Goal: Task Accomplishment & Management: Complete application form

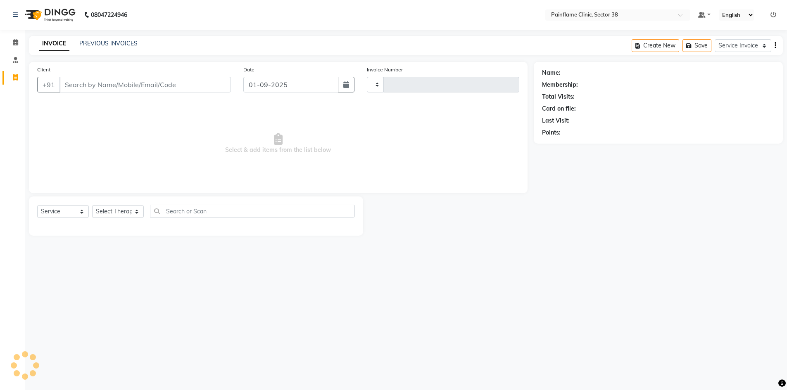
select select "service"
type input "9727"
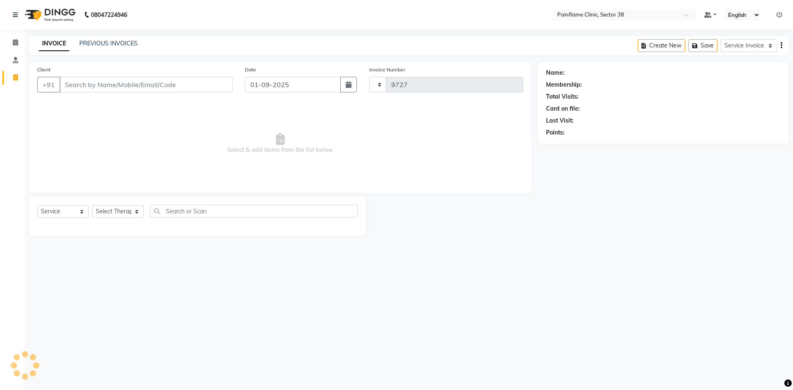
select select "3964"
click at [92, 86] on input "Client" at bounding box center [145, 85] width 173 height 16
drag, startPoint x: 148, startPoint y: 85, endPoint x: 149, endPoint y: 74, distance: 11.6
click at [148, 84] on input "Client" at bounding box center [145, 85] width 173 height 16
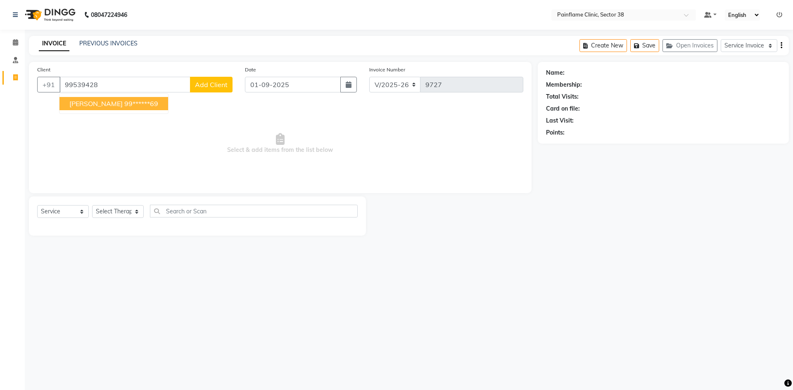
click at [124, 104] on ngb-highlight "99******69" at bounding box center [141, 104] width 34 height 8
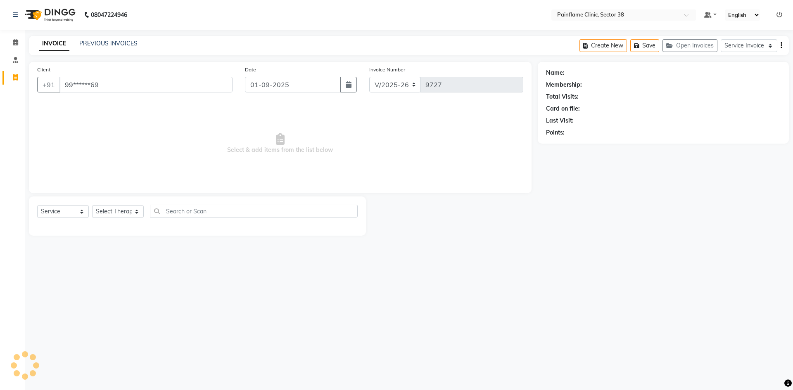
type input "99******69"
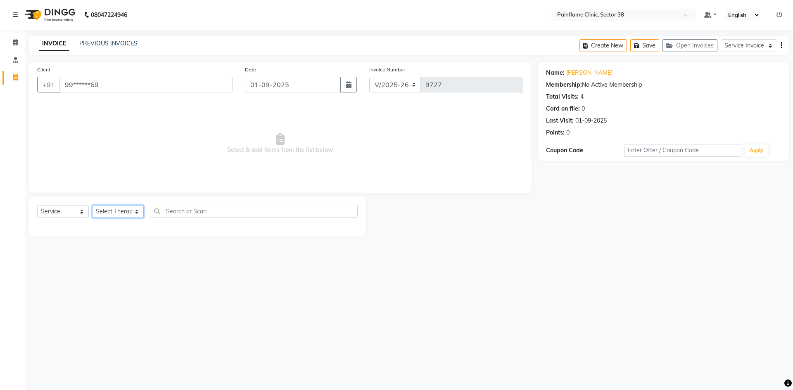
click at [114, 211] on select "Select Therapist [PERSON_NAME] Dr [PERSON_NAME] [PERSON_NAME] Dr [PERSON_NAME] …" at bounding box center [118, 211] width 52 height 13
select select "20216"
click at [92, 205] on select "Select Therapist [PERSON_NAME] Dr [PERSON_NAME] [PERSON_NAME] Dr [PERSON_NAME] …" at bounding box center [118, 211] width 52 height 13
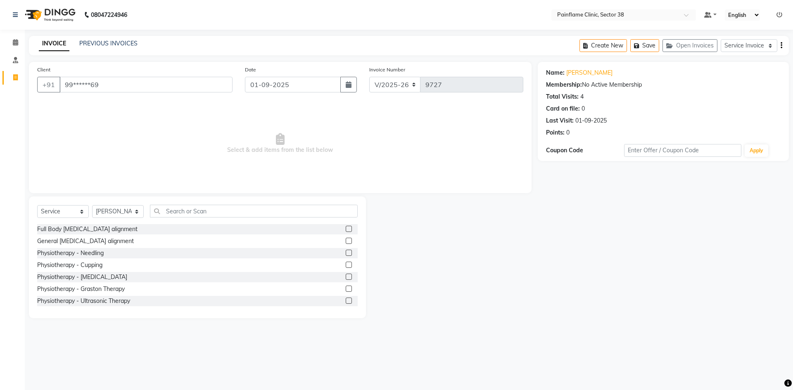
click at [346, 240] on label at bounding box center [349, 241] width 6 height 6
click at [346, 240] on input "checkbox" at bounding box center [348, 241] width 5 height 5
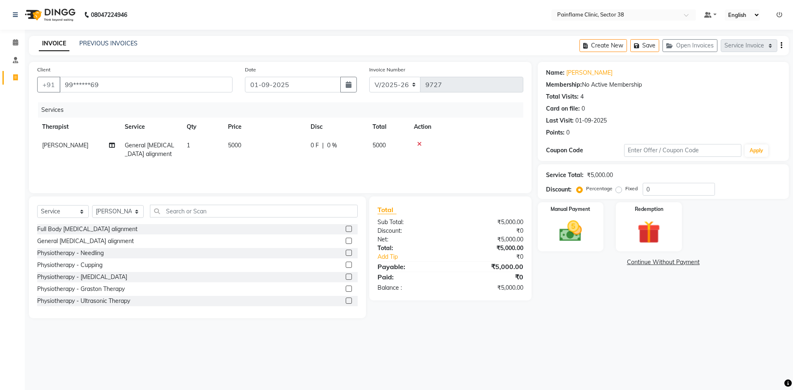
checkbox input "false"
click at [271, 138] on td "5000" at bounding box center [264, 149] width 83 height 27
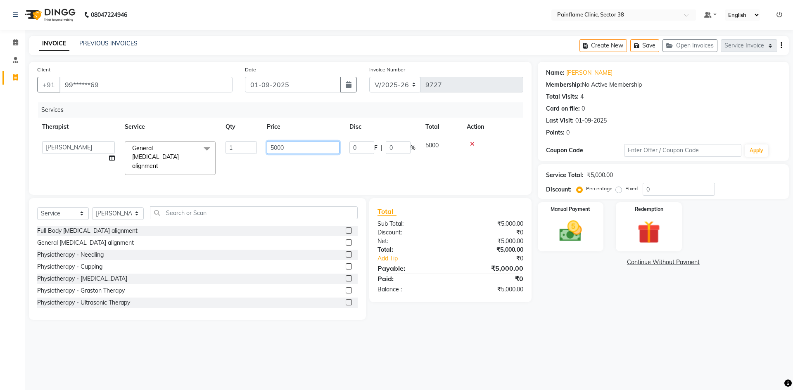
drag, startPoint x: 276, startPoint y: 148, endPoint x: 242, endPoint y: 148, distance: 34.3
click at [247, 148] on tr "[PERSON_NAME] Dr [PERSON_NAME] [PERSON_NAME] Dr [PERSON_NAME] Dr. Suraj [PERSON…" at bounding box center [280, 158] width 486 height 44
type input "2000"
click at [562, 236] on img at bounding box center [570, 231] width 38 height 27
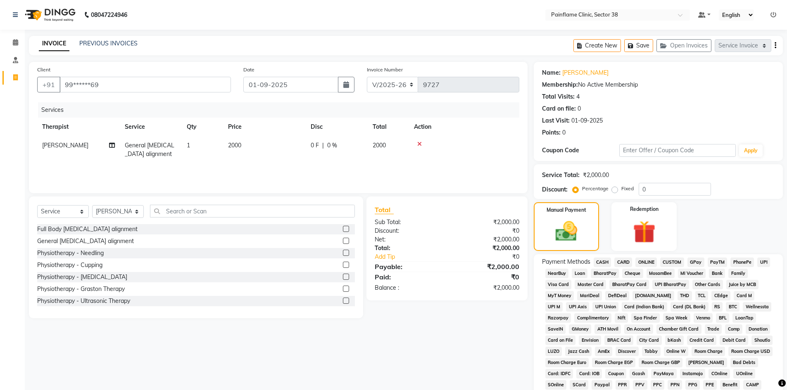
click at [629, 262] on span "CARD" at bounding box center [623, 262] width 18 height 9
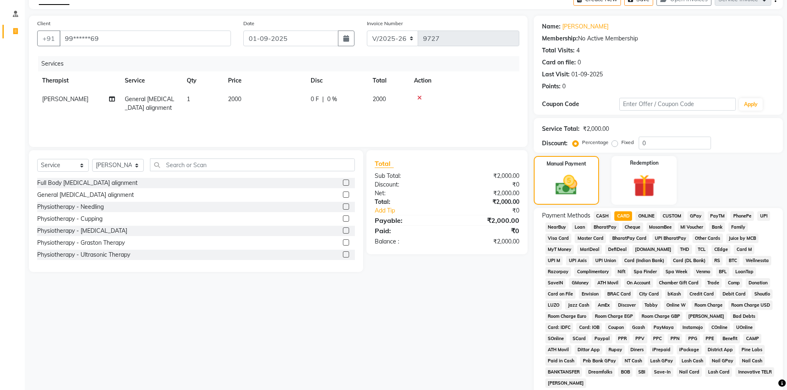
scroll to position [122, 0]
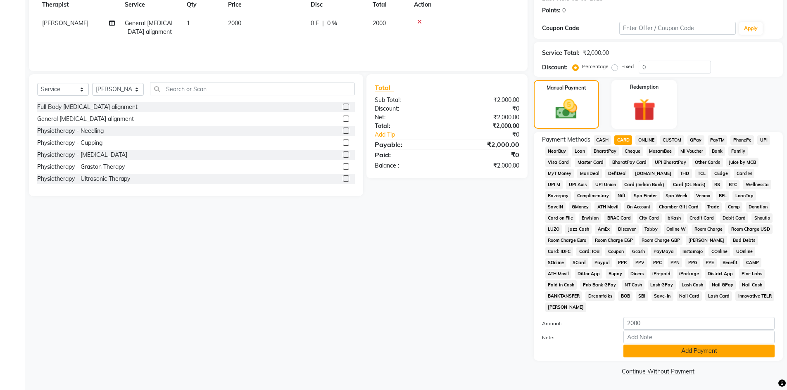
click at [650, 352] on button "Add Payment" at bounding box center [698, 351] width 151 height 13
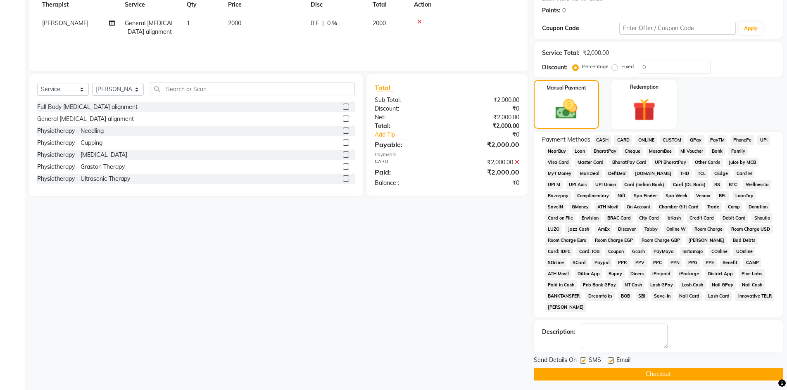
click at [611, 362] on label at bounding box center [610, 361] width 6 height 6
click at [611, 362] on input "checkbox" at bounding box center [609, 360] width 5 height 5
checkbox input "false"
click at [582, 362] on label at bounding box center [583, 361] width 6 height 6
click at [582, 362] on input "checkbox" at bounding box center [582, 360] width 5 height 5
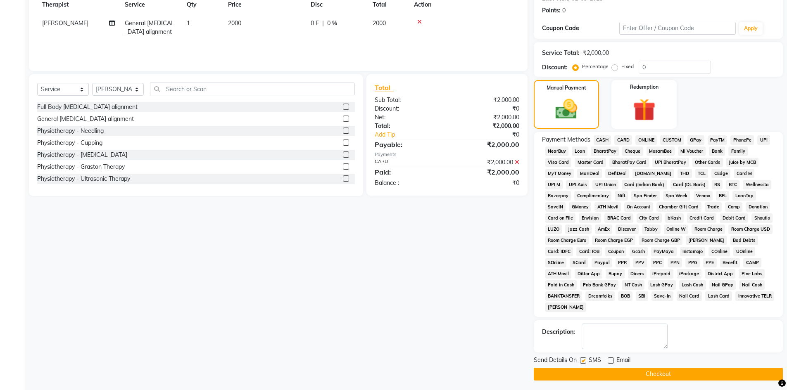
checkbox input "false"
click at [584, 370] on button "Checkout" at bounding box center [658, 374] width 249 height 13
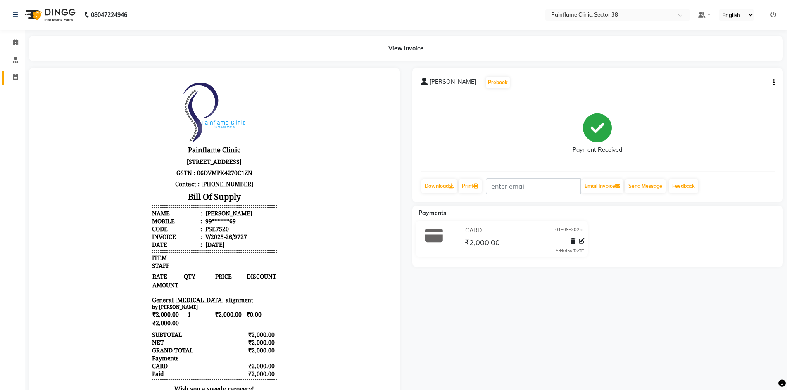
click at [12, 83] on link "Invoice" at bounding box center [12, 78] width 20 height 14
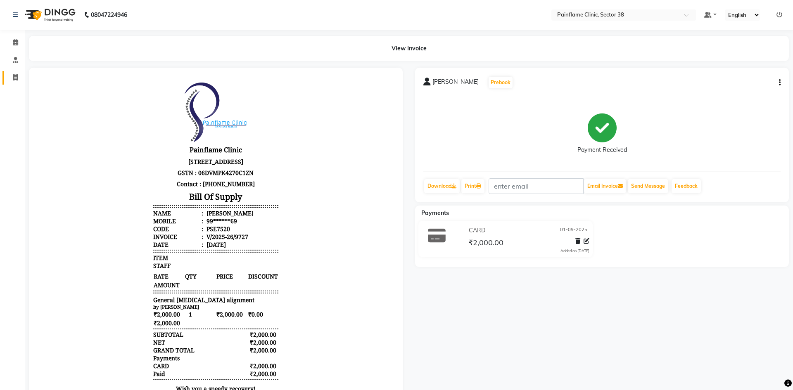
select select "service"
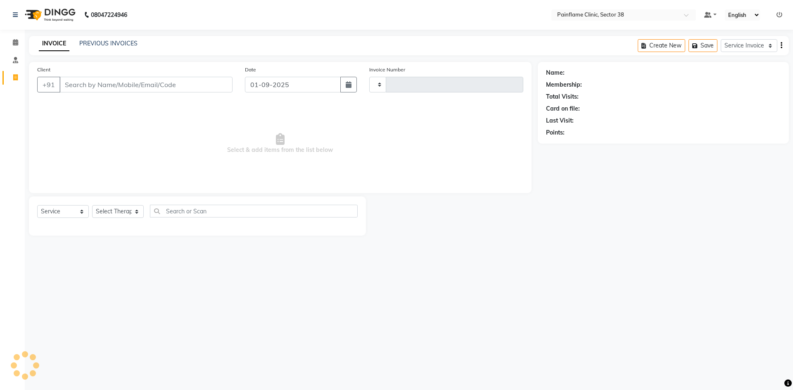
type input "9728"
select select "3964"
click at [85, 83] on input "Client" at bounding box center [145, 85] width 173 height 16
type input "9599050082"
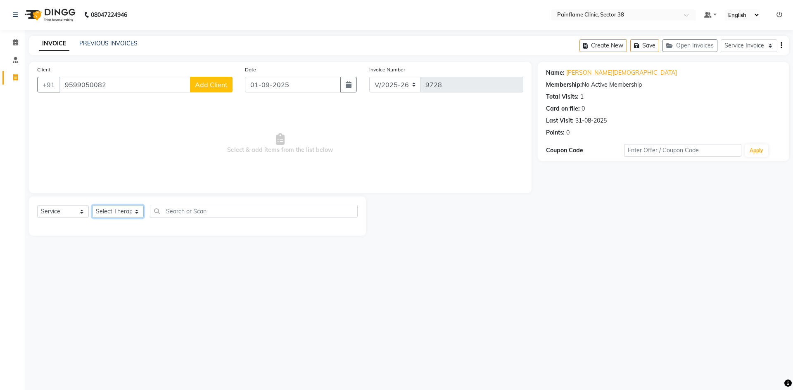
click at [129, 206] on select "Select Therapist [PERSON_NAME] Dr [PERSON_NAME] [PERSON_NAME] Dr [PERSON_NAME] …" at bounding box center [118, 211] width 52 height 13
select select "20212"
click at [92, 205] on select "Select Therapist [PERSON_NAME] Dr [PERSON_NAME] [PERSON_NAME] Dr [PERSON_NAME] …" at bounding box center [118, 211] width 52 height 13
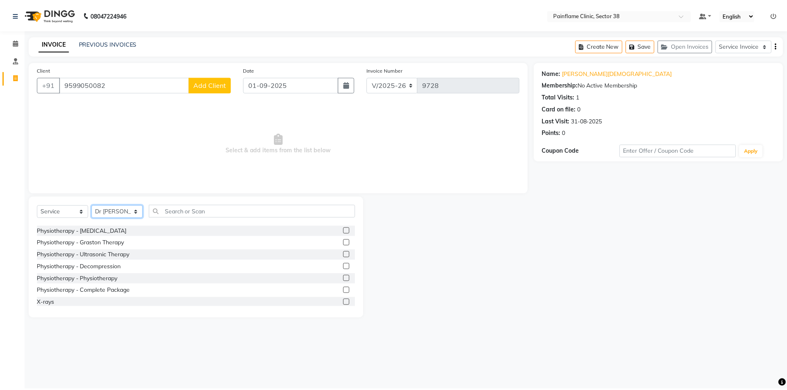
scroll to position [49, 0]
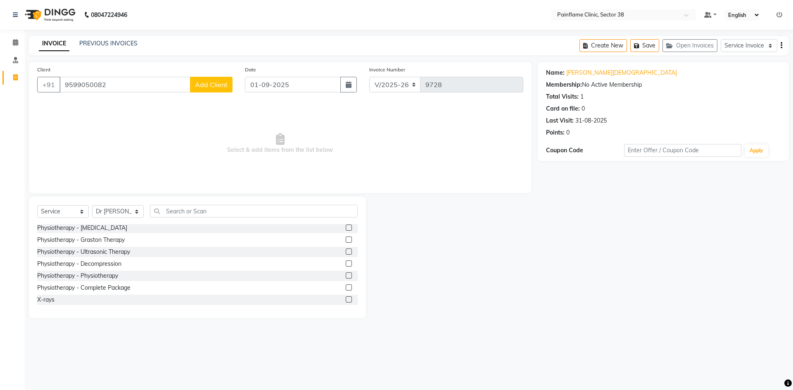
click at [346, 276] on label at bounding box center [349, 276] width 6 height 6
click at [346, 276] on input "checkbox" at bounding box center [348, 275] width 5 height 5
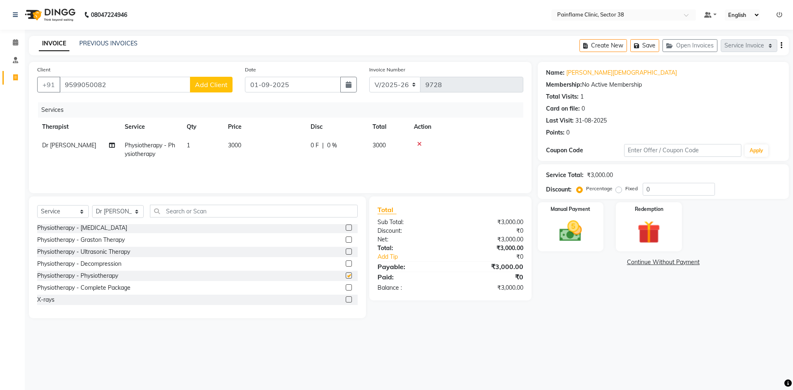
checkbox input "false"
click at [248, 147] on td "3000" at bounding box center [264, 149] width 83 height 27
select select "20212"
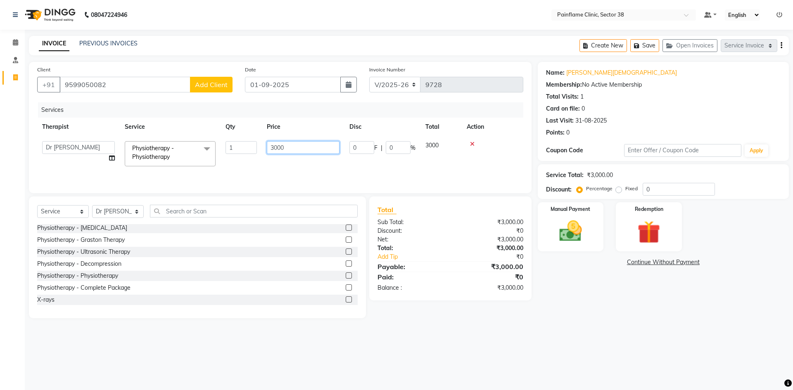
drag, startPoint x: 276, startPoint y: 149, endPoint x: 228, endPoint y: 157, distance: 48.7
click at [231, 156] on tr "[PERSON_NAME] Dr [PERSON_NAME] [PERSON_NAME] Dr [PERSON_NAME] Dr. Suraj [PERSON…" at bounding box center [280, 153] width 486 height 35
type input "1500"
click at [568, 232] on img at bounding box center [570, 231] width 38 height 27
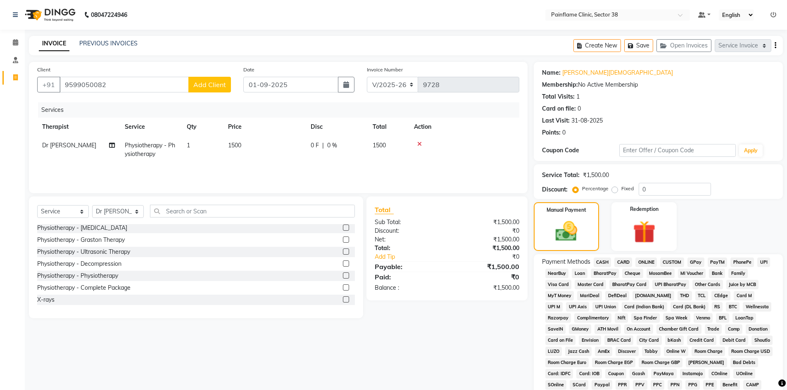
click at [758, 263] on span "UPI" at bounding box center [763, 262] width 13 height 9
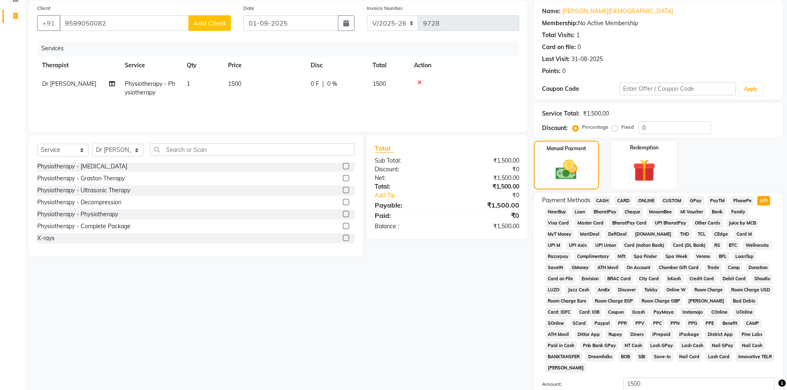
scroll to position [122, 0]
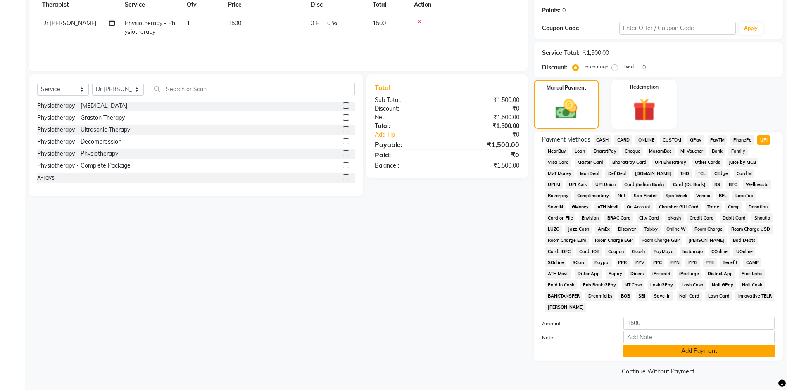
click at [671, 351] on button "Add Payment" at bounding box center [698, 351] width 151 height 13
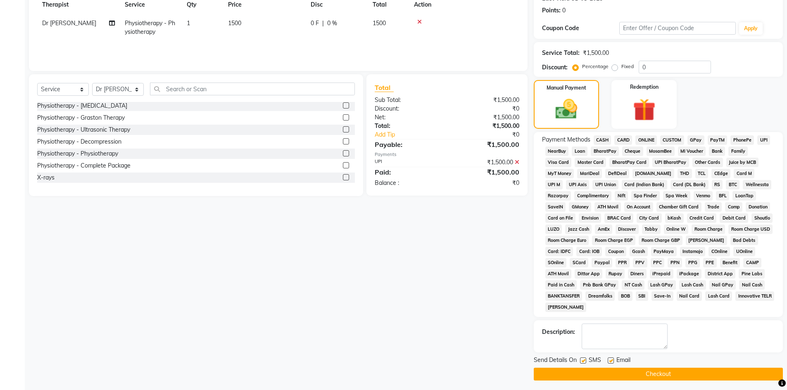
click at [608, 364] on div at bounding box center [609, 362] width 5 height 9
click at [608, 363] on label at bounding box center [610, 361] width 6 height 6
click at [608, 363] on input "checkbox" at bounding box center [609, 360] width 5 height 5
checkbox input "false"
click at [585, 360] on label at bounding box center [583, 361] width 6 height 6
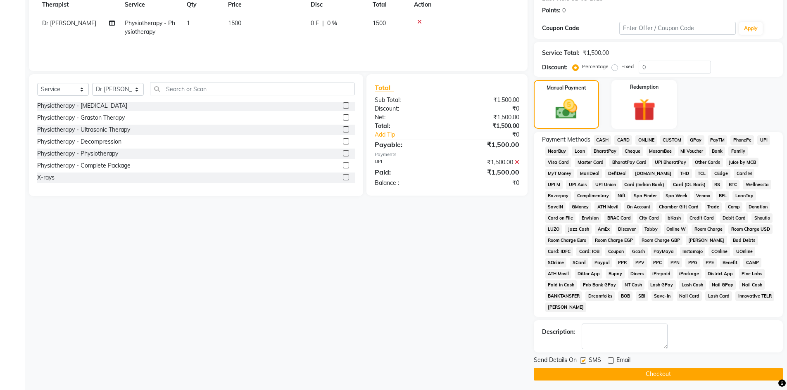
click at [585, 360] on input "checkbox" at bounding box center [582, 360] width 5 height 5
checkbox input "false"
click at [586, 377] on button "Checkout" at bounding box center [658, 374] width 249 height 13
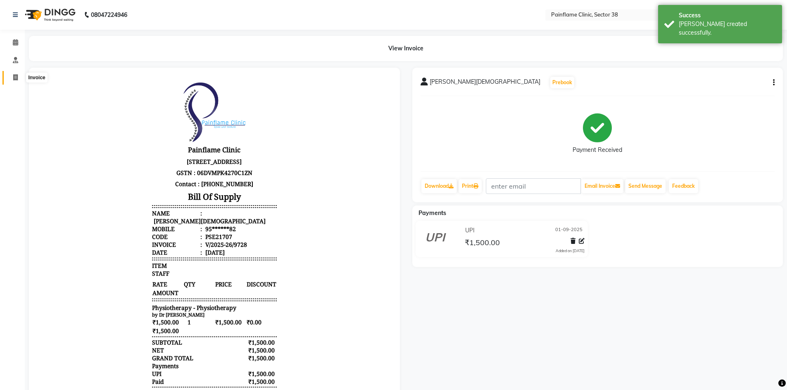
click at [13, 75] on icon at bounding box center [15, 77] width 5 height 6
select select "service"
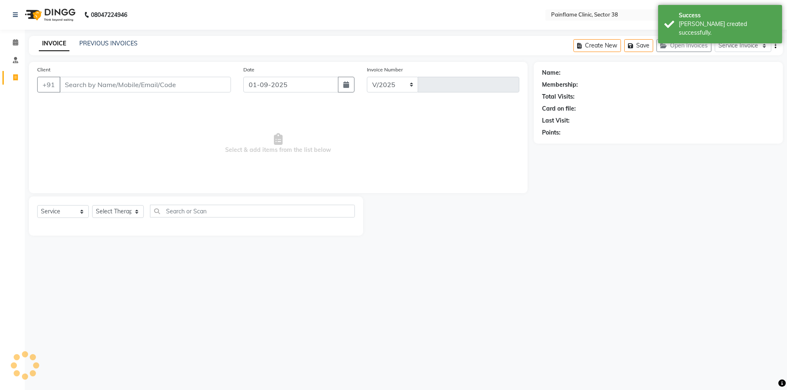
select select "3964"
type input "9729"
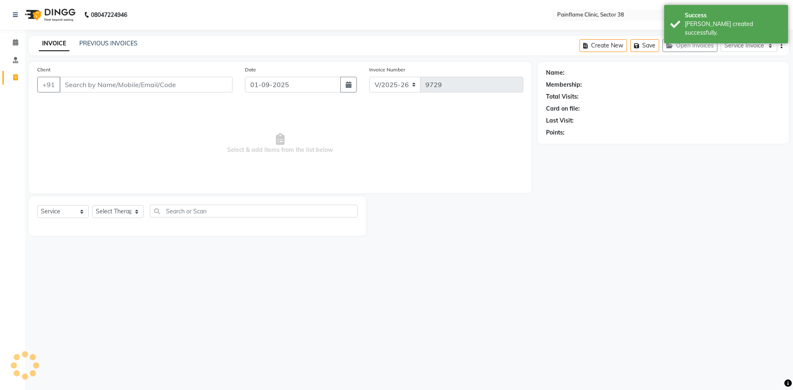
click at [95, 88] on input "Client" at bounding box center [145, 85] width 173 height 16
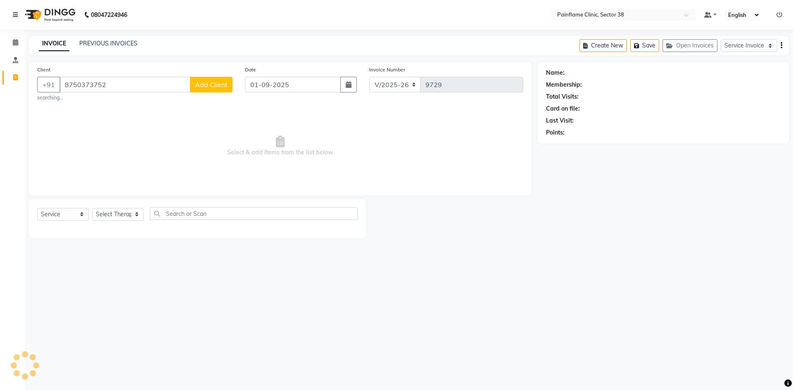
type input "8750373752"
click at [118, 213] on select "Select Therapist [PERSON_NAME] Dr [PERSON_NAME] [PERSON_NAME] Dr [PERSON_NAME] …" at bounding box center [118, 214] width 52 height 13
select select "20212"
click at [92, 208] on select "Select Therapist [PERSON_NAME] Dr [PERSON_NAME] [PERSON_NAME] Dr [PERSON_NAME] …" at bounding box center [118, 214] width 52 height 13
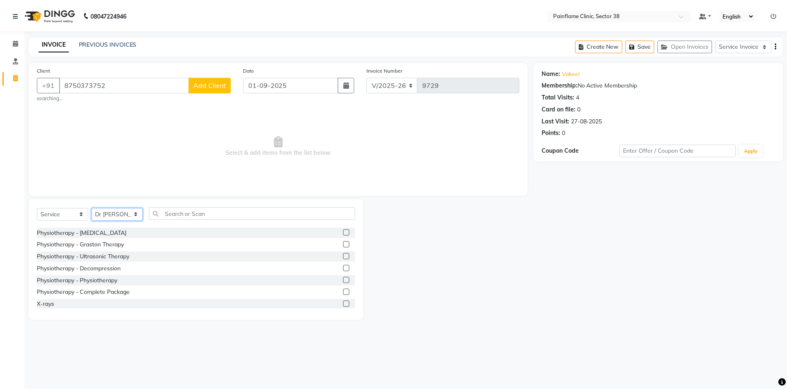
scroll to position [49, 0]
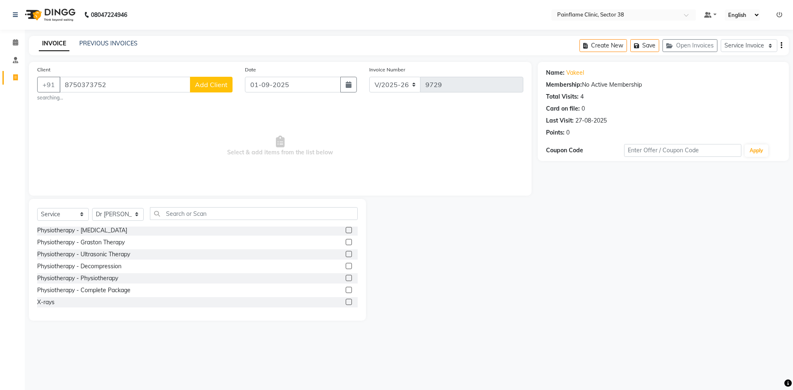
click at [346, 280] on label at bounding box center [349, 278] width 6 height 6
click at [346, 280] on input "checkbox" at bounding box center [348, 278] width 5 height 5
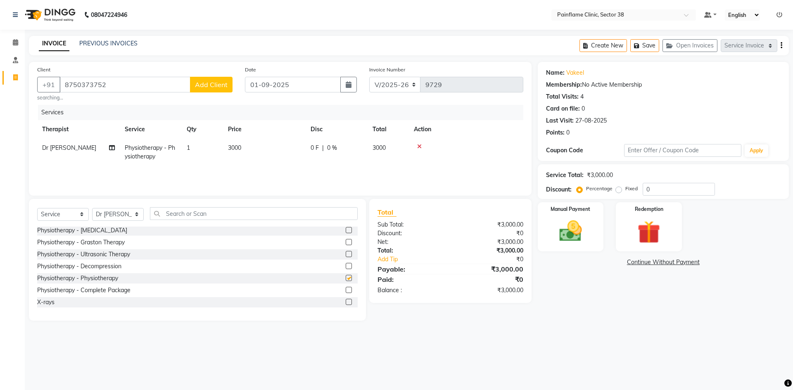
checkbox input "false"
drag, startPoint x: 240, startPoint y: 152, endPoint x: 257, endPoint y: 151, distance: 16.6
click at [241, 152] on td "3000" at bounding box center [264, 152] width 83 height 27
select select "20212"
drag, startPoint x: 283, startPoint y: 149, endPoint x: 261, endPoint y: 152, distance: 22.5
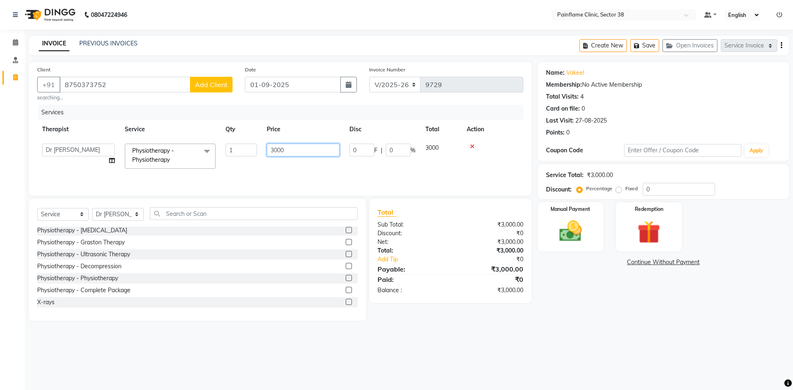
click at [261, 152] on tr "[PERSON_NAME] Dr [PERSON_NAME] [PERSON_NAME] Dr [PERSON_NAME] Dr. Suraj [PERSON…" at bounding box center [280, 156] width 486 height 35
type input "1500"
click at [566, 232] on img at bounding box center [570, 231] width 38 height 27
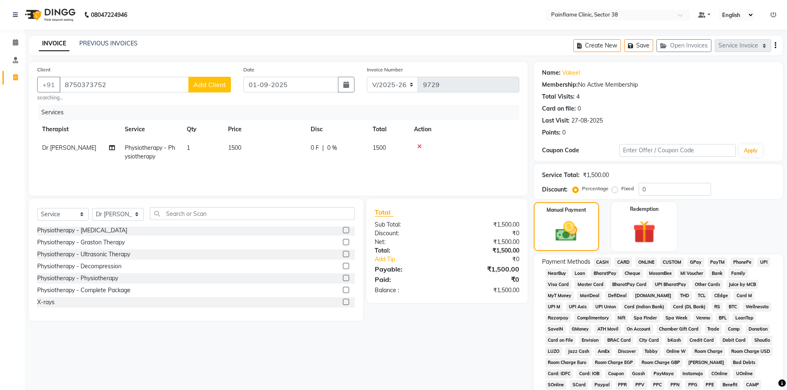
click at [763, 266] on span "UPI" at bounding box center [763, 262] width 13 height 9
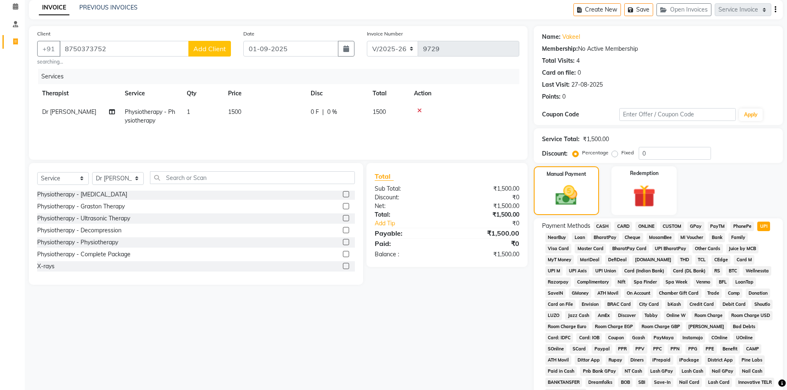
scroll to position [122, 0]
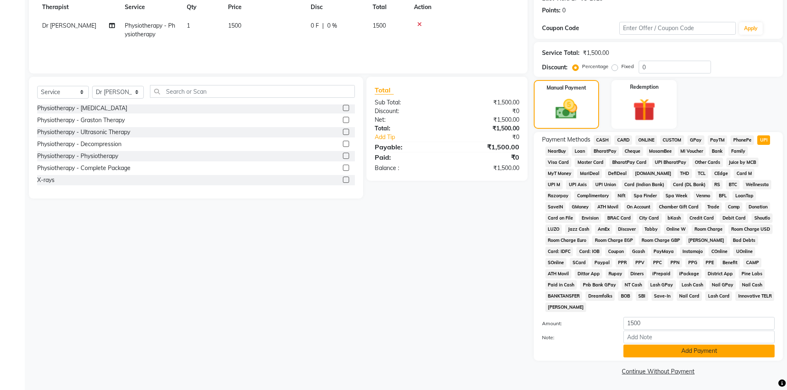
click at [643, 355] on button "Add Payment" at bounding box center [698, 351] width 151 height 13
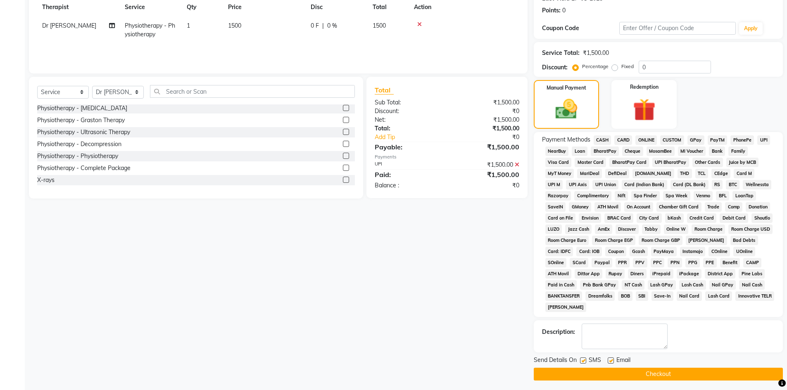
click at [610, 363] on label at bounding box center [610, 361] width 6 height 6
click at [610, 363] on input "checkbox" at bounding box center [609, 360] width 5 height 5
checkbox input "false"
drag, startPoint x: 581, startPoint y: 360, endPoint x: 591, endPoint y: 372, distance: 15.4
click at [582, 360] on label at bounding box center [583, 361] width 6 height 6
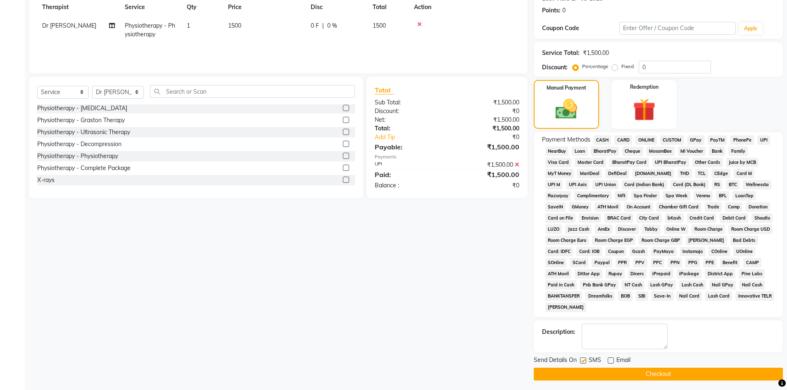
click at [582, 360] on input "checkbox" at bounding box center [582, 360] width 5 height 5
checkbox input "false"
click at [591, 373] on button "Checkout" at bounding box center [658, 374] width 249 height 13
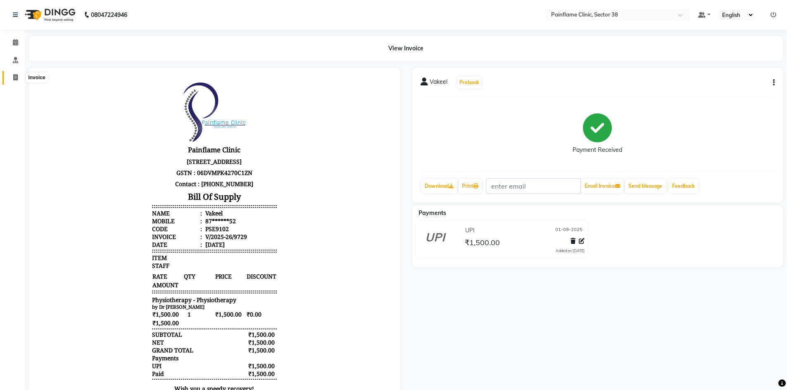
click at [17, 78] on icon at bounding box center [15, 77] width 5 height 6
select select "service"
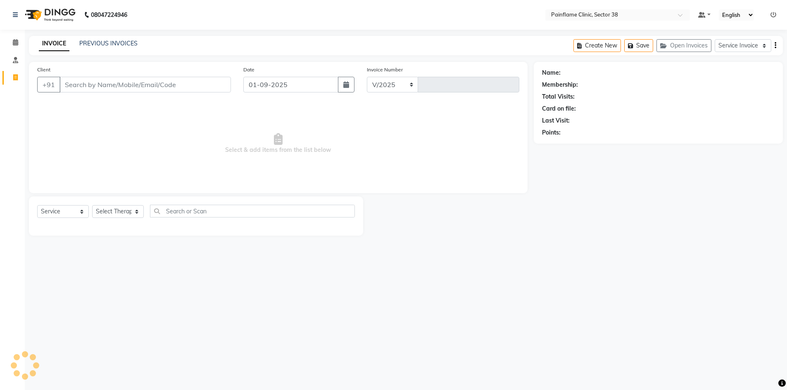
select select "3964"
type input "9730"
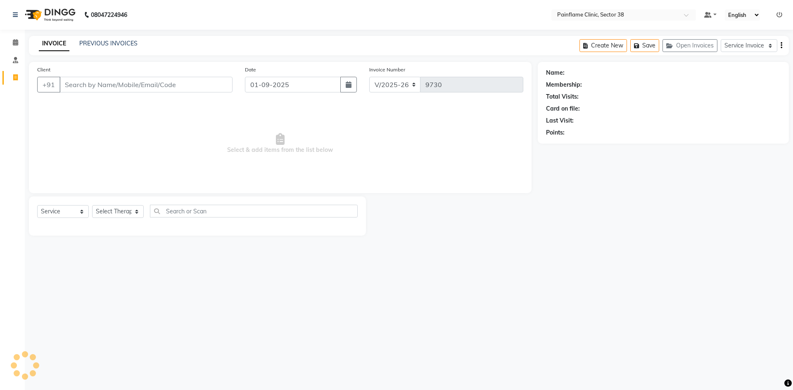
click at [90, 87] on input "Client" at bounding box center [145, 85] width 173 height 16
type input "7009529550"
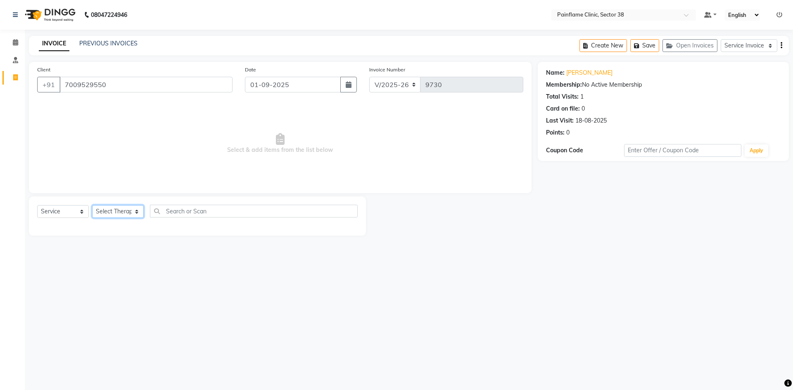
click at [122, 212] on select "Select Therapist [PERSON_NAME] Dr [PERSON_NAME] [PERSON_NAME] Dr [PERSON_NAME] …" at bounding box center [118, 211] width 52 height 13
select select "20212"
click at [92, 205] on select "Select Therapist [PERSON_NAME] Dr [PERSON_NAME] [PERSON_NAME] Dr [PERSON_NAME] …" at bounding box center [118, 211] width 52 height 13
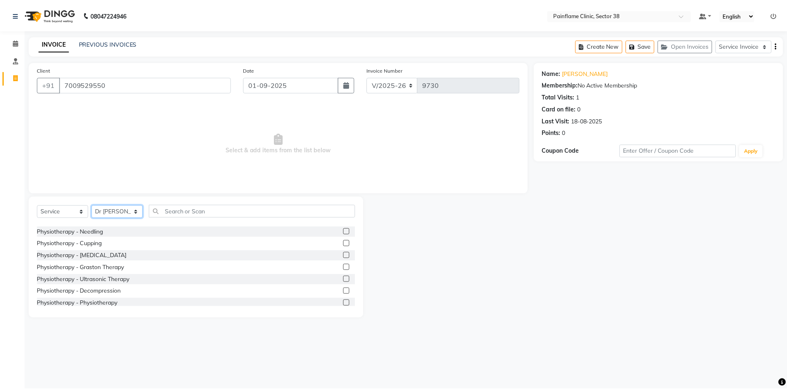
scroll to position [49, 0]
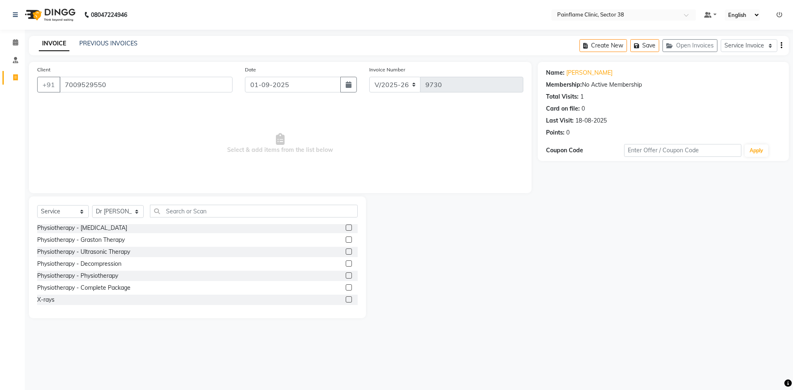
click at [346, 289] on label at bounding box center [349, 288] width 6 height 6
click at [346, 289] on input "checkbox" at bounding box center [348, 287] width 5 height 5
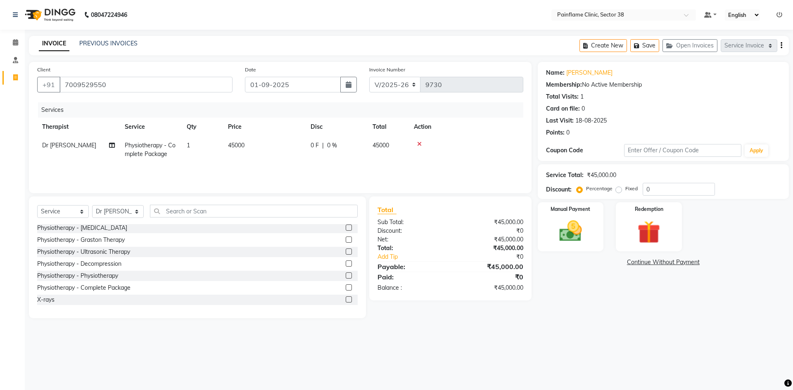
checkbox input "false"
click at [262, 157] on td "45000" at bounding box center [264, 149] width 83 height 27
select select "20212"
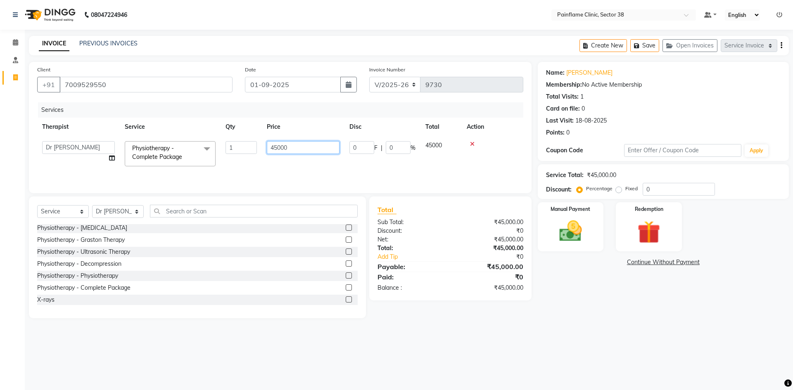
drag, startPoint x: 280, startPoint y: 148, endPoint x: 262, endPoint y: 152, distance: 18.5
click at [263, 151] on td "45000" at bounding box center [303, 153] width 83 height 35
type input "10500"
click at [579, 236] on img at bounding box center [570, 231] width 38 height 27
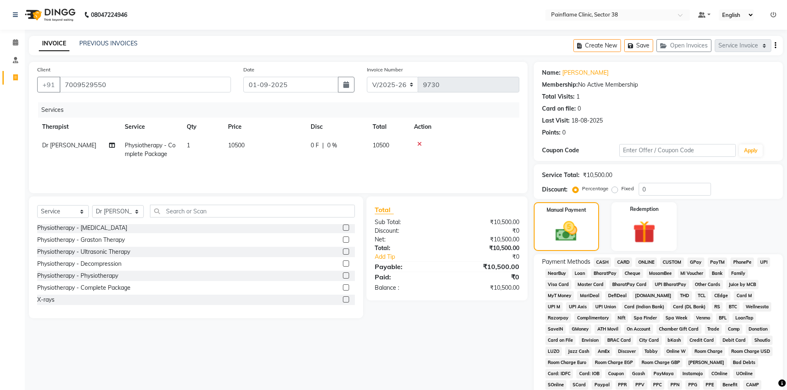
click at [763, 263] on span "UPI" at bounding box center [763, 262] width 13 height 9
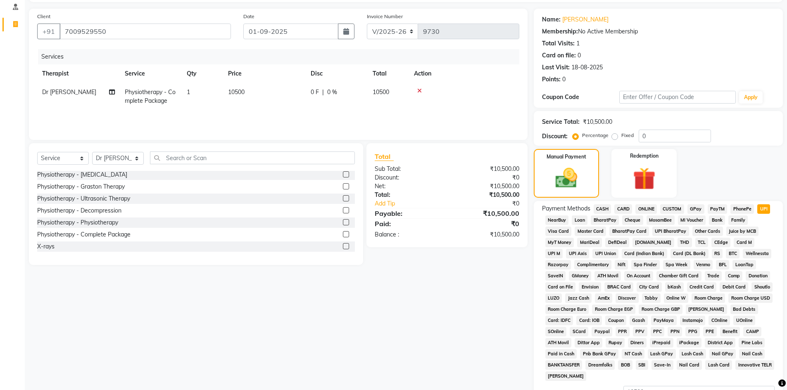
scroll to position [122, 0]
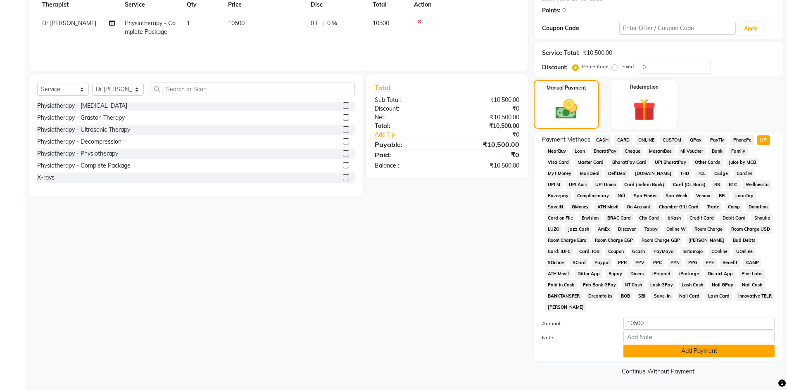
click at [699, 349] on button "Add Payment" at bounding box center [698, 351] width 151 height 13
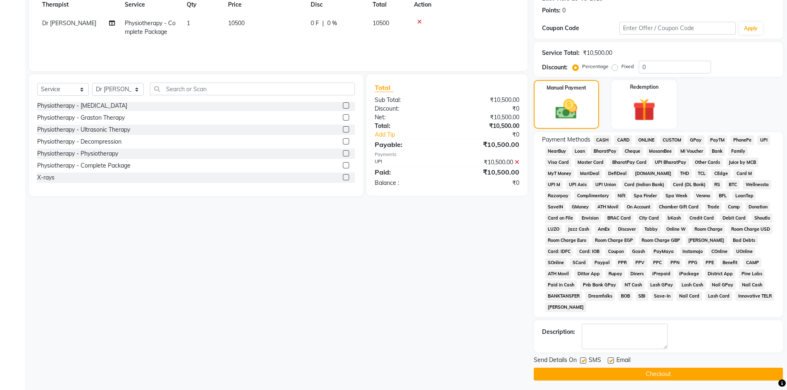
click at [612, 363] on label at bounding box center [610, 361] width 6 height 6
click at [612, 363] on input "checkbox" at bounding box center [609, 360] width 5 height 5
checkbox input "false"
click at [584, 361] on label at bounding box center [583, 361] width 6 height 6
click at [584, 361] on input "checkbox" at bounding box center [582, 360] width 5 height 5
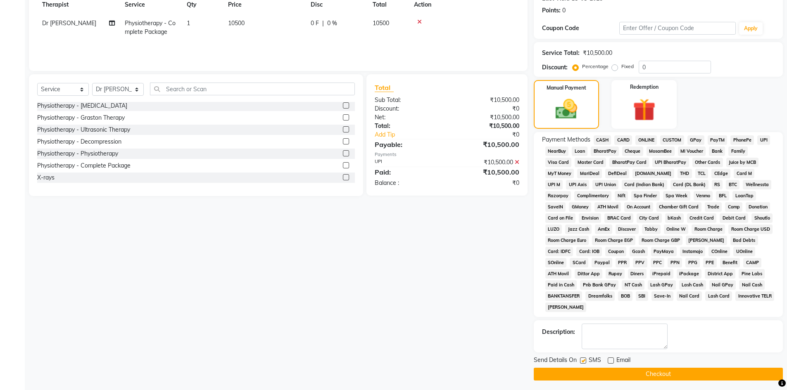
checkbox input "false"
click at [588, 372] on button "Checkout" at bounding box center [658, 374] width 249 height 13
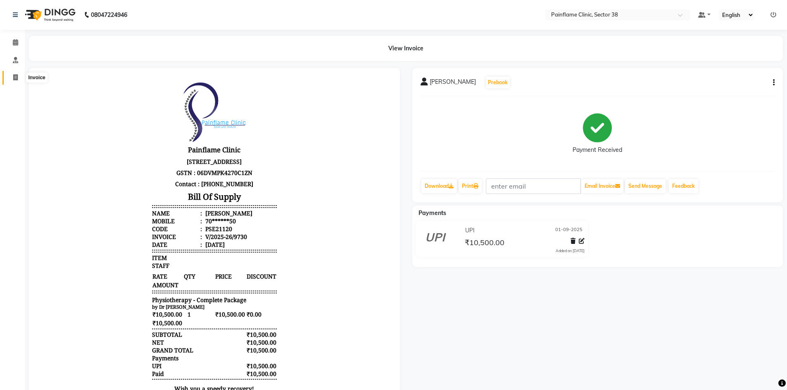
drag, startPoint x: 16, startPoint y: 80, endPoint x: 38, endPoint y: 72, distance: 23.8
click at [16, 80] on icon at bounding box center [15, 77] width 5 height 6
select select "service"
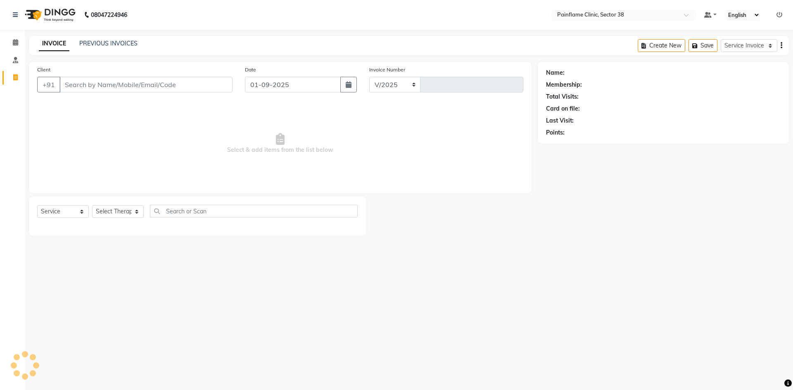
select select "3964"
type input "9731"
click at [96, 89] on input "Client" at bounding box center [145, 85] width 173 height 16
click at [106, 46] on link "PREVIOUS INVOICES" at bounding box center [108, 43] width 58 height 7
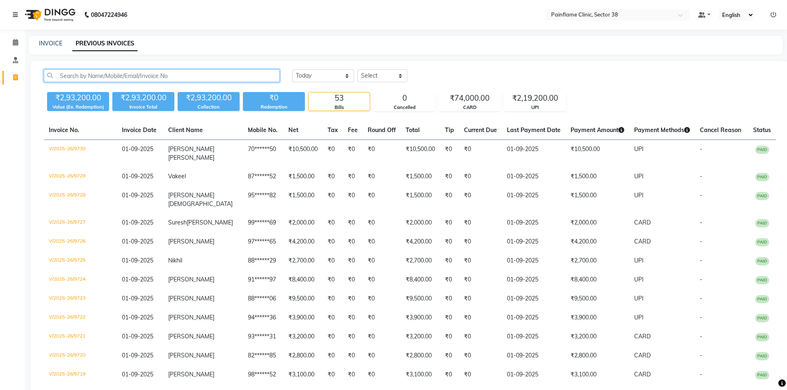
click at [110, 74] on input "text" at bounding box center [162, 75] width 236 height 13
type input "8750117575"
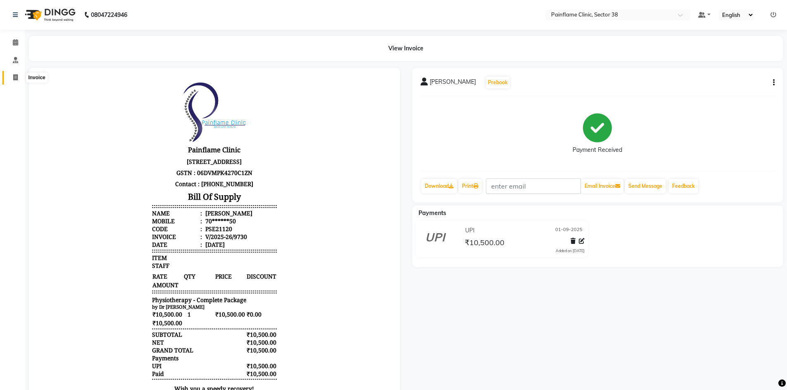
click at [12, 79] on span at bounding box center [15, 77] width 14 height 9
select select "service"
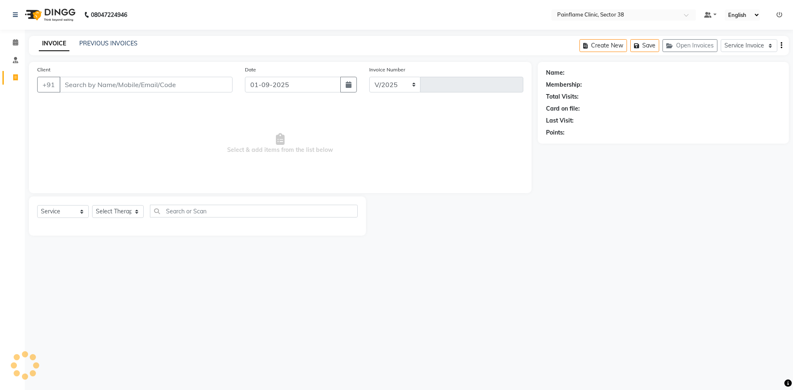
select select "3964"
type input "9731"
click at [72, 84] on input "Client" at bounding box center [145, 85] width 173 height 16
type input "8750117575"
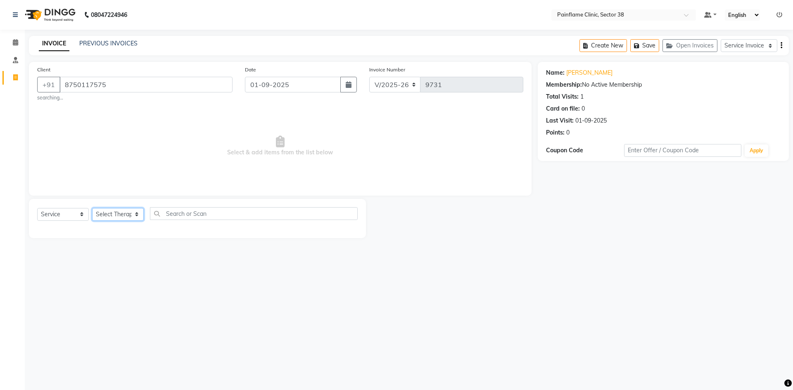
click at [121, 213] on select "Select Therapist [PERSON_NAME] Dr [PERSON_NAME] [PERSON_NAME] Dr [PERSON_NAME] …" at bounding box center [118, 214] width 52 height 13
select select "20209"
click at [92, 208] on select "Select Therapist [PERSON_NAME] Dr [PERSON_NAME] [PERSON_NAME] Dr [PERSON_NAME] …" at bounding box center [118, 214] width 52 height 13
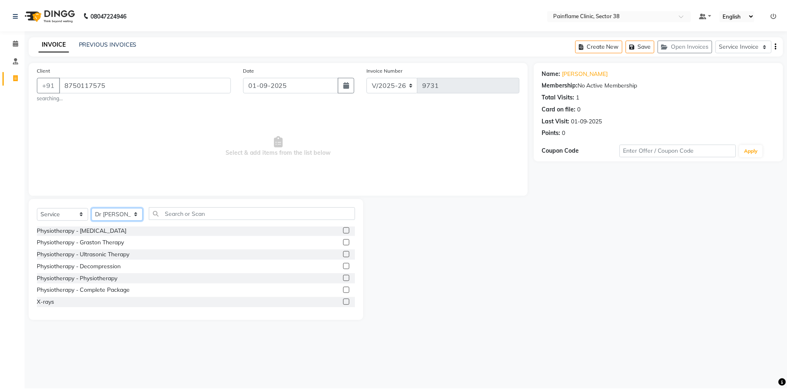
scroll to position [49, 0]
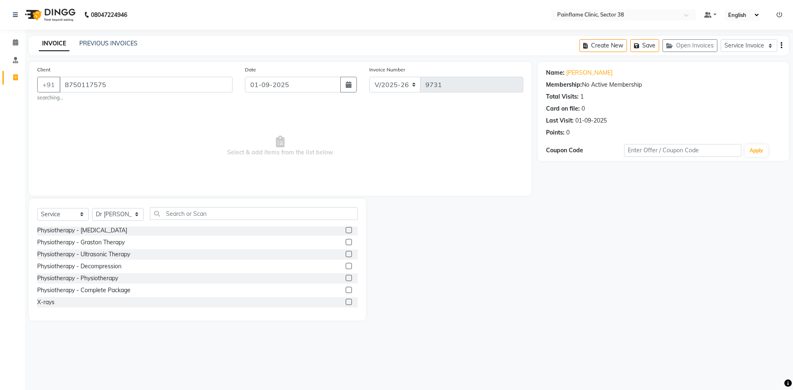
click at [346, 278] on label at bounding box center [349, 278] width 6 height 6
click at [346, 278] on input "checkbox" at bounding box center [348, 278] width 5 height 5
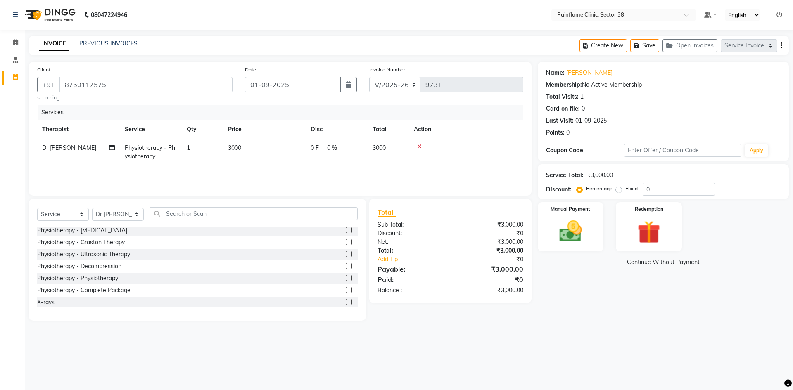
checkbox input "false"
click at [296, 145] on td "3000" at bounding box center [264, 152] width 83 height 27
select select "20209"
drag, startPoint x: 294, startPoint y: 146, endPoint x: 173, endPoint y: 173, distance: 123.7
click at [174, 169] on tr "[PERSON_NAME] Dr [PERSON_NAME] [PERSON_NAME] Dr [PERSON_NAME] Dr. Suraj [PERSON…" at bounding box center [280, 156] width 486 height 35
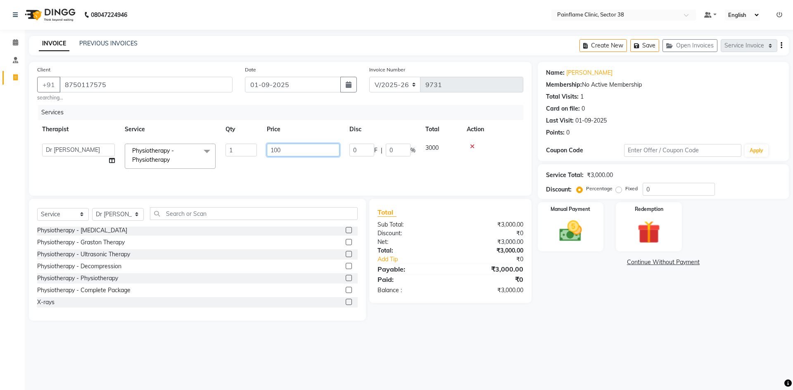
type input "1000"
click at [568, 235] on img at bounding box center [570, 231] width 38 height 27
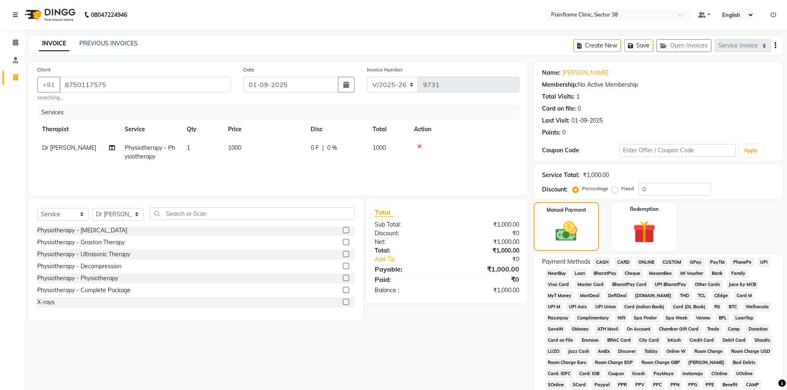
click at [761, 258] on span "UPI" at bounding box center [763, 262] width 13 height 9
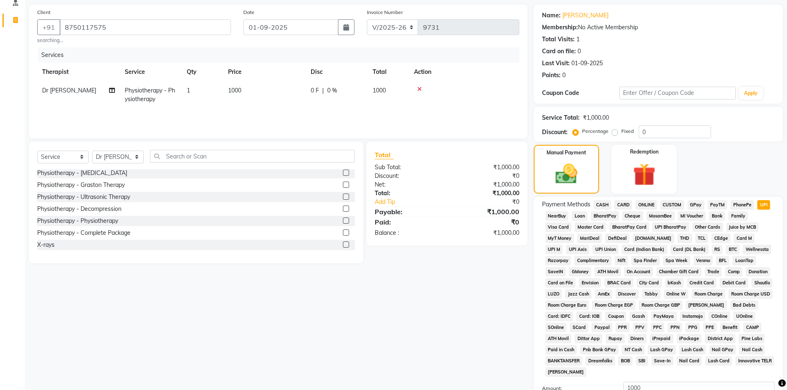
scroll to position [122, 0]
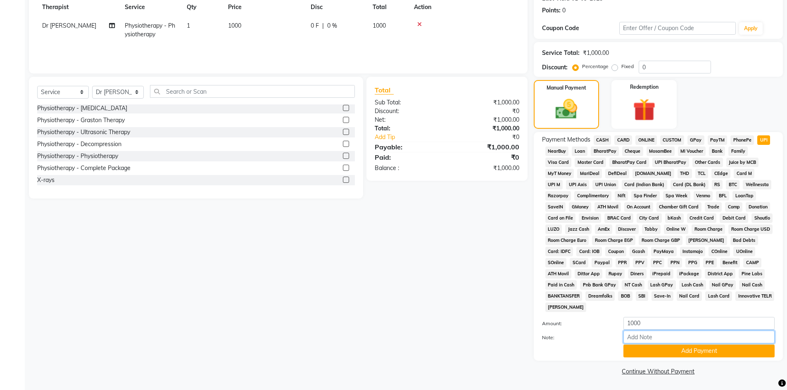
drag, startPoint x: 671, startPoint y: 343, endPoint x: 673, endPoint y: 332, distance: 10.5
click at [671, 343] on input "Note:" at bounding box center [698, 337] width 151 height 13
type input "Adv Payment For Package"
click at [652, 346] on button "Add Payment" at bounding box center [698, 351] width 151 height 13
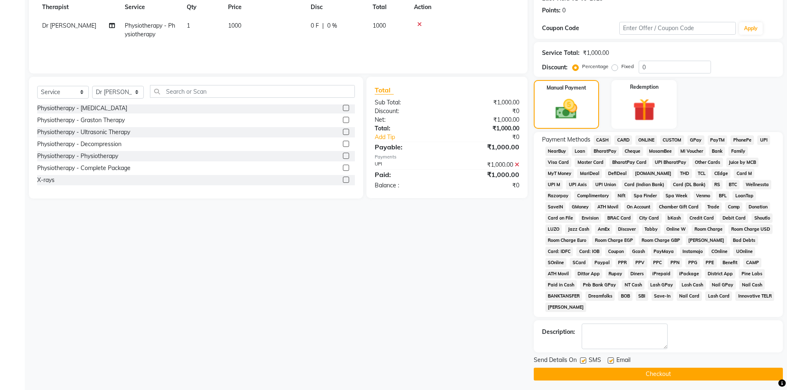
click at [612, 361] on label at bounding box center [610, 361] width 6 height 6
click at [612, 361] on input "checkbox" at bounding box center [609, 360] width 5 height 5
checkbox input "false"
click at [581, 363] on label at bounding box center [583, 361] width 6 height 6
click at [581, 363] on input "checkbox" at bounding box center [582, 360] width 5 height 5
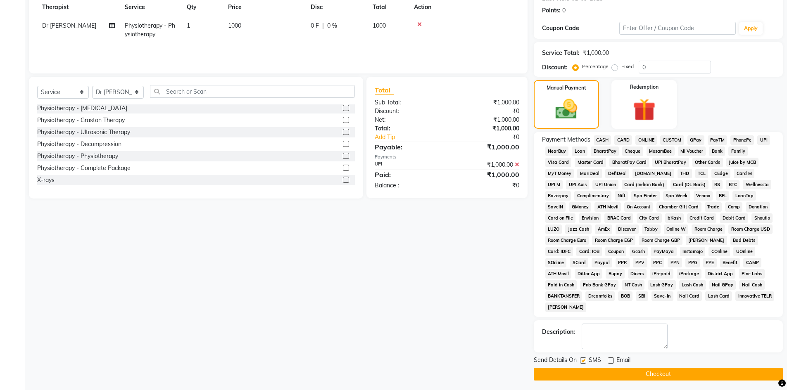
checkbox input "false"
click at [586, 372] on button "Checkout" at bounding box center [658, 374] width 249 height 13
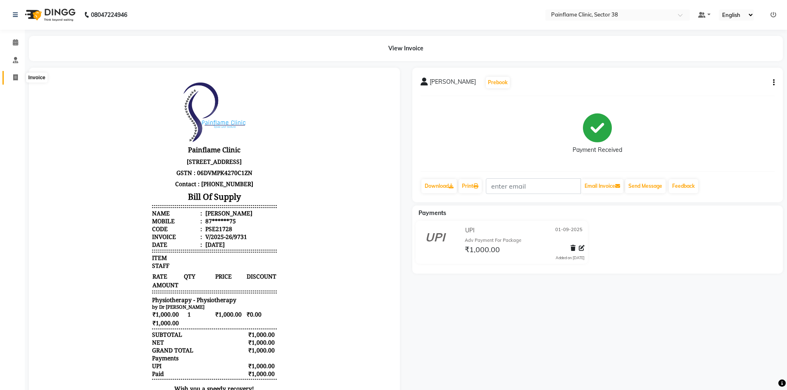
click at [13, 81] on span at bounding box center [15, 77] width 14 height 9
select select "service"
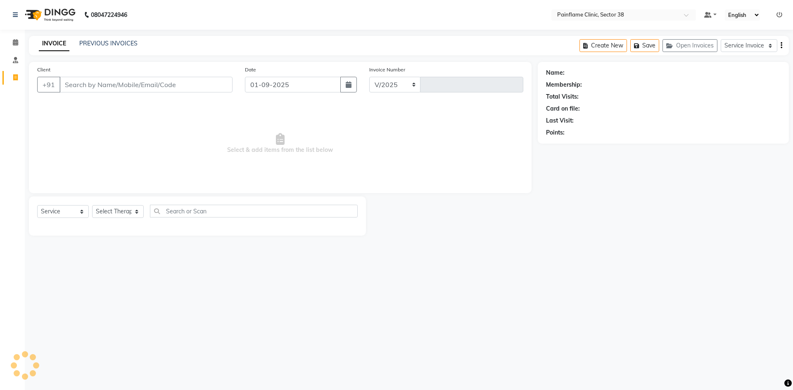
select select "3964"
type input "9732"
click at [114, 89] on input "Client" at bounding box center [145, 85] width 173 height 16
type input "7004906657"
click at [75, 83] on input "7004906657" at bounding box center [124, 85] width 131 height 16
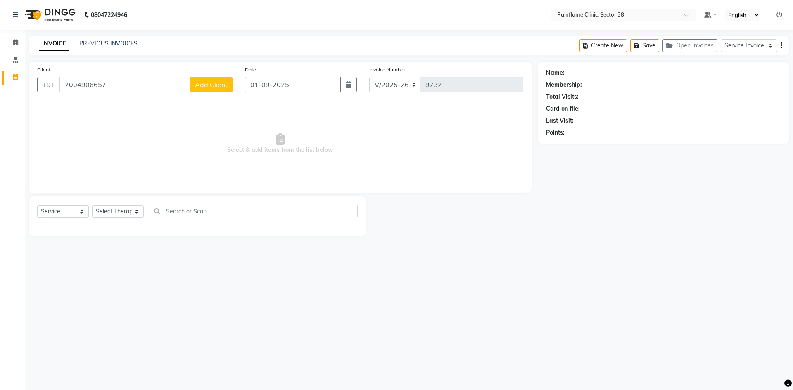
click at [75, 83] on input "7004906657" at bounding box center [124, 85] width 131 height 16
click at [110, 85] on input "Client" at bounding box center [145, 85] width 173 height 16
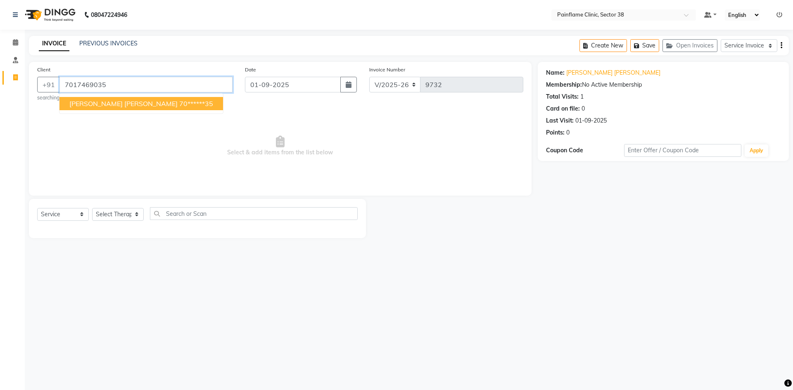
click at [80, 85] on input "7017469035" at bounding box center [145, 85] width 173 height 16
drag, startPoint x: 106, startPoint y: 102, endPoint x: 110, endPoint y: 95, distance: 7.6
click at [107, 101] on span "[PERSON_NAME] [PERSON_NAME]" at bounding box center [123, 104] width 108 height 8
type input "70******35"
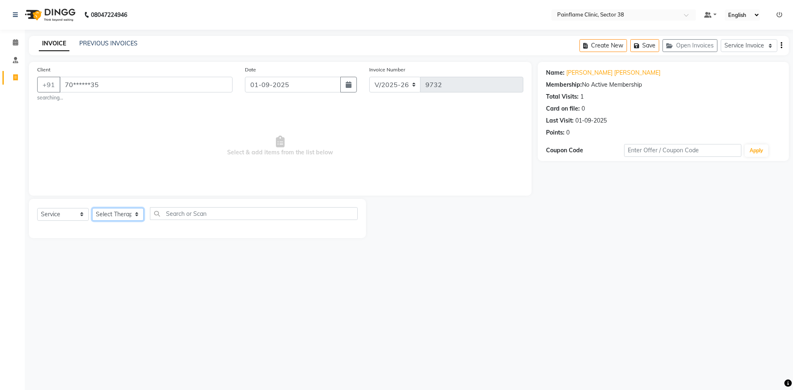
drag, startPoint x: 114, startPoint y: 214, endPoint x: 119, endPoint y: 214, distance: 4.5
click at [114, 214] on select "Select Therapist [PERSON_NAME] Dr [PERSON_NAME] [PERSON_NAME] Dr [PERSON_NAME] …" at bounding box center [118, 214] width 52 height 13
select select "20209"
click at [92, 208] on select "Select Therapist [PERSON_NAME] Dr [PERSON_NAME] [PERSON_NAME] Dr [PERSON_NAME] …" at bounding box center [118, 214] width 52 height 13
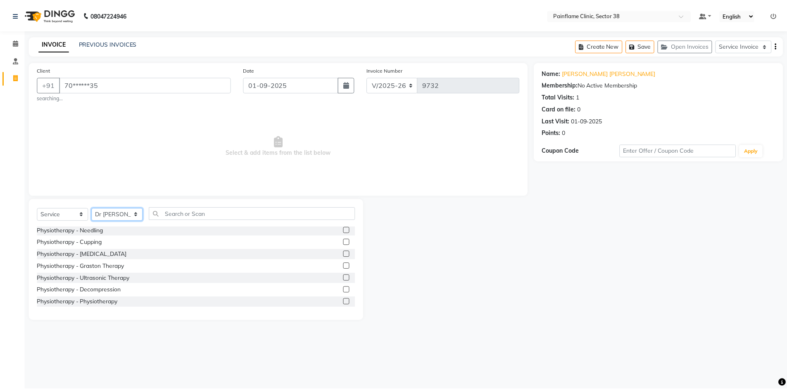
scroll to position [49, 0]
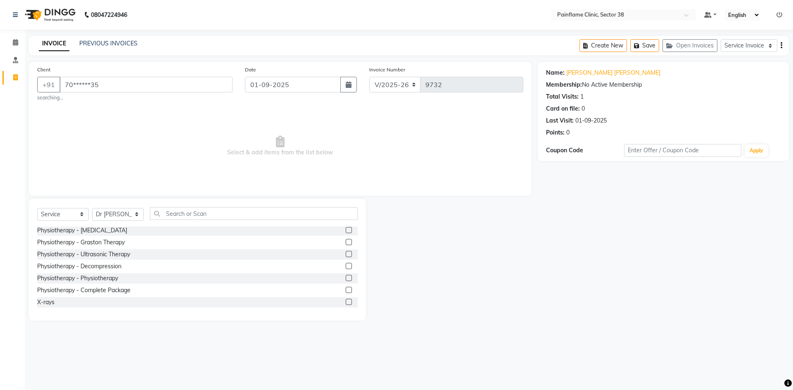
drag, startPoint x: 342, startPoint y: 275, endPoint x: 265, endPoint y: 178, distance: 124.0
click at [338, 272] on div "Full Body [MEDICAL_DATA] alignment General [MEDICAL_DATA] alignment Physiothera…" at bounding box center [197, 268] width 320 height 83
click at [346, 280] on label at bounding box center [349, 278] width 6 height 6
click at [346, 280] on input "checkbox" at bounding box center [348, 278] width 5 height 5
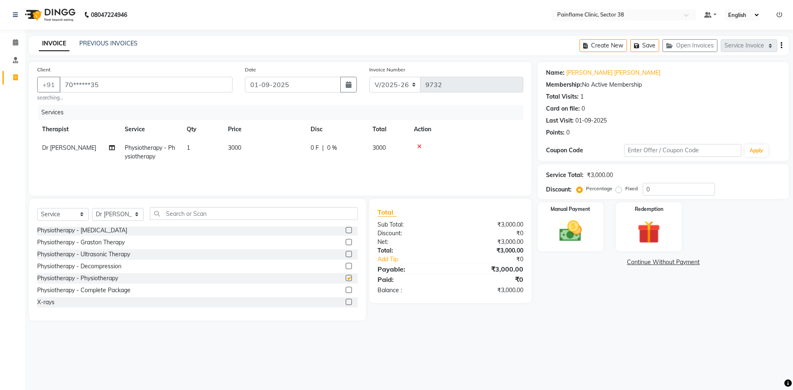
checkbox input "false"
drag, startPoint x: 240, startPoint y: 150, endPoint x: 265, endPoint y: 150, distance: 25.2
click at [240, 150] on span "3000" at bounding box center [234, 147] width 13 height 7
select select "20209"
drag, startPoint x: 268, startPoint y: 152, endPoint x: 236, endPoint y: 160, distance: 32.5
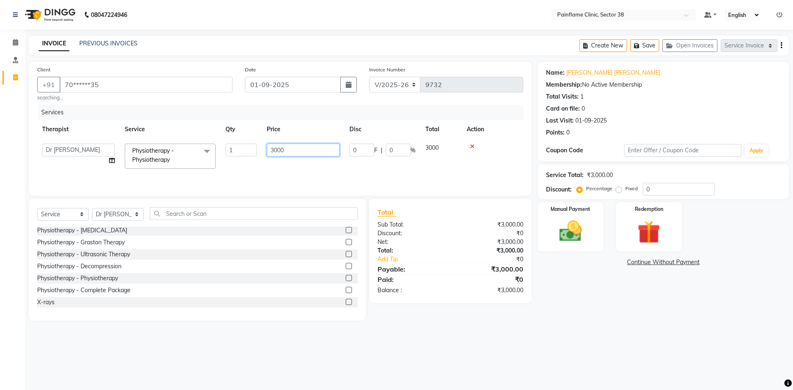
click at [234, 161] on tr "[PERSON_NAME] Dr [PERSON_NAME] [PERSON_NAME] Dr [PERSON_NAME] Dr. Suraj [PERSON…" at bounding box center [280, 156] width 486 height 35
type input "1000"
click at [573, 238] on img at bounding box center [570, 231] width 38 height 27
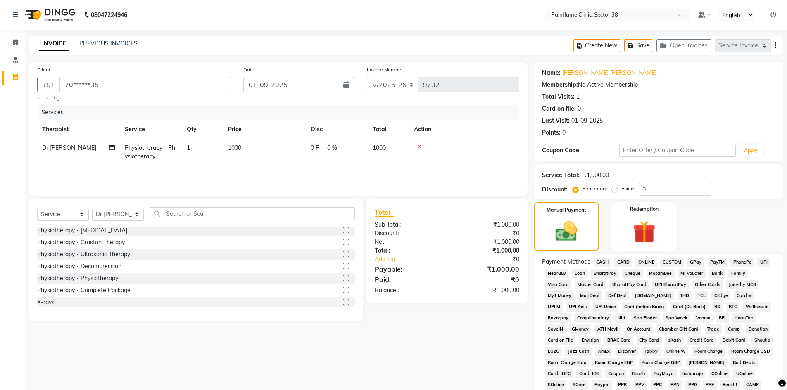
click at [619, 264] on span "CARD" at bounding box center [623, 262] width 18 height 9
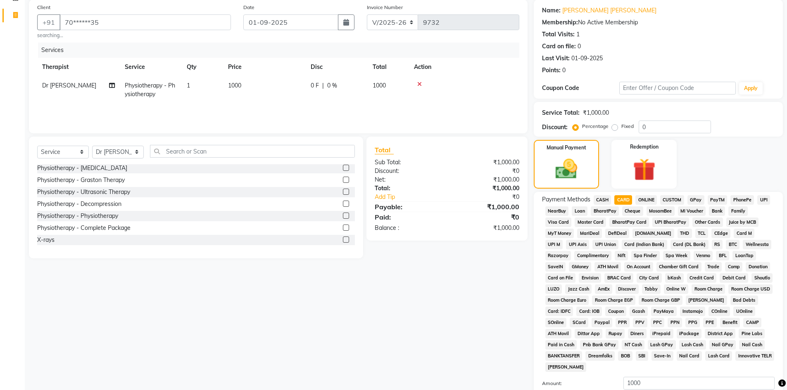
scroll to position [122, 0]
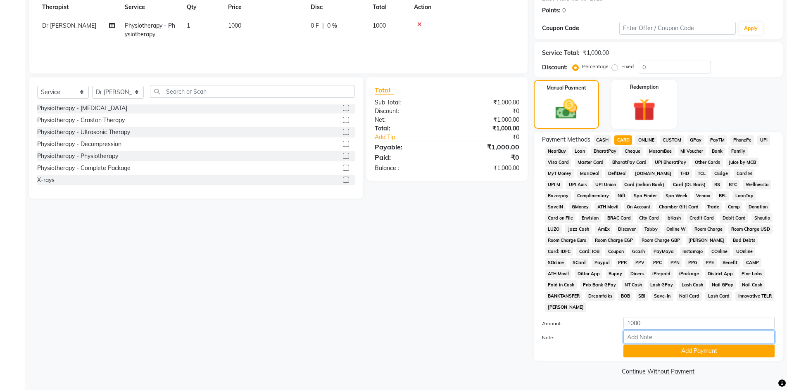
click at [634, 339] on input "Note:" at bounding box center [698, 337] width 151 height 13
type input "Adv Payment For Package"
click at [656, 352] on button "Add Payment" at bounding box center [698, 351] width 151 height 13
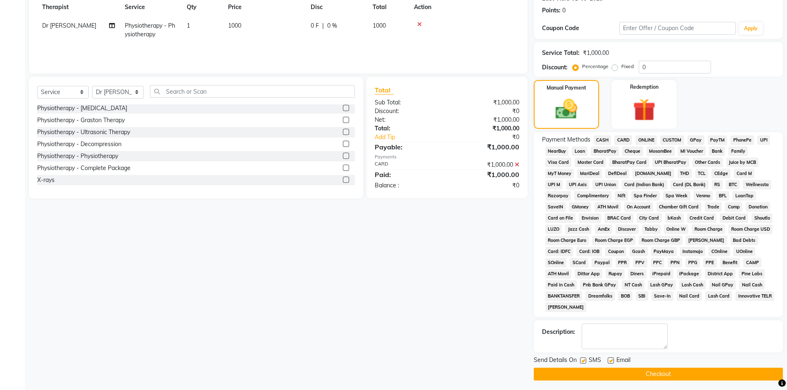
click at [610, 358] on label at bounding box center [610, 361] width 6 height 6
click at [610, 358] on input "checkbox" at bounding box center [609, 360] width 5 height 5
checkbox input "false"
click at [581, 361] on label at bounding box center [583, 361] width 6 height 6
click at [581, 361] on input "checkbox" at bounding box center [582, 360] width 5 height 5
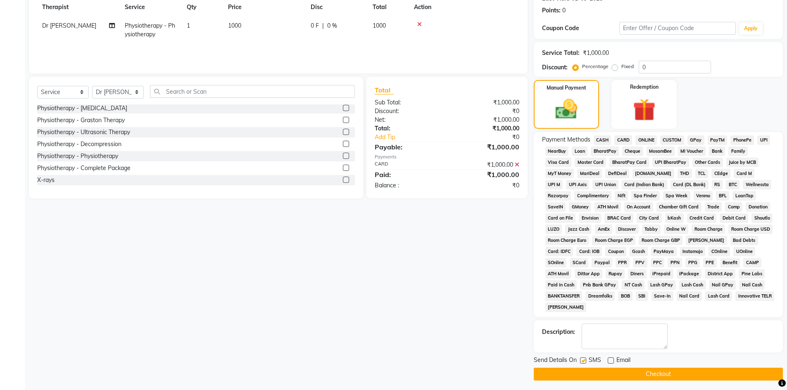
checkbox input "false"
click at [517, 164] on icon at bounding box center [517, 165] width 5 height 6
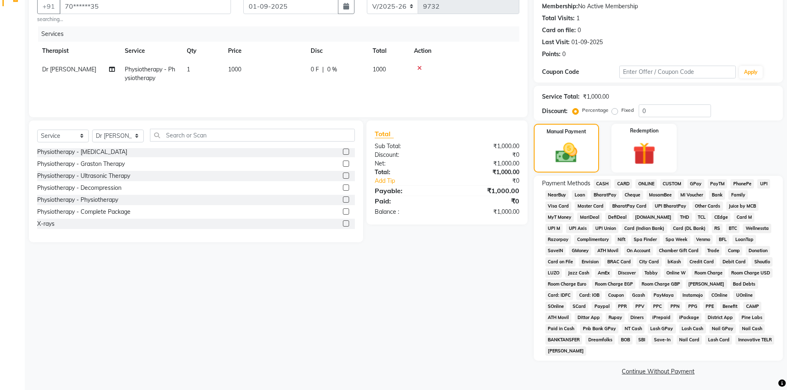
click at [752, 186] on span "PhonePe" at bounding box center [742, 183] width 24 height 9
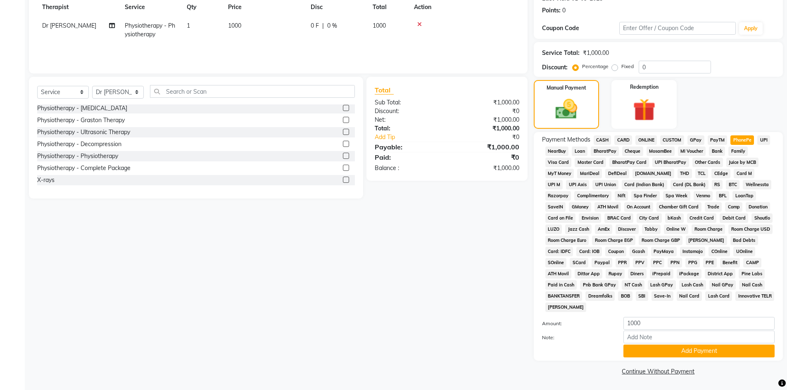
click at [763, 142] on span "UPI" at bounding box center [763, 139] width 13 height 9
drag, startPoint x: 661, startPoint y: 338, endPoint x: 662, endPoint y: 331, distance: 7.0
click at [661, 337] on input "Note:" at bounding box center [698, 337] width 151 height 13
type input "Adv Payment For Package"
click at [676, 354] on button "Add Payment" at bounding box center [698, 351] width 151 height 13
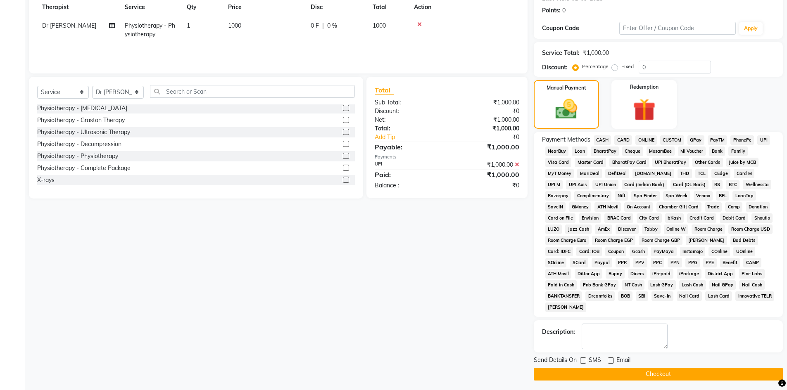
click at [612, 377] on button "Checkout" at bounding box center [658, 374] width 249 height 13
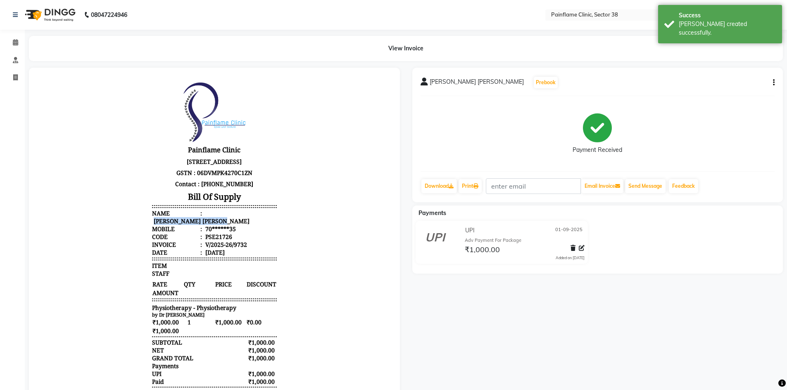
drag, startPoint x: 200, startPoint y: 215, endPoint x: 275, endPoint y: 209, distance: 75.4
click at [273, 210] on div "Painflame Clinic [STREET_ADDRESS] GSTN : 06DVMPK4270C1ZN Contact : [PHONE_NUMBE…" at bounding box center [214, 247] width 131 height 337
copy div "[PERSON_NAME] [PERSON_NAME]"
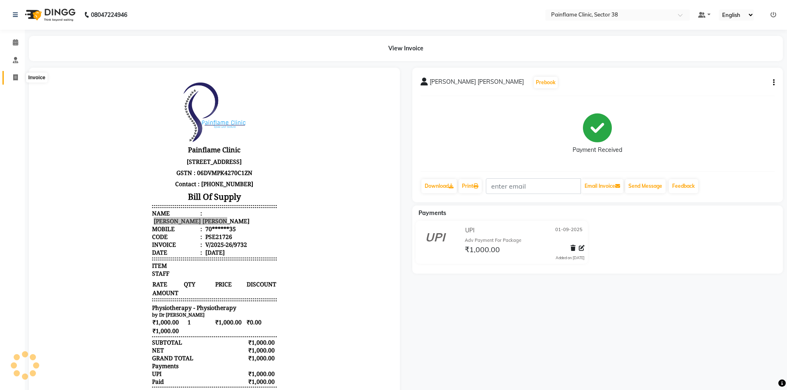
click at [16, 81] on span at bounding box center [15, 77] width 14 height 9
select select "service"
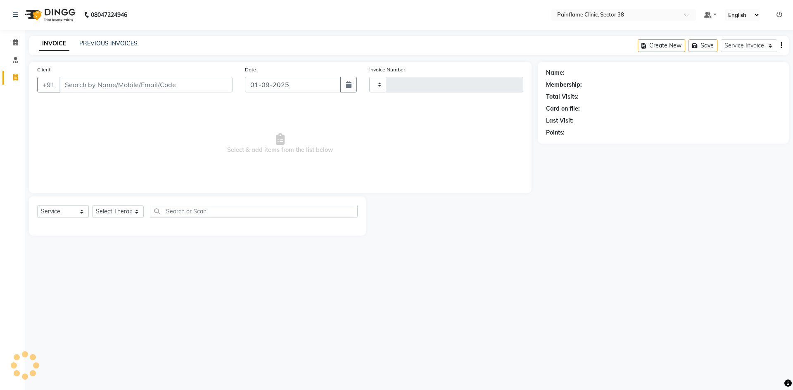
type input "9733"
select select "3964"
click at [98, 82] on input "Client" at bounding box center [145, 85] width 173 height 16
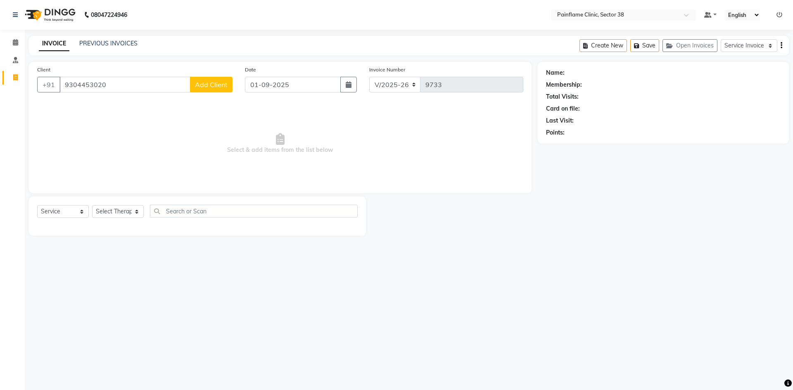
type input "9304453020"
click at [200, 87] on span "Add Client" at bounding box center [211, 85] width 33 height 8
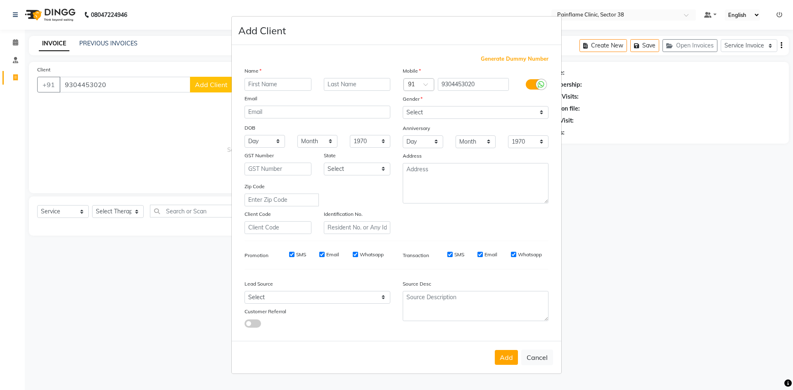
click at [281, 82] on input "text" at bounding box center [277, 84] width 67 height 13
type input "[PERSON_NAME]"
click at [422, 115] on select "Select [DEMOGRAPHIC_DATA] [DEMOGRAPHIC_DATA] Other Prefer Not To Say" at bounding box center [476, 112] width 146 height 13
select select "[DEMOGRAPHIC_DATA]"
click at [403, 106] on select "Select [DEMOGRAPHIC_DATA] [DEMOGRAPHIC_DATA] Other Prefer Not To Say" at bounding box center [476, 112] width 146 height 13
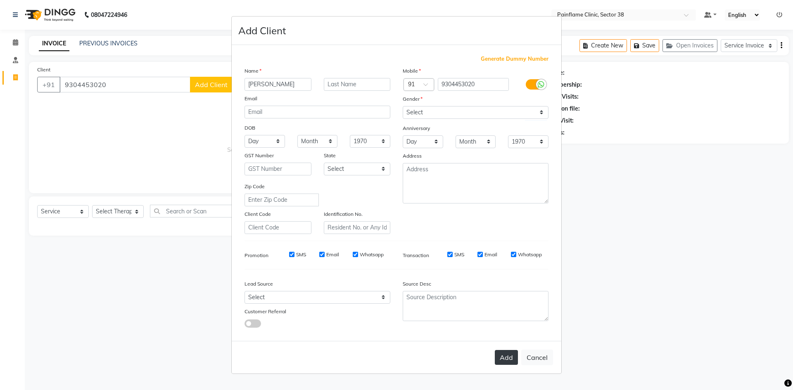
click at [508, 356] on button "Add" at bounding box center [506, 357] width 23 height 15
type input "93******20"
select select
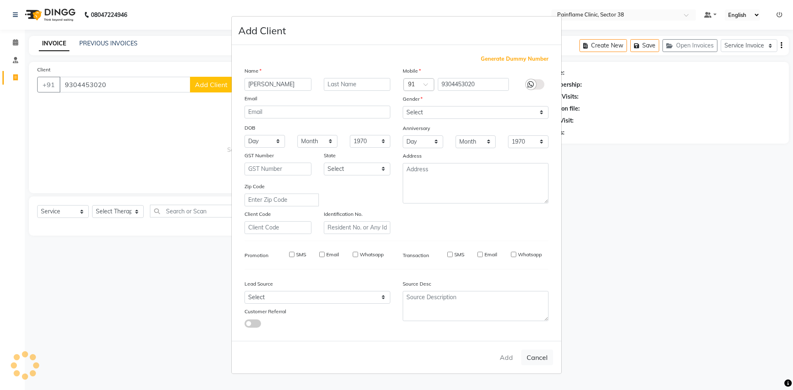
select select
checkbox input "false"
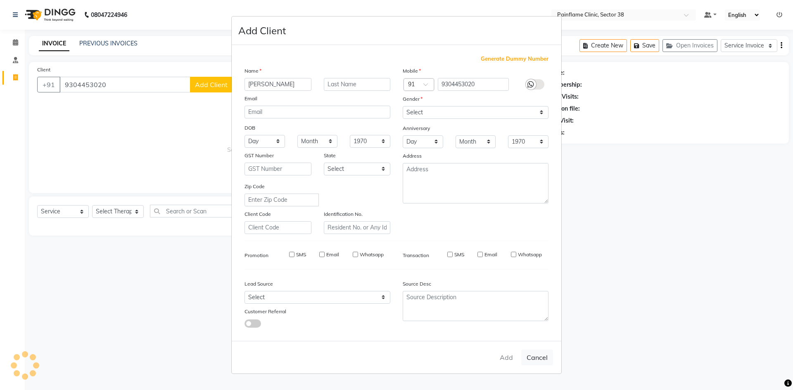
checkbox input "false"
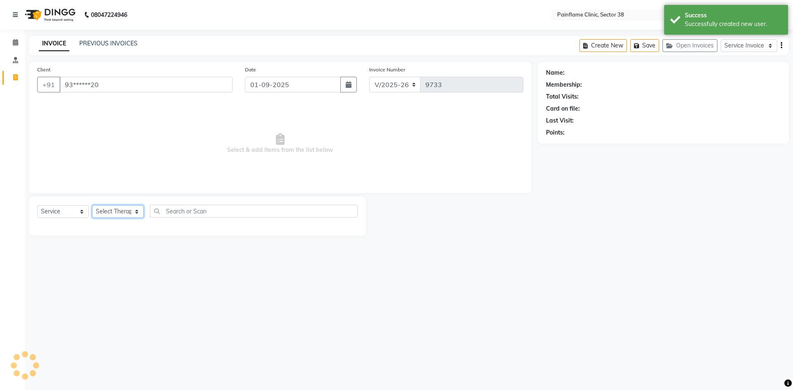
click at [128, 212] on select "Select Therapist [PERSON_NAME] Dr [PERSON_NAME] [PERSON_NAME] Dr [PERSON_NAME] …" at bounding box center [118, 211] width 52 height 13
select select "20214"
click at [92, 205] on select "Select Therapist [PERSON_NAME] Dr [PERSON_NAME] [PERSON_NAME] Dr [PERSON_NAME] …" at bounding box center [118, 211] width 52 height 13
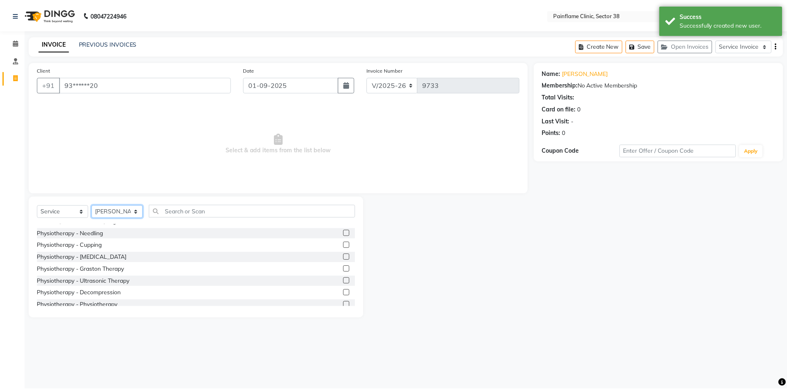
scroll to position [49, 0]
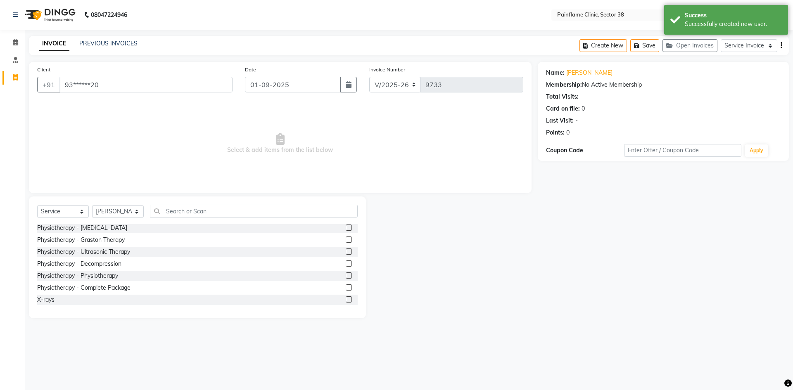
drag, startPoint x: 342, startPoint y: 275, endPoint x: 293, endPoint y: 227, distance: 68.3
click at [346, 275] on label at bounding box center [349, 276] width 6 height 6
click at [346, 275] on input "checkbox" at bounding box center [348, 275] width 5 height 5
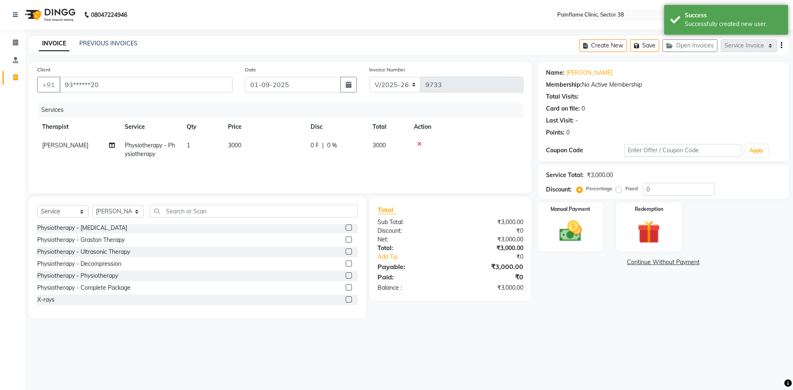
checkbox input "false"
click at [240, 152] on td "3000" at bounding box center [264, 149] width 83 height 27
select select "20214"
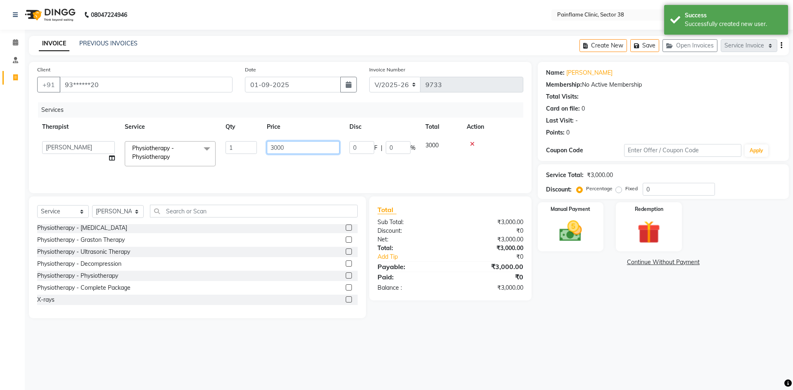
drag, startPoint x: 277, startPoint y: 147, endPoint x: 270, endPoint y: 148, distance: 6.7
click at [270, 148] on input "3000" at bounding box center [303, 147] width 73 height 13
type input "800"
click at [561, 232] on img at bounding box center [570, 231] width 38 height 27
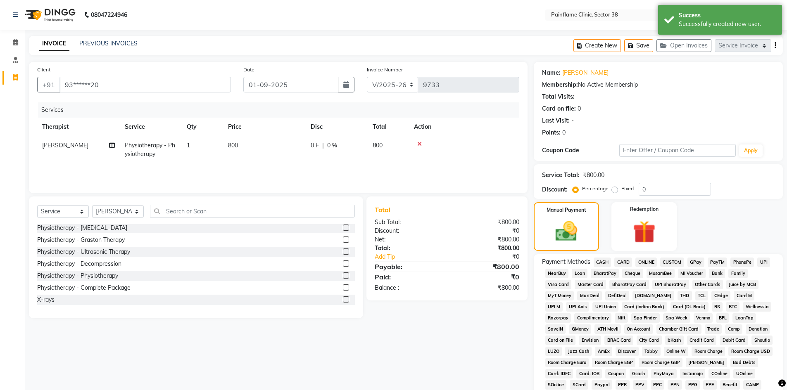
click at [761, 266] on span "UPI" at bounding box center [763, 262] width 13 height 9
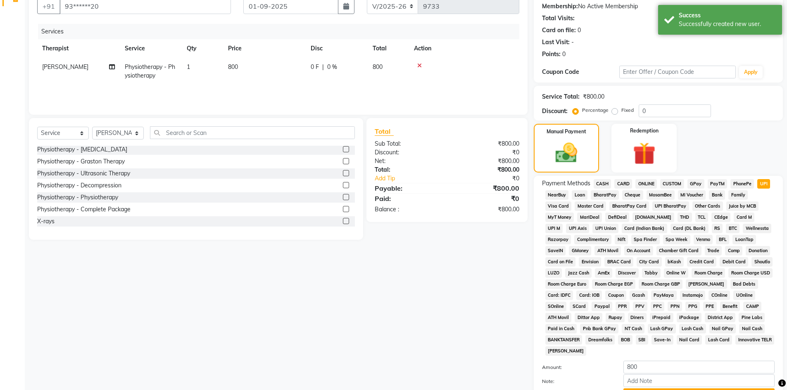
scroll to position [122, 0]
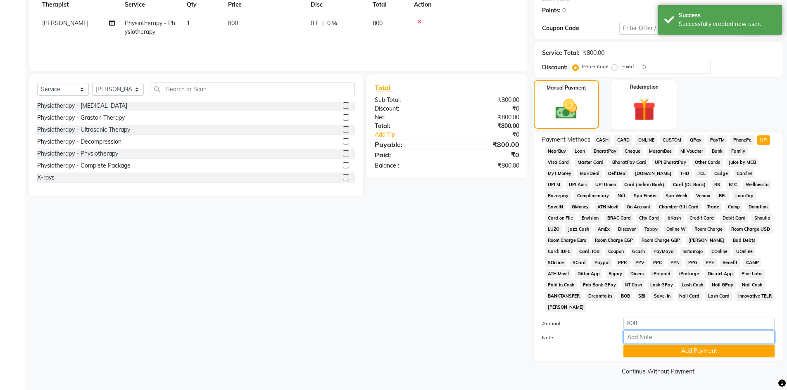
drag, startPoint x: 662, startPoint y: 339, endPoint x: 665, endPoint y: 335, distance: 4.5
click at [662, 339] on input "Note:" at bounding box center [698, 337] width 151 height 13
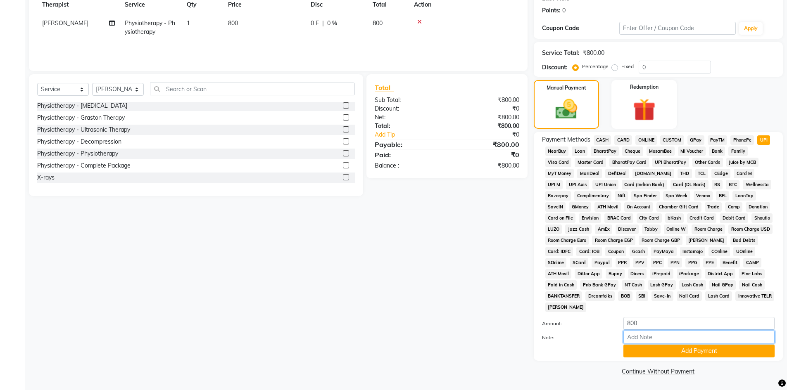
type input "Online Consultation Fee"
drag, startPoint x: 700, startPoint y: 336, endPoint x: 366, endPoint y: 371, distance: 335.5
click at [366, 371] on div "Client +91 93******20 Date [DATE] Invoice Number V/2025 V/[PHONE_NUMBER] Servic…" at bounding box center [406, 159] width 766 height 438
click at [686, 352] on button "Add Payment" at bounding box center [698, 351] width 151 height 13
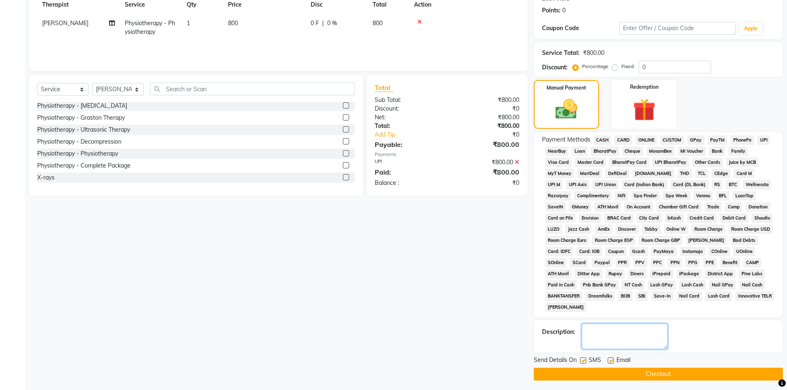
click at [591, 336] on textarea at bounding box center [624, 337] width 86 height 26
paste textarea "Online Consultation Fee"
type textarea "Online Consultation Fee"
click at [584, 361] on label at bounding box center [583, 361] width 6 height 6
click at [584, 361] on input "checkbox" at bounding box center [582, 360] width 5 height 5
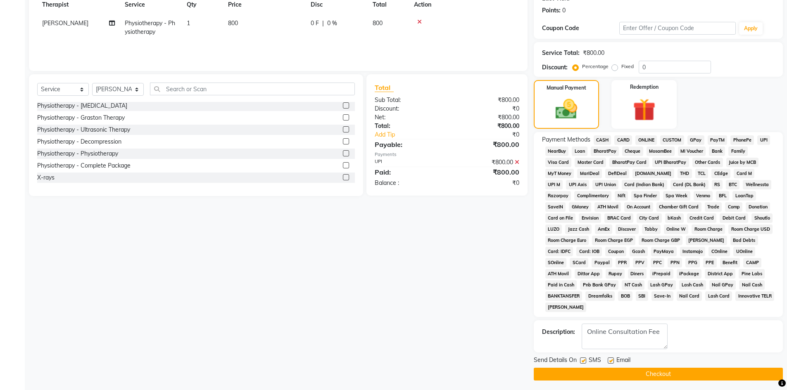
checkbox input "false"
click at [610, 360] on label at bounding box center [610, 361] width 6 height 6
click at [610, 360] on input "checkbox" at bounding box center [609, 360] width 5 height 5
checkbox input "false"
click at [598, 377] on button "Checkout" at bounding box center [658, 374] width 249 height 13
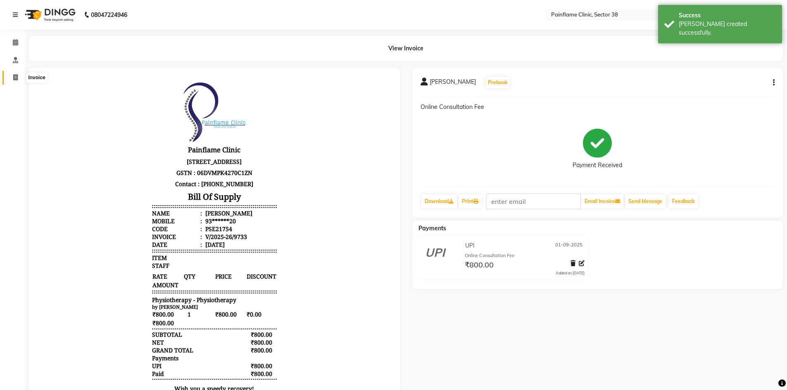
click at [15, 82] on span at bounding box center [15, 77] width 14 height 9
select select "service"
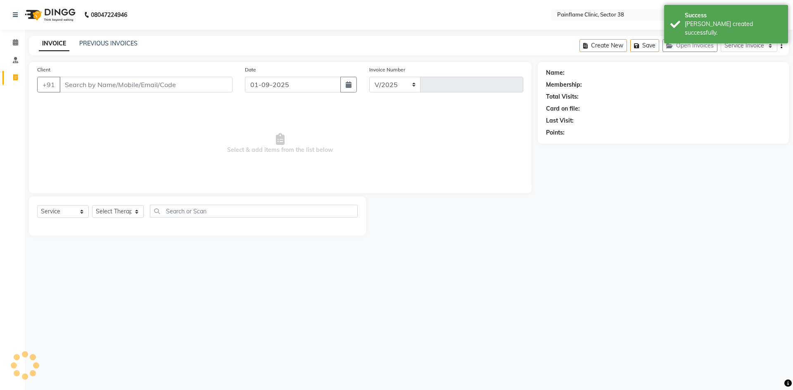
select select "3964"
type input "9734"
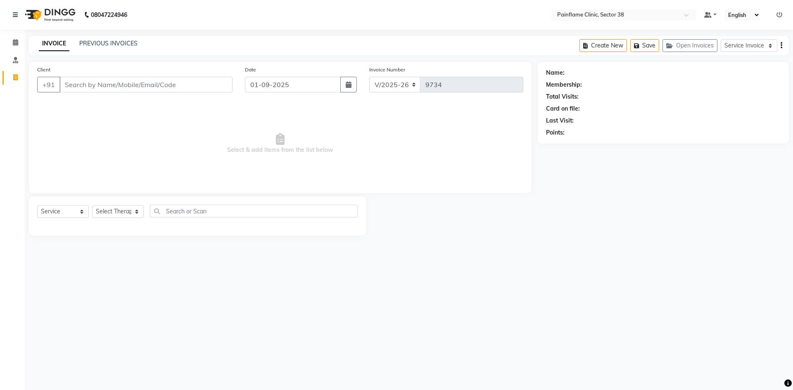
click at [114, 85] on input "Client" at bounding box center [145, 85] width 173 height 16
type input "6571149599"
click at [219, 82] on span "Add Client" at bounding box center [211, 85] width 33 height 8
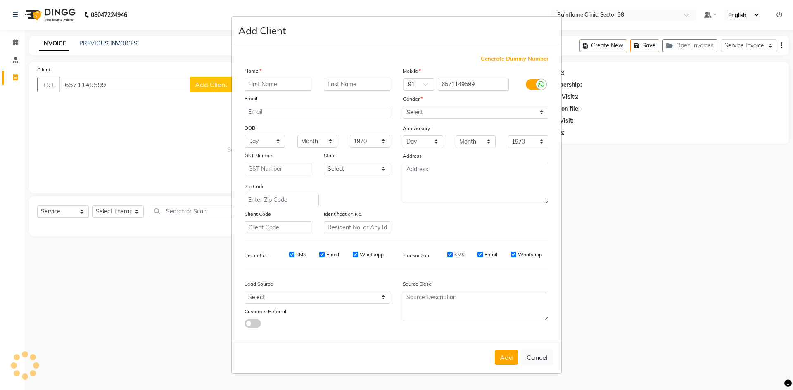
click at [261, 82] on input "text" at bounding box center [277, 84] width 67 height 13
type input "[PERSON_NAME]"
drag, startPoint x: 425, startPoint y: 109, endPoint x: 427, endPoint y: 118, distance: 9.2
click at [425, 109] on select "Select [DEMOGRAPHIC_DATA] [DEMOGRAPHIC_DATA] Other Prefer Not To Say" at bounding box center [476, 112] width 146 height 13
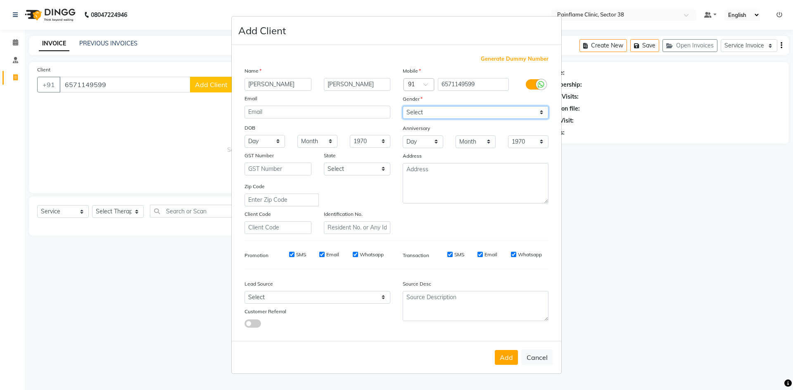
select select "[DEMOGRAPHIC_DATA]"
click at [403, 106] on select "Select [DEMOGRAPHIC_DATA] [DEMOGRAPHIC_DATA] Other Prefer Not To Say" at bounding box center [476, 112] width 146 height 13
click at [417, 87] on div at bounding box center [419, 85] width 30 height 9
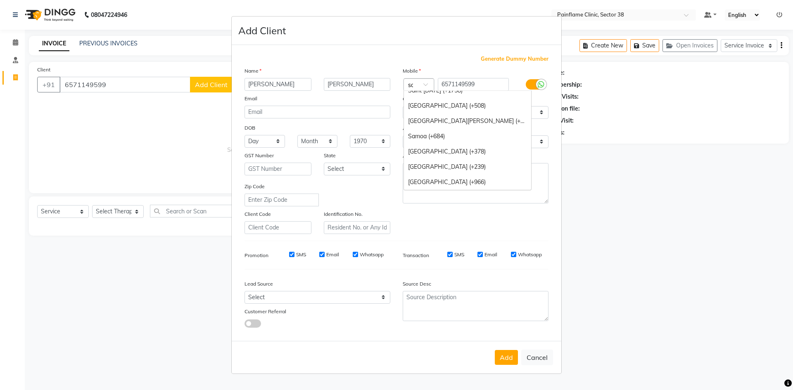
scroll to position [38, 0]
type input "sau"
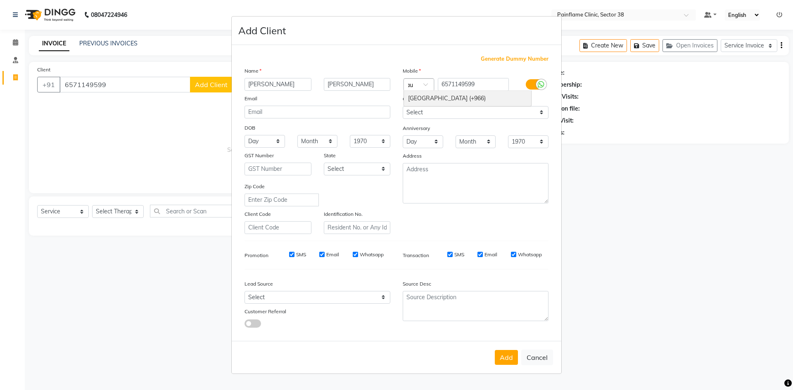
click at [431, 98] on div "[GEOGRAPHIC_DATA] (+966)" at bounding box center [467, 98] width 127 height 15
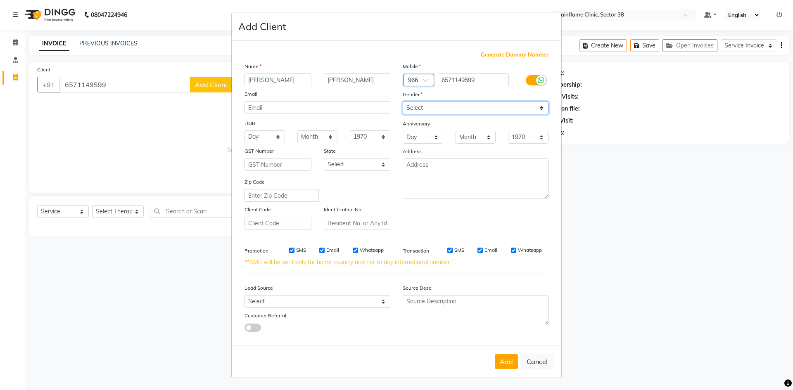
drag, startPoint x: 434, startPoint y: 107, endPoint x: 436, endPoint y: 114, distance: 7.8
click at [434, 107] on select "Select [DEMOGRAPHIC_DATA] [DEMOGRAPHIC_DATA] Other Prefer Not To Say" at bounding box center [476, 108] width 146 height 13
click at [403, 102] on select "Select [DEMOGRAPHIC_DATA] [DEMOGRAPHIC_DATA] Other Prefer Not To Say" at bounding box center [476, 108] width 146 height 13
click at [509, 364] on button "Add" at bounding box center [506, 361] width 23 height 15
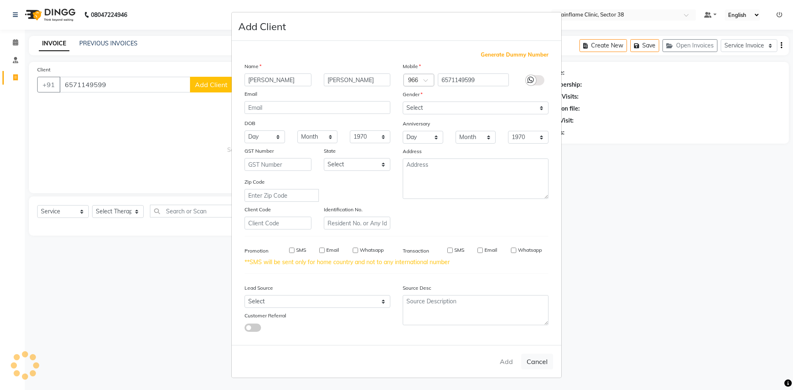
type input "65******99"
select select
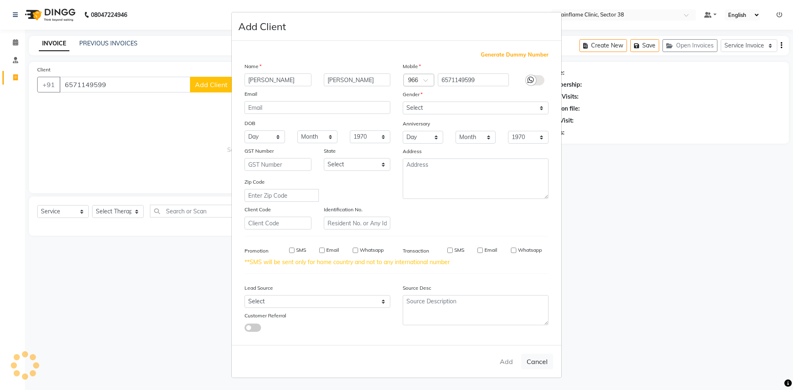
select select
checkbox input "false"
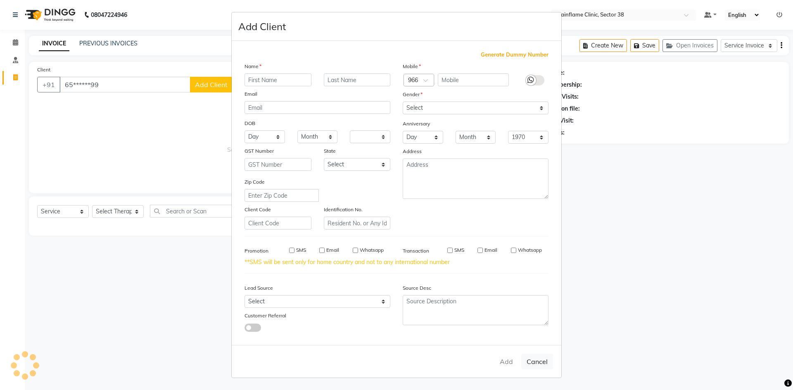
checkbox input "false"
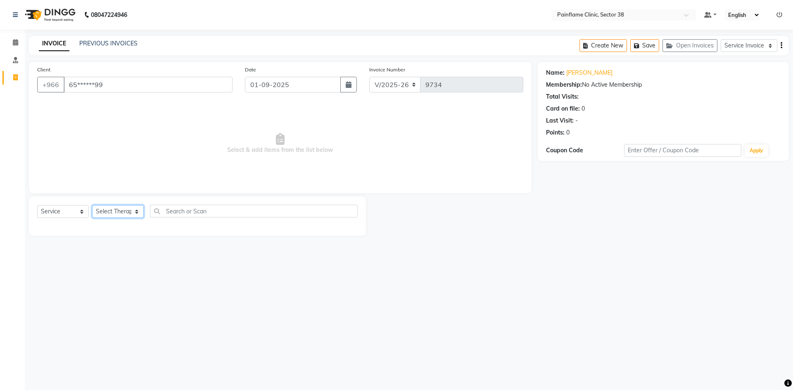
click at [126, 211] on select "Select Therapist [PERSON_NAME] Dr [PERSON_NAME] [PERSON_NAME] Dr [PERSON_NAME] …" at bounding box center [118, 211] width 52 height 13
select select "20214"
click at [92, 205] on select "Select Therapist [PERSON_NAME] Dr [PERSON_NAME] [PERSON_NAME] Dr [PERSON_NAME] …" at bounding box center [118, 211] width 52 height 13
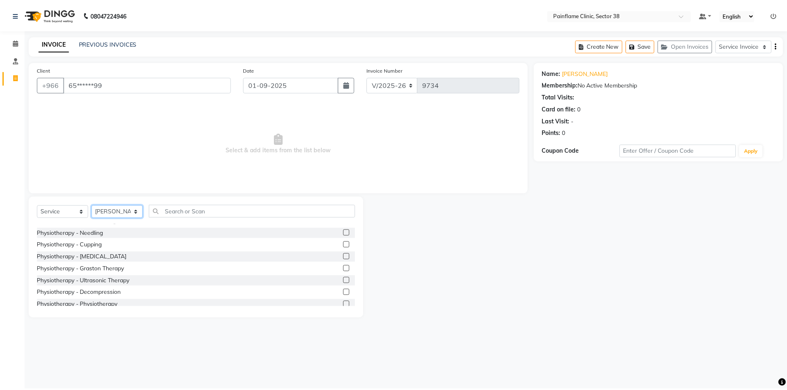
scroll to position [49, 0]
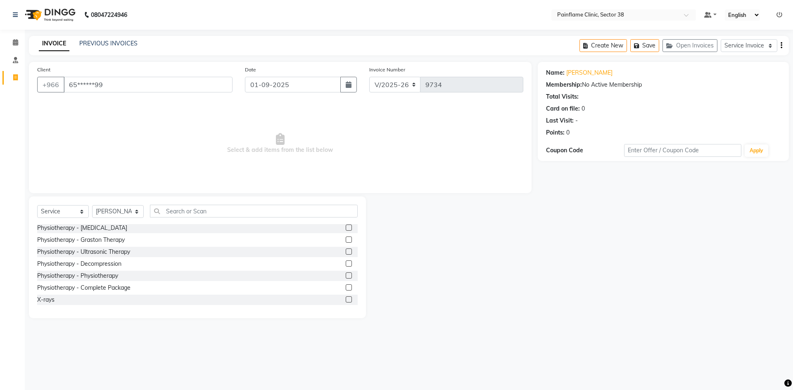
click at [346, 278] on label at bounding box center [349, 276] width 6 height 6
click at [346, 278] on input "checkbox" at bounding box center [348, 275] width 5 height 5
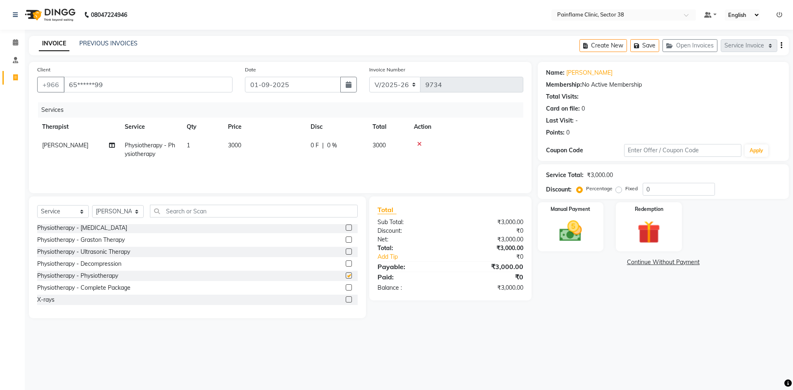
checkbox input "false"
click at [256, 143] on td "3000" at bounding box center [264, 149] width 83 height 27
select select "20214"
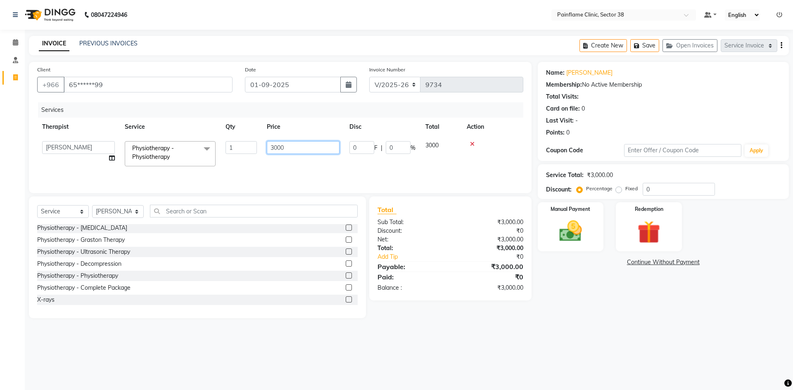
drag, startPoint x: 277, startPoint y: 148, endPoint x: 266, endPoint y: 149, distance: 10.3
click at [266, 149] on td "3000" at bounding box center [303, 153] width 83 height 35
type input "800"
click at [560, 232] on img at bounding box center [570, 231] width 38 height 27
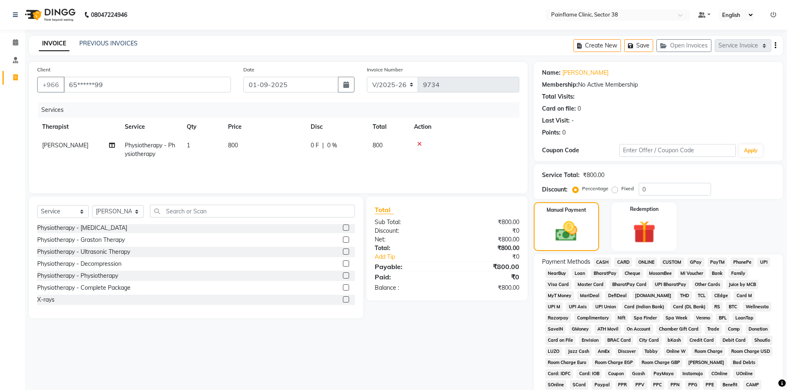
click at [762, 263] on span "UPI" at bounding box center [763, 262] width 13 height 9
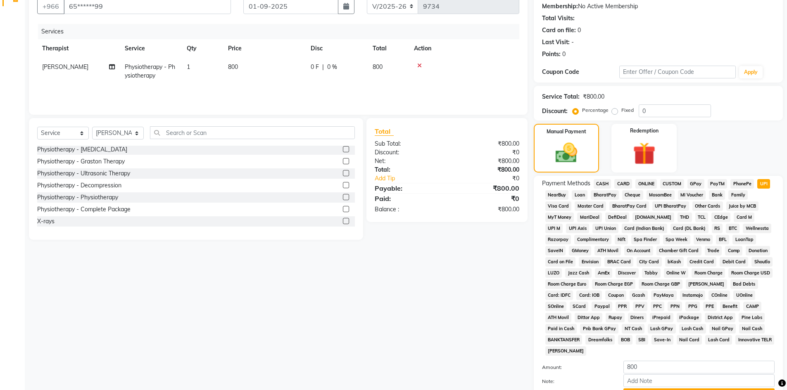
scroll to position [122, 0]
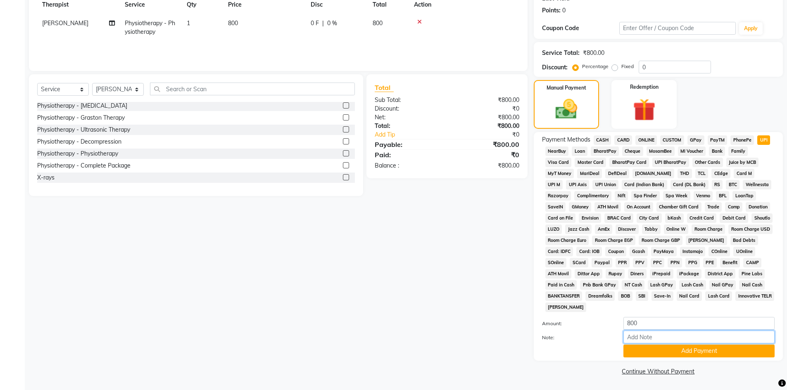
click at [688, 337] on input "Note:" at bounding box center [698, 337] width 151 height 13
type input "Online Consultation Fee"
drag, startPoint x: 695, startPoint y: 336, endPoint x: 406, endPoint y: 331, distance: 289.5
click at [394, 332] on div "Client +966 65******99 Date [DATE] Invoice Number V/2025 V/[PHONE_NUMBER] Servi…" at bounding box center [406, 159] width 766 height 438
click at [647, 354] on button "Add Payment" at bounding box center [698, 351] width 151 height 13
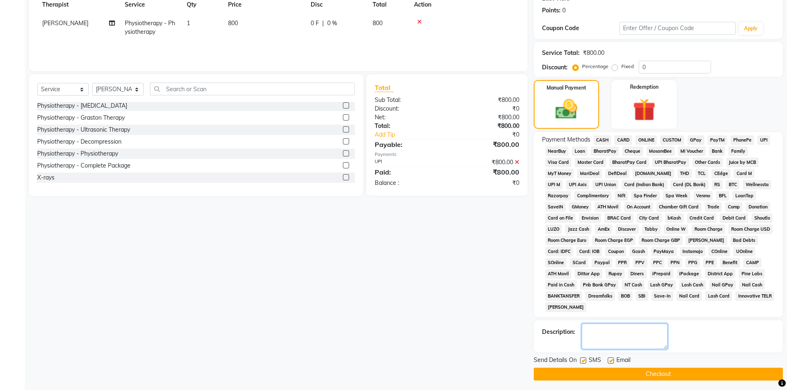
click at [627, 339] on textarea at bounding box center [624, 337] width 86 height 26
paste textarea "Online Consultation Fee"
type textarea "Online Consultation Fee"
click at [609, 361] on label at bounding box center [610, 361] width 6 height 6
click at [609, 361] on input "checkbox" at bounding box center [609, 360] width 5 height 5
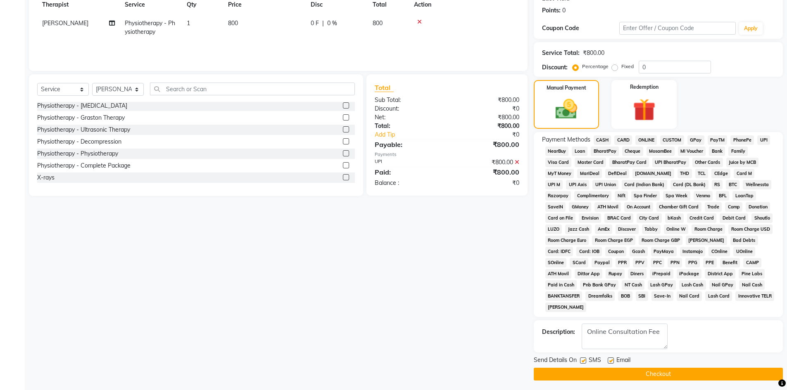
checkbox input "false"
click at [584, 361] on label at bounding box center [583, 361] width 6 height 6
click at [584, 361] on input "checkbox" at bounding box center [582, 360] width 5 height 5
checkbox input "false"
click at [587, 370] on button "Checkout" at bounding box center [658, 374] width 249 height 13
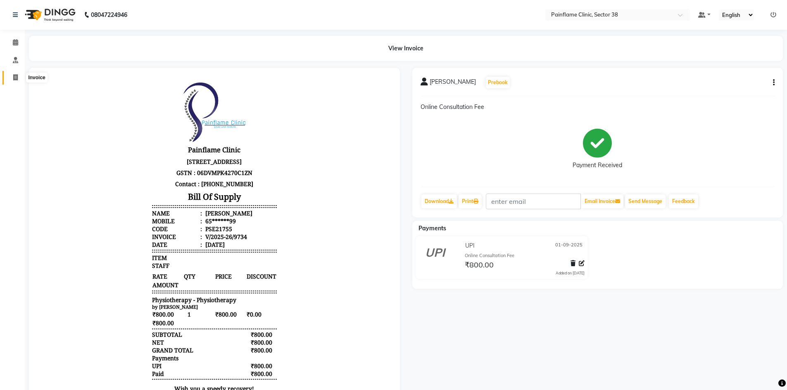
click at [14, 82] on span at bounding box center [15, 77] width 14 height 9
select select "service"
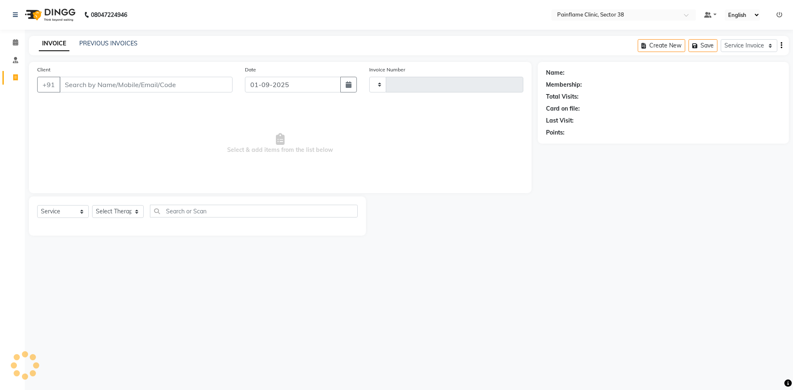
type input "9735"
select select "3964"
click at [76, 84] on input "Client" at bounding box center [145, 85] width 173 height 16
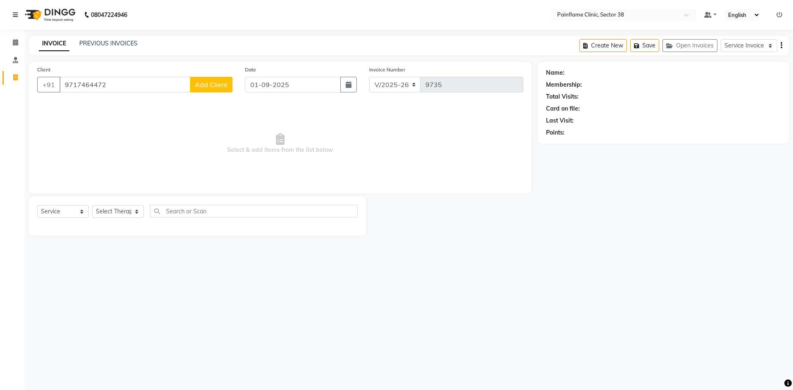
type input "9717464472"
click at [211, 81] on span "Add Client" at bounding box center [211, 85] width 33 height 8
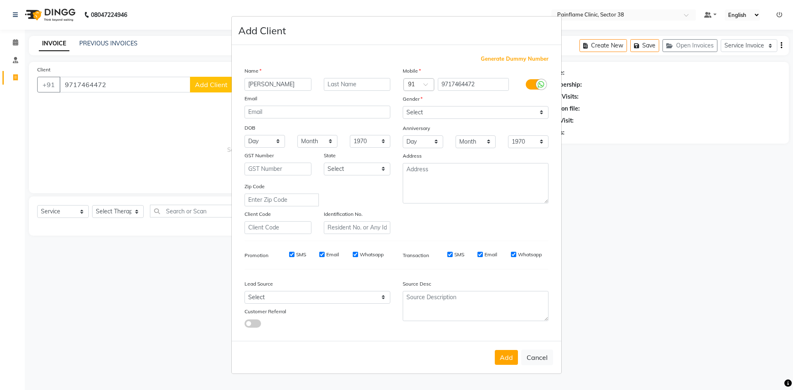
type input "[PERSON_NAME]"
click at [424, 108] on select "Select [DEMOGRAPHIC_DATA] [DEMOGRAPHIC_DATA] Other Prefer Not To Say" at bounding box center [476, 112] width 146 height 13
select select "[DEMOGRAPHIC_DATA]"
click at [403, 106] on select "Select [DEMOGRAPHIC_DATA] [DEMOGRAPHIC_DATA] Other Prefer Not To Say" at bounding box center [476, 112] width 146 height 13
click at [508, 358] on button "Add" at bounding box center [506, 357] width 23 height 15
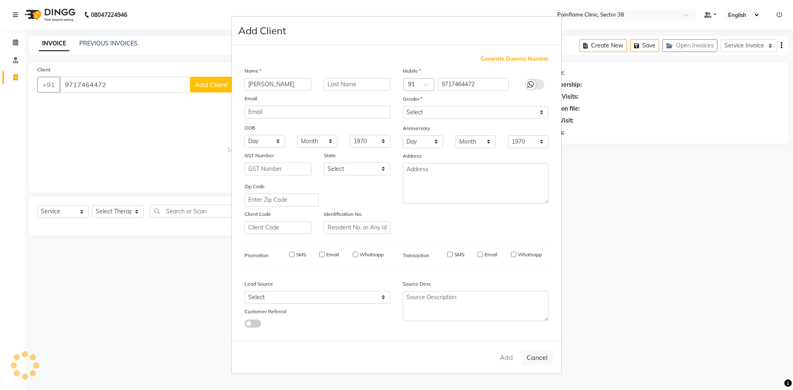
type input "97******72"
select select
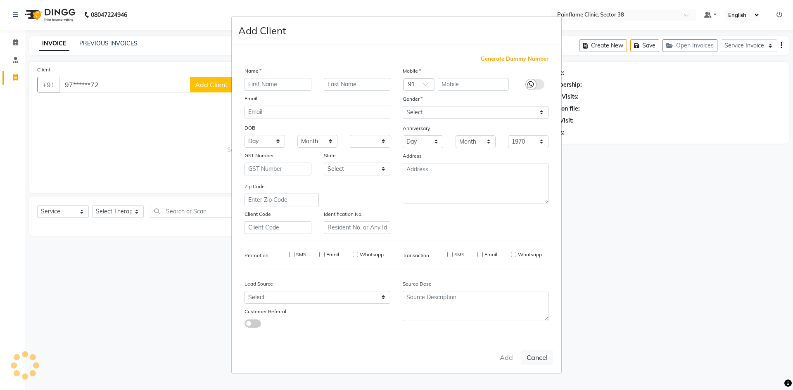
select select
checkbox input "false"
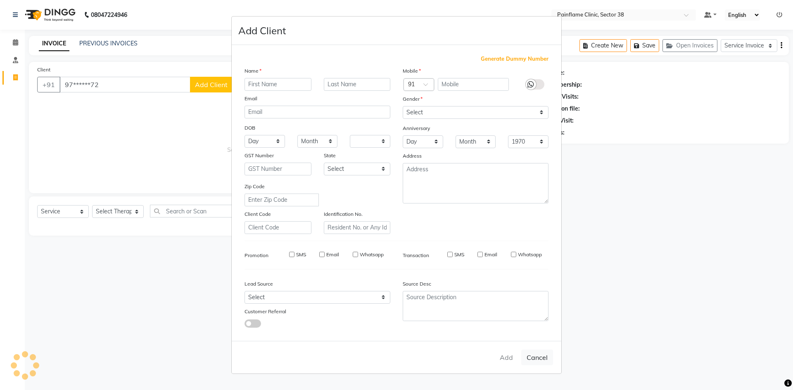
checkbox input "false"
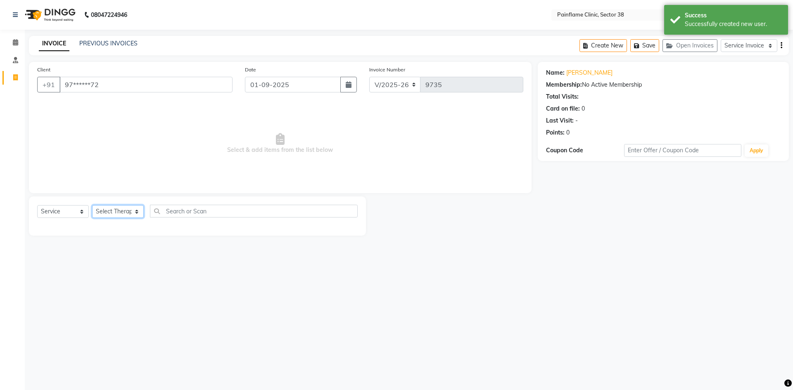
click at [112, 211] on select "Select Therapist [PERSON_NAME] Dr [PERSON_NAME] [PERSON_NAME] Dr [PERSON_NAME] …" at bounding box center [118, 211] width 52 height 13
select select "20214"
click at [92, 205] on select "Select Therapist [PERSON_NAME] Dr [PERSON_NAME] [PERSON_NAME] Dr [PERSON_NAME] …" at bounding box center [118, 211] width 52 height 13
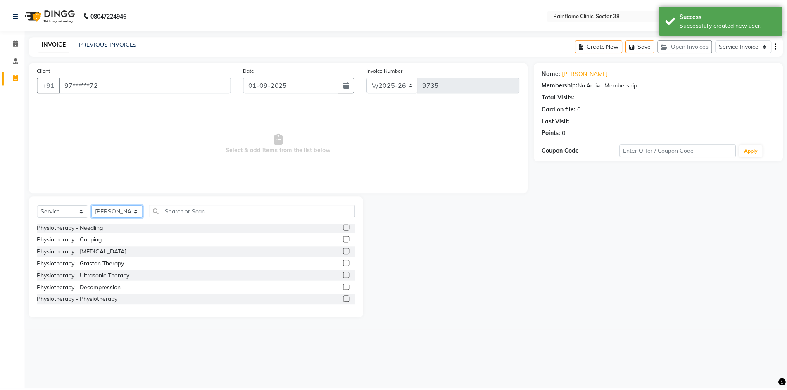
scroll to position [49, 0]
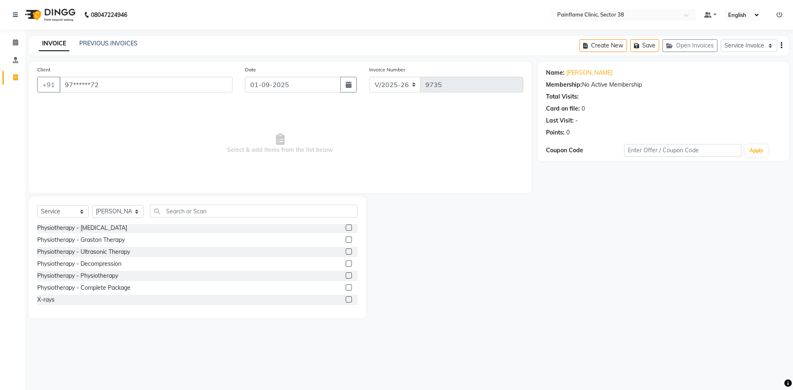
click at [346, 275] on label at bounding box center [349, 276] width 6 height 6
click at [346, 275] on input "checkbox" at bounding box center [348, 275] width 5 height 5
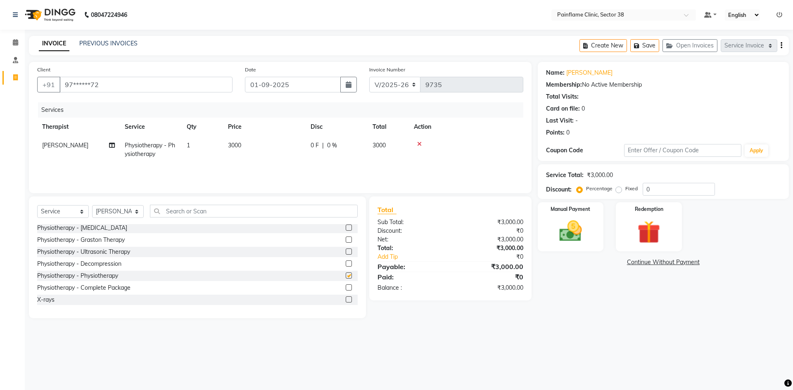
checkbox input "false"
click at [244, 147] on td "3000" at bounding box center [264, 149] width 83 height 27
select select "20214"
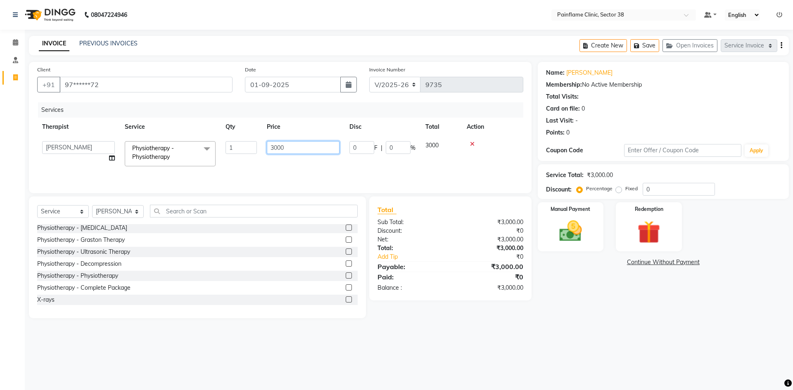
drag, startPoint x: 275, startPoint y: 147, endPoint x: 271, endPoint y: 154, distance: 8.4
click at [262, 152] on td "3000" at bounding box center [303, 153] width 83 height 35
drag, startPoint x: 278, startPoint y: 151, endPoint x: 256, endPoint y: 154, distance: 22.2
click at [256, 154] on tr "[PERSON_NAME] Dr [PERSON_NAME] [PERSON_NAME] Dr [PERSON_NAME] Dr. Suraj [PERSON…" at bounding box center [280, 153] width 486 height 35
type input "800"
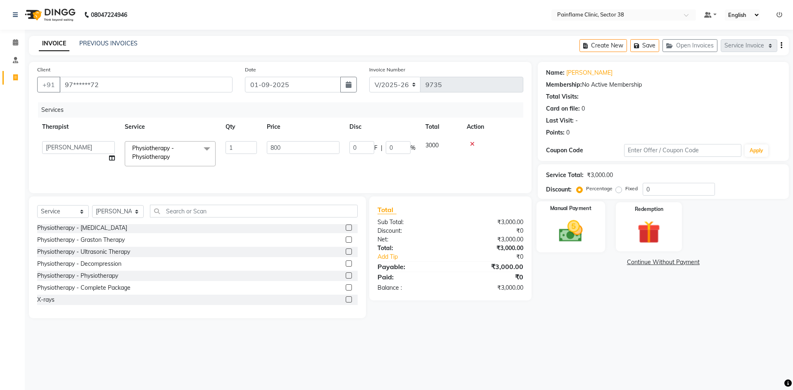
click at [573, 237] on img at bounding box center [570, 231] width 38 height 27
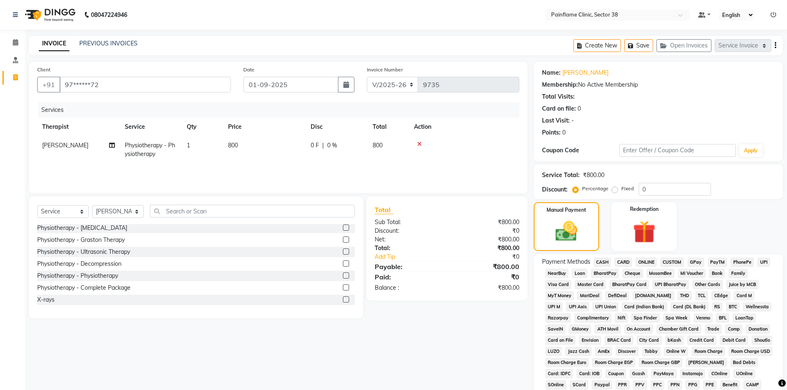
click at [762, 259] on span "UPI" at bounding box center [763, 262] width 13 height 9
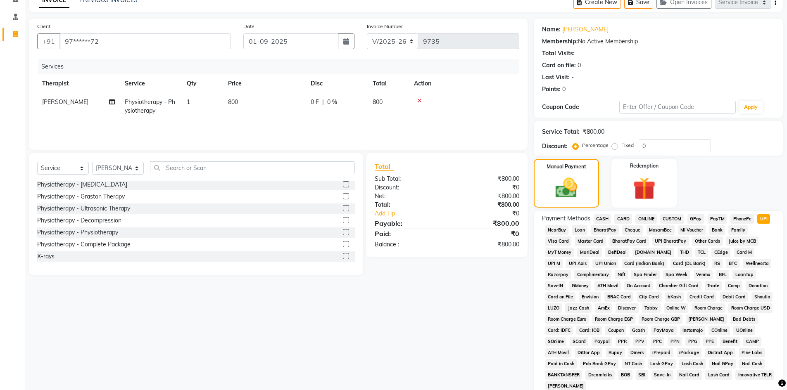
scroll to position [122, 0]
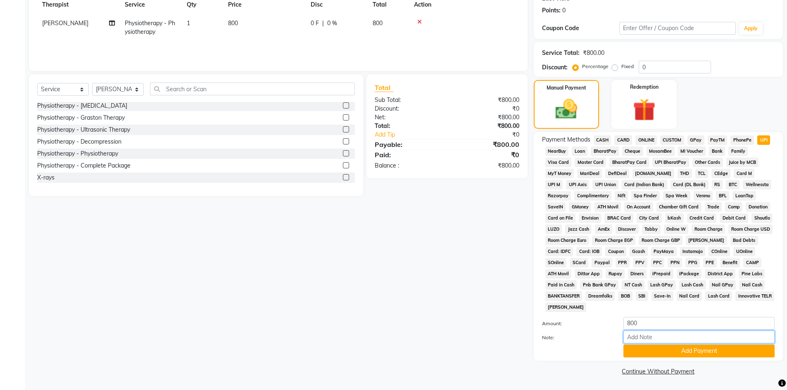
drag, startPoint x: 671, startPoint y: 339, endPoint x: 671, endPoint y: 332, distance: 6.6
click at [671, 339] on input "Note:" at bounding box center [698, 337] width 151 height 13
type input "Online Consultation Fee"
click at [665, 354] on button "Add Payment" at bounding box center [698, 351] width 151 height 13
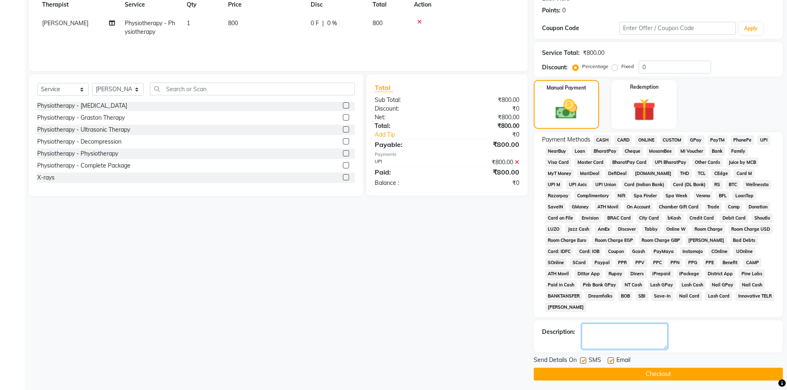
click at [641, 334] on textarea at bounding box center [624, 337] width 86 height 26
paste textarea "Online Consultation Fee"
type textarea "Online Consultation Fee"
click at [611, 363] on label at bounding box center [610, 361] width 6 height 6
click at [611, 363] on input "checkbox" at bounding box center [609, 360] width 5 height 5
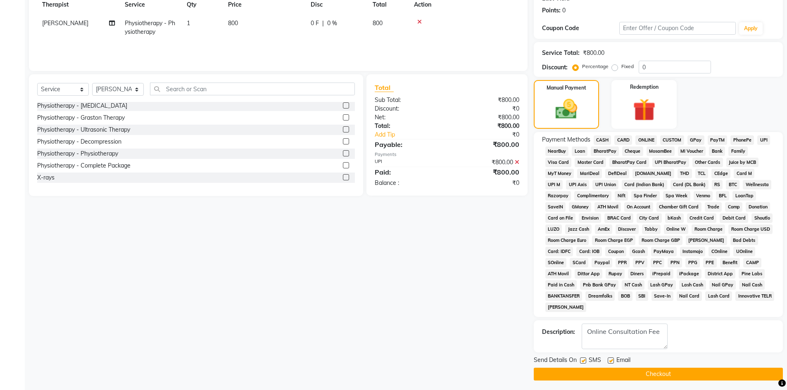
checkbox input "false"
click at [583, 362] on label at bounding box center [583, 361] width 6 height 6
click at [583, 362] on input "checkbox" at bounding box center [582, 360] width 5 height 5
checkbox input "false"
click at [589, 371] on button "Checkout" at bounding box center [658, 374] width 249 height 13
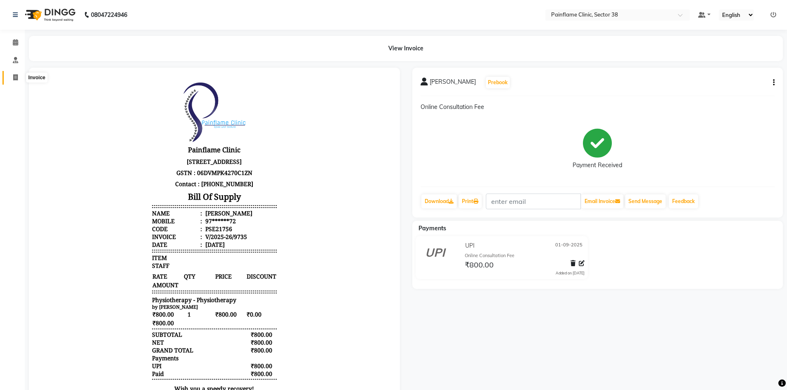
click at [11, 77] on span at bounding box center [15, 77] width 14 height 9
select select "service"
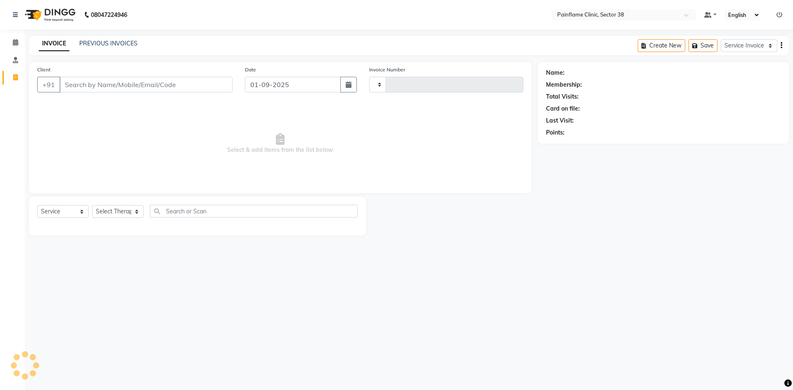
type input "9736"
select select "3964"
click at [98, 44] on link "PREVIOUS INVOICES" at bounding box center [108, 43] width 58 height 7
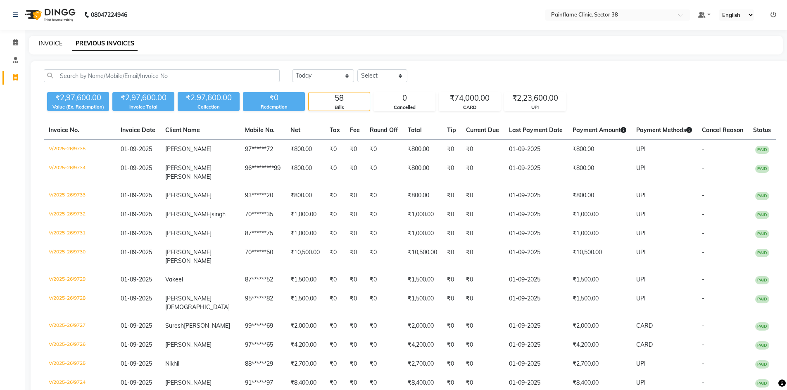
click at [44, 41] on link "INVOICE" at bounding box center [51, 43] width 24 height 7
select select "service"
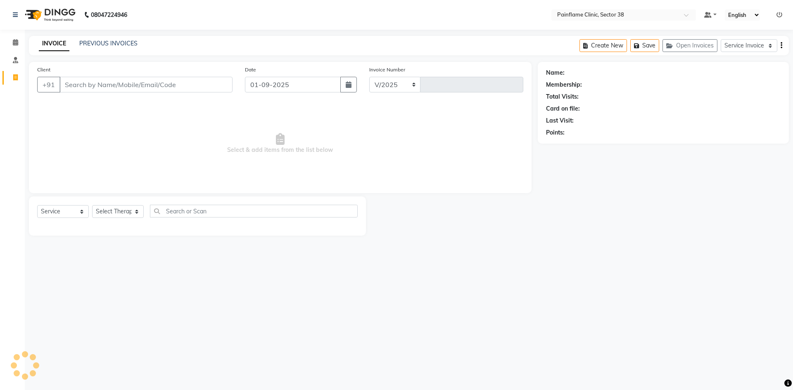
select select "3964"
type input "9736"
click at [78, 83] on input "Client" at bounding box center [145, 85] width 173 height 16
drag, startPoint x: 116, startPoint y: 83, endPoint x: 0, endPoint y: 109, distance: 119.1
click at [0, 104] on app-home "08047224946 Select Location × Painflame Clinic, Sector 38 Default Panel My Pane…" at bounding box center [396, 124] width 793 height 248
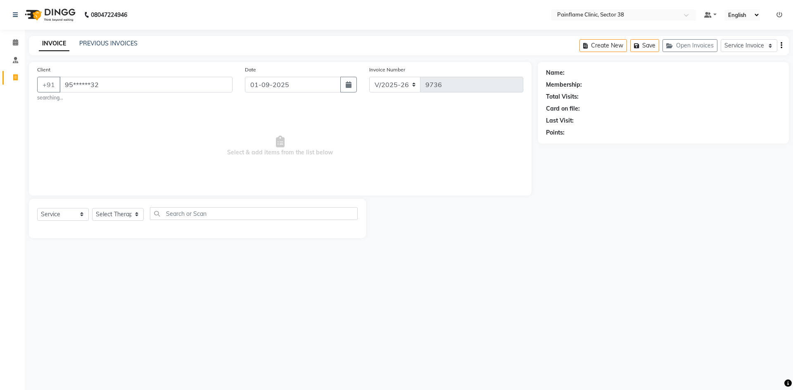
type input "95******32"
click at [103, 45] on link "PREVIOUS INVOICES" at bounding box center [108, 43] width 58 height 7
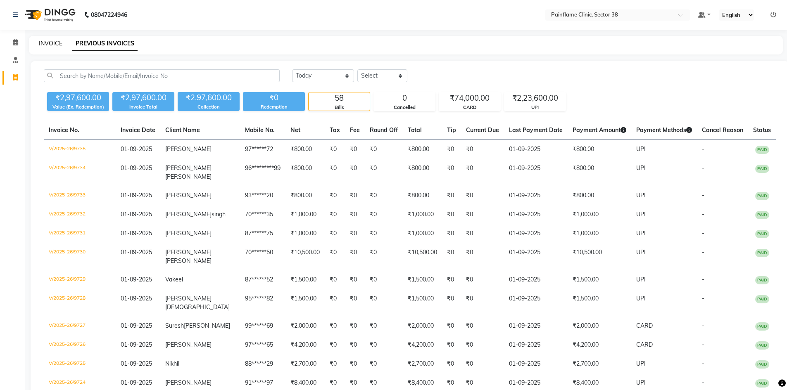
click at [45, 45] on link "INVOICE" at bounding box center [51, 43] width 24 height 7
select select "service"
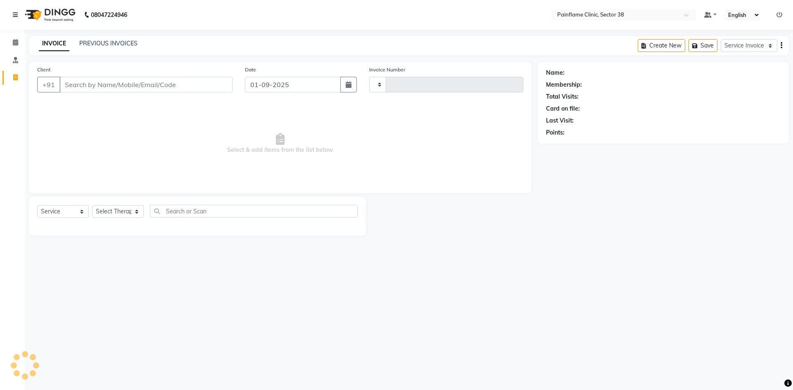
type input "9736"
select select "3964"
click at [106, 83] on input "Client" at bounding box center [145, 85] width 173 height 16
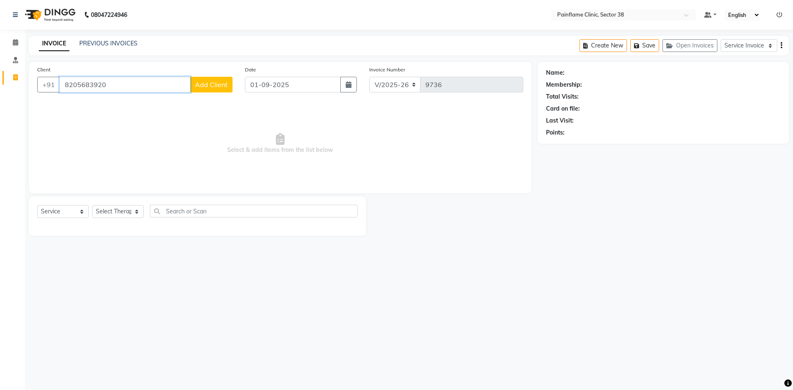
type input "8205683920"
click at [208, 87] on span "Add Client" at bounding box center [211, 85] width 33 height 8
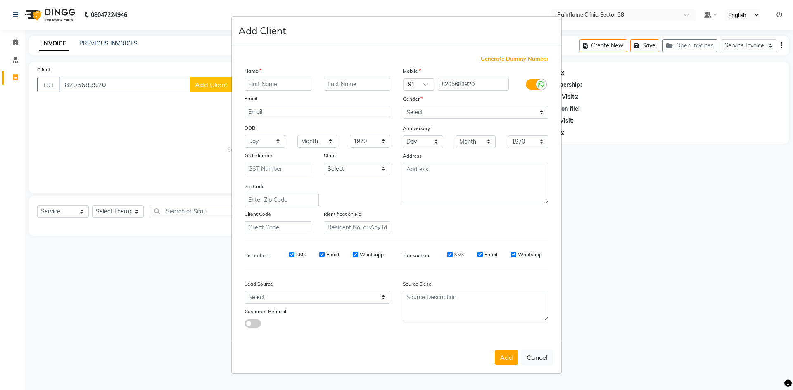
click at [136, 298] on ngb-modal-window "Add Client Generate Dummy Number Name Email DOB Day 01 02 03 04 05 06 07 08 09 …" at bounding box center [396, 195] width 793 height 390
click at [546, 359] on button "Cancel" at bounding box center [537, 358] width 32 height 16
select select
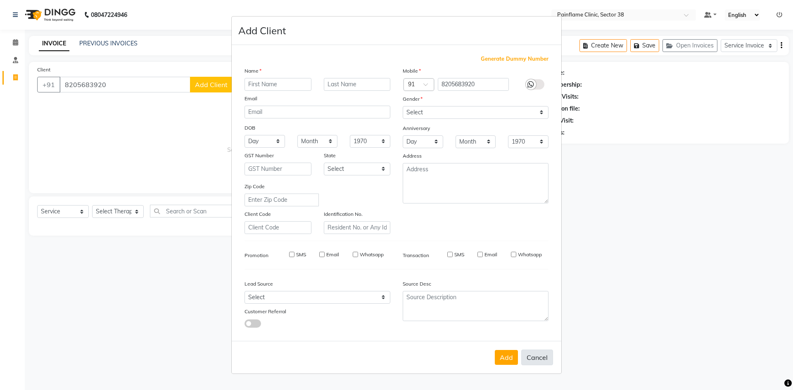
select select
checkbox input "false"
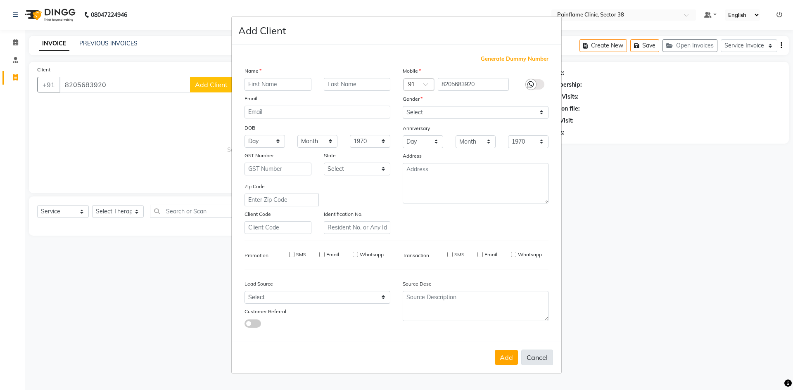
checkbox input "false"
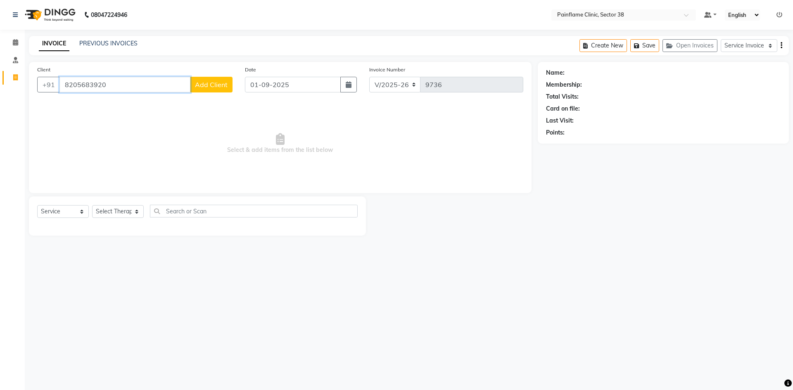
click at [83, 85] on input "8205683920" at bounding box center [124, 85] width 131 height 16
type input "9205683920"
click at [214, 84] on span "Add Client" at bounding box center [211, 85] width 33 height 8
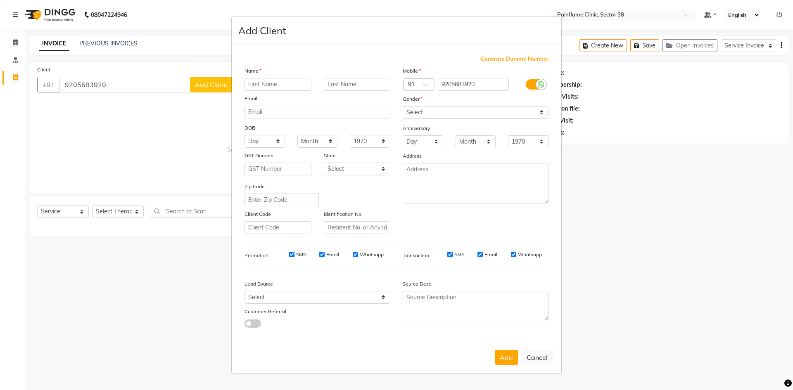
click at [285, 87] on input "text" at bounding box center [277, 84] width 67 height 13
type input "Hemant"
drag, startPoint x: 425, startPoint y: 111, endPoint x: 426, endPoint y: 117, distance: 6.2
click at [425, 113] on select "Select [DEMOGRAPHIC_DATA] [DEMOGRAPHIC_DATA] Other Prefer Not To Say" at bounding box center [476, 112] width 146 height 13
select select "[DEMOGRAPHIC_DATA]"
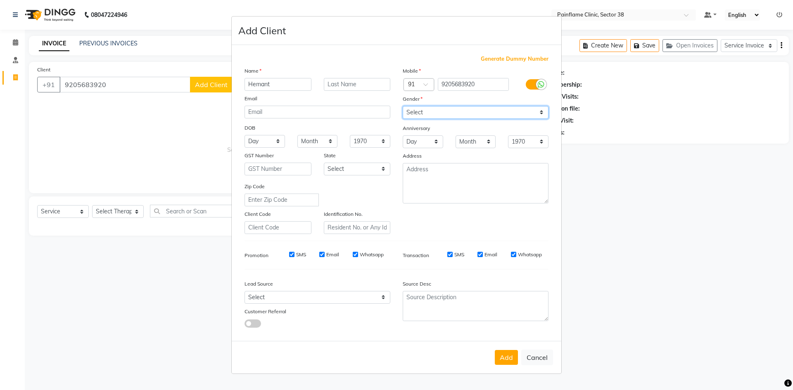
click at [403, 106] on select "Select [DEMOGRAPHIC_DATA] [DEMOGRAPHIC_DATA] Other Prefer Not To Say" at bounding box center [476, 112] width 146 height 13
click at [457, 81] on input "9205683920" at bounding box center [473, 84] width 71 height 13
click at [457, 82] on input "9205683920" at bounding box center [473, 84] width 71 height 13
click at [506, 357] on button "Add" at bounding box center [506, 357] width 23 height 15
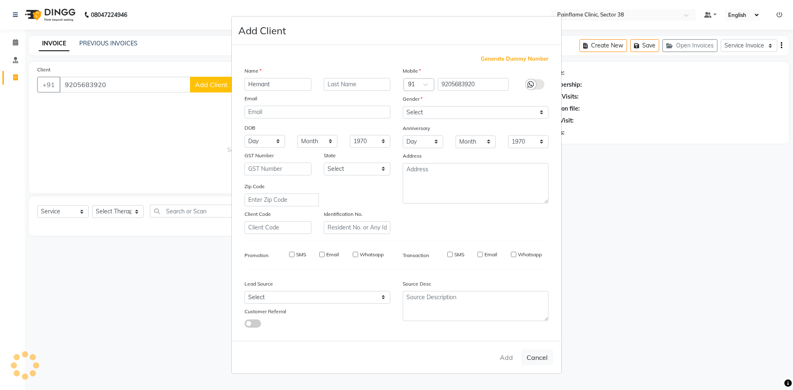
type input "92******20"
select select
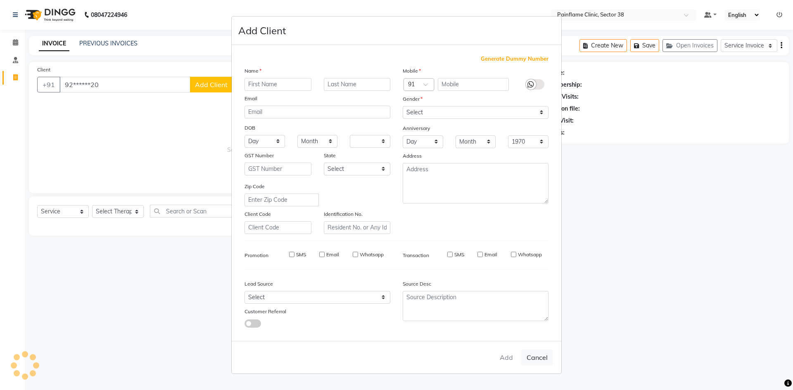
select select
checkbox input "false"
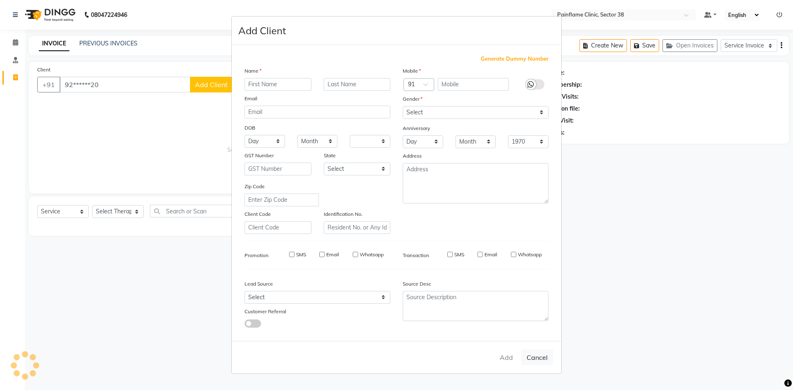
checkbox input "false"
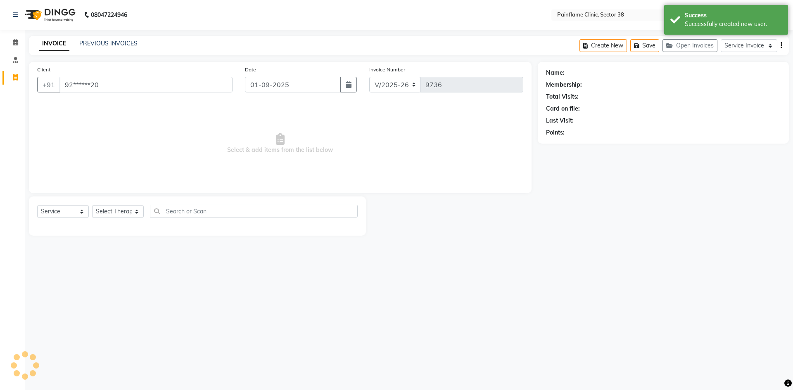
click at [128, 211] on ngb-modal-window "Add Client Generate Dummy Number Name Email DOB Day 01 02 03 04 05 06 07 08 09 …" at bounding box center [396, 195] width 793 height 390
click at [121, 216] on select "Select Therapist [PERSON_NAME] Dr [PERSON_NAME] [PERSON_NAME] Dr [PERSON_NAME] …" at bounding box center [118, 211] width 52 height 13
select select "20209"
click at [92, 205] on select "Select Therapist [PERSON_NAME] Dr [PERSON_NAME] [PERSON_NAME] Dr [PERSON_NAME] …" at bounding box center [118, 211] width 52 height 13
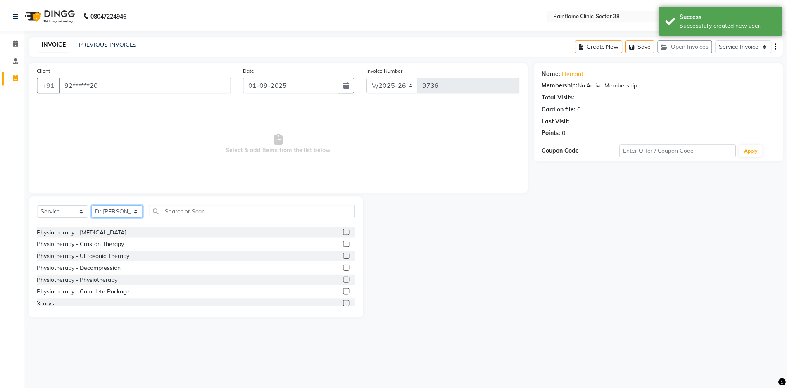
scroll to position [49, 0]
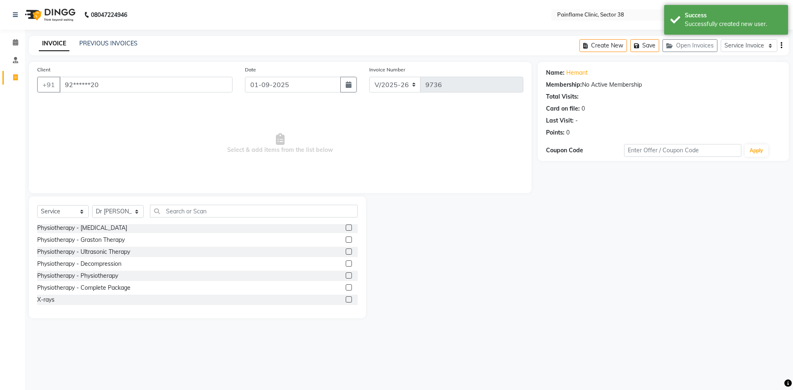
click at [346, 274] on label at bounding box center [349, 276] width 6 height 6
click at [346, 274] on input "checkbox" at bounding box center [348, 275] width 5 height 5
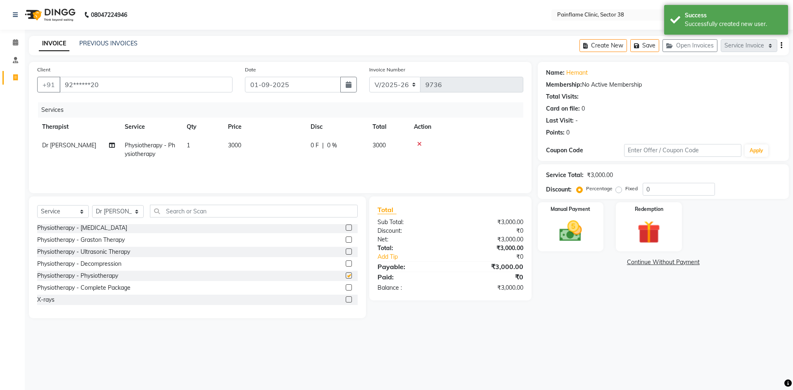
checkbox input "false"
click at [253, 140] on td "3000" at bounding box center [264, 149] width 83 height 27
select select "20209"
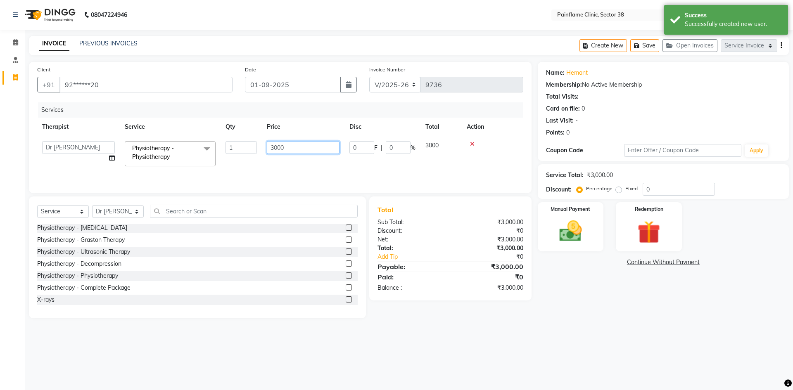
drag, startPoint x: 275, startPoint y: 147, endPoint x: 261, endPoint y: 149, distance: 13.7
click at [263, 150] on td "3000" at bounding box center [303, 153] width 83 height 35
type input "1000"
click at [574, 240] on img at bounding box center [570, 231] width 38 height 27
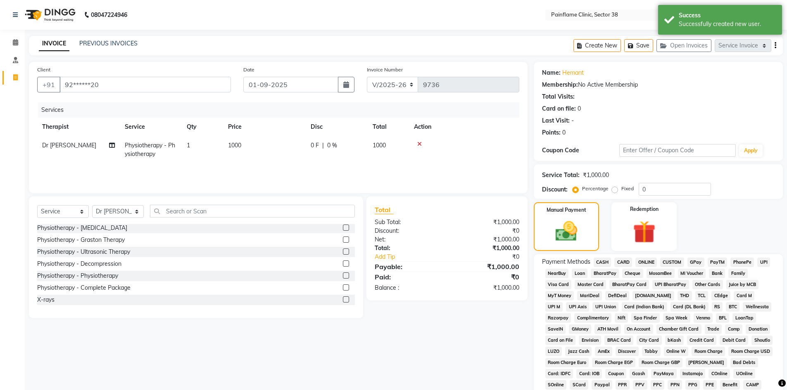
click at [764, 261] on span "UPI" at bounding box center [763, 262] width 13 height 9
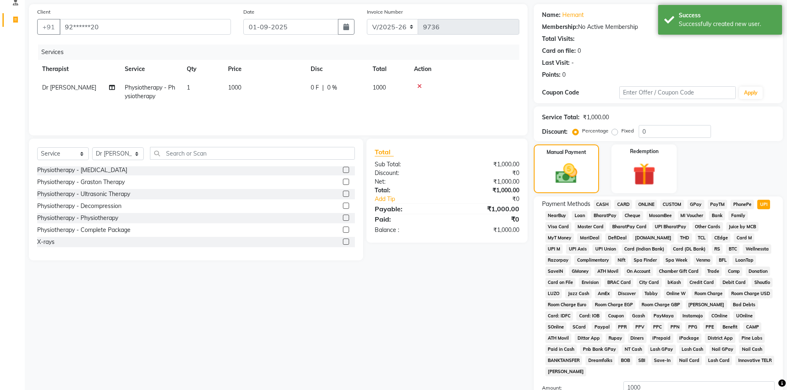
scroll to position [122, 0]
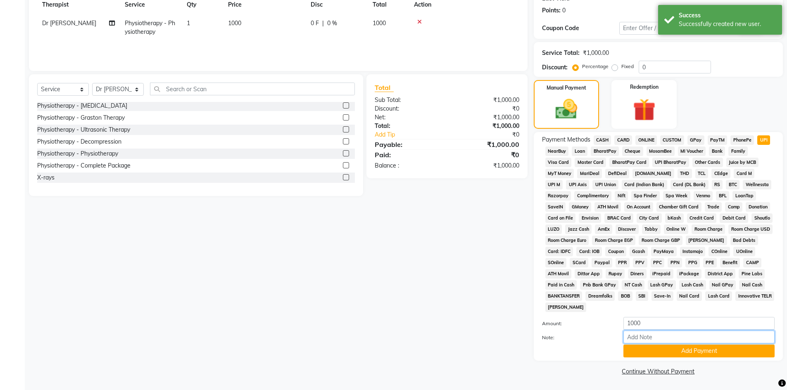
drag, startPoint x: 647, startPoint y: 337, endPoint x: 649, endPoint y: 332, distance: 5.6
click at [647, 337] on input "Note:" at bounding box center [698, 337] width 151 height 13
type input "Adv Payment For Package"
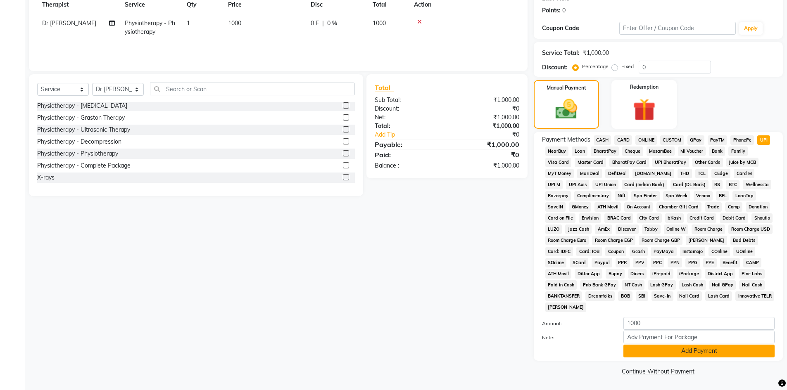
click at [670, 351] on button "Add Payment" at bounding box center [698, 351] width 151 height 13
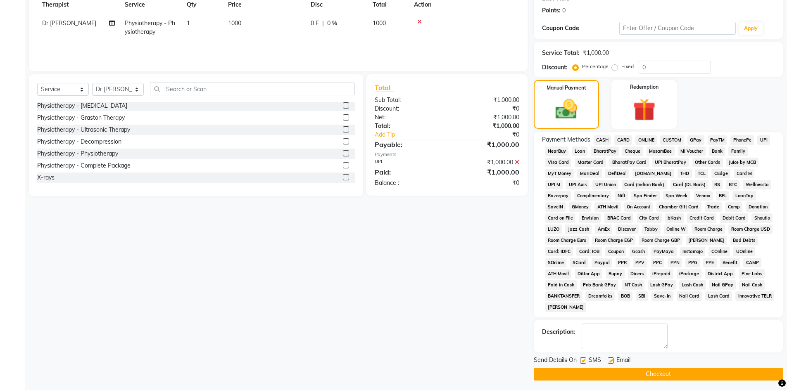
click at [609, 361] on label at bounding box center [610, 361] width 6 height 6
click at [609, 361] on input "checkbox" at bounding box center [609, 360] width 5 height 5
click at [585, 361] on label at bounding box center [583, 361] width 6 height 6
click at [585, 361] on input "checkbox" at bounding box center [582, 360] width 5 height 5
click at [585, 375] on button "Checkout" at bounding box center [658, 374] width 249 height 13
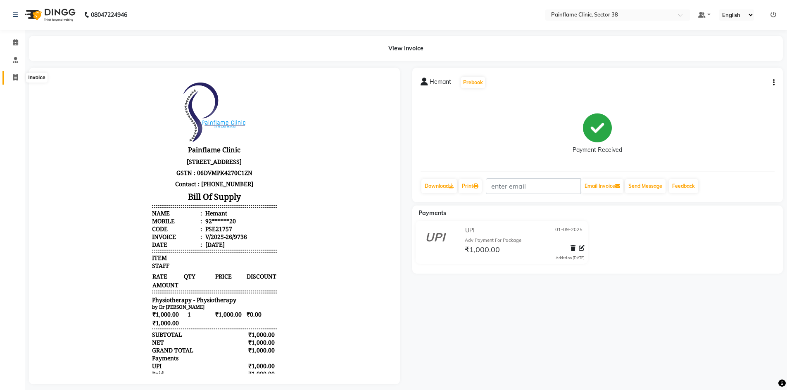
click at [13, 82] on span at bounding box center [15, 77] width 14 height 9
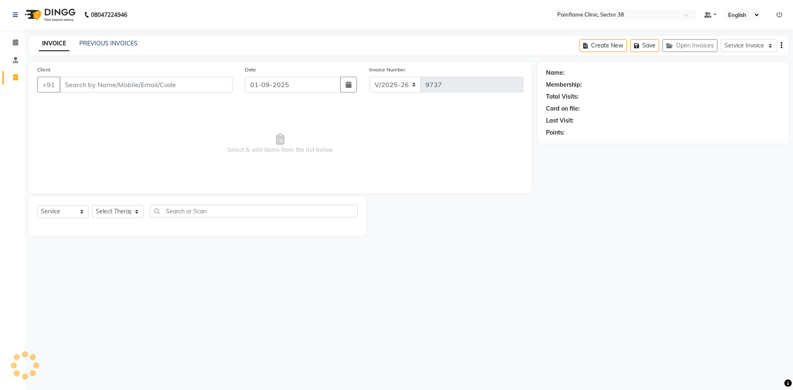
click at [122, 83] on input "Client" at bounding box center [145, 85] width 173 height 16
drag, startPoint x: 109, startPoint y: 87, endPoint x: 50, endPoint y: 70, distance: 61.0
click at [0, 94] on app-home "08047224946 Select Location × Painflame Clinic, Sector 38 Default Panel My Pane…" at bounding box center [396, 124] width 793 height 248
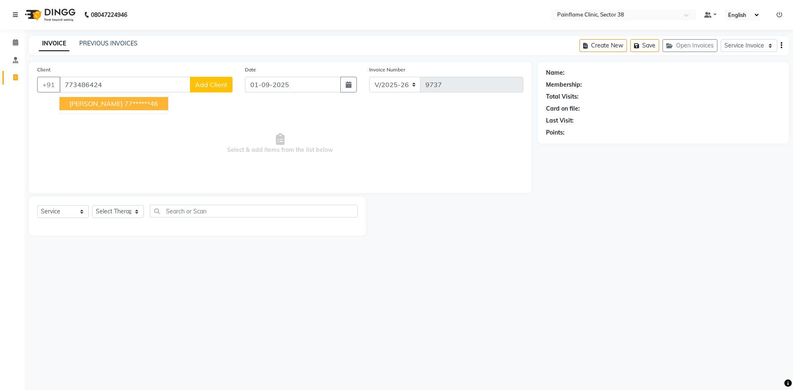
click at [103, 104] on span "[PERSON_NAME]" at bounding box center [95, 104] width 53 height 8
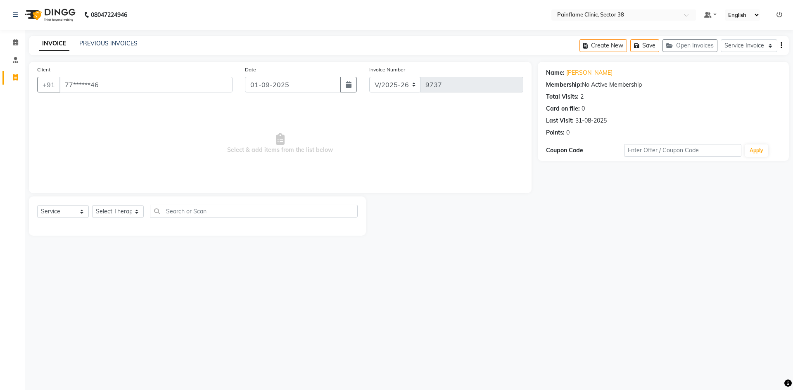
click at [339, 128] on span "Select & add items from the list below" at bounding box center [280, 143] width 486 height 83
click at [123, 210] on select "Select Therapist [PERSON_NAME] Dr [PERSON_NAME] [PERSON_NAME] Dr [PERSON_NAME] …" at bounding box center [118, 211] width 52 height 13
click at [92, 205] on select "Select Therapist [PERSON_NAME] Dr [PERSON_NAME] [PERSON_NAME] Dr [PERSON_NAME] …" at bounding box center [118, 211] width 52 height 13
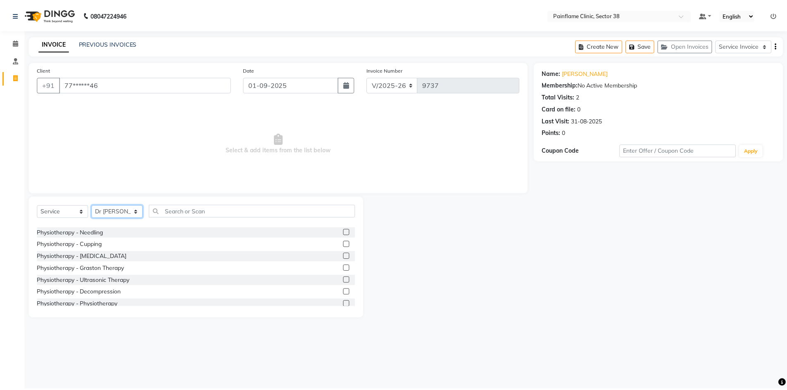
scroll to position [49, 0]
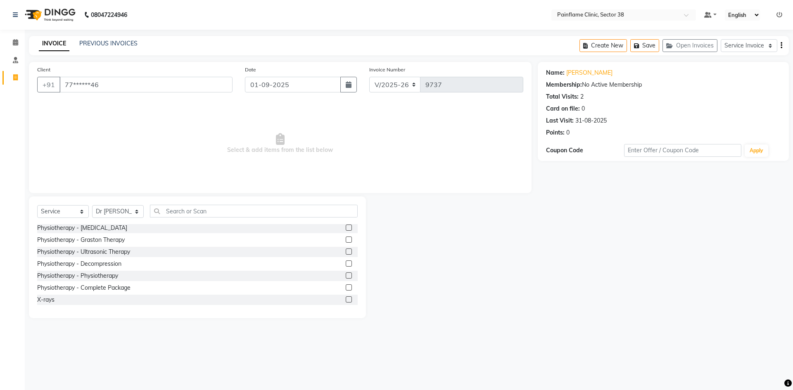
drag, startPoint x: 341, startPoint y: 287, endPoint x: 336, endPoint y: 273, distance: 14.5
click at [346, 287] on label at bounding box center [349, 288] width 6 height 6
click at [346, 287] on input "checkbox" at bounding box center [348, 287] width 5 height 5
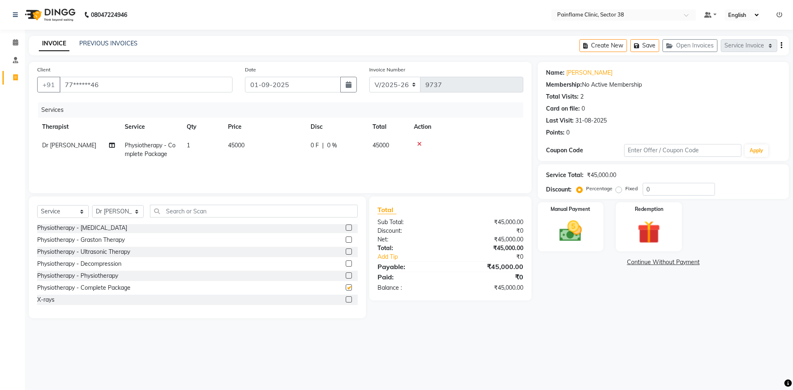
click at [270, 145] on td "45000" at bounding box center [264, 149] width 83 height 27
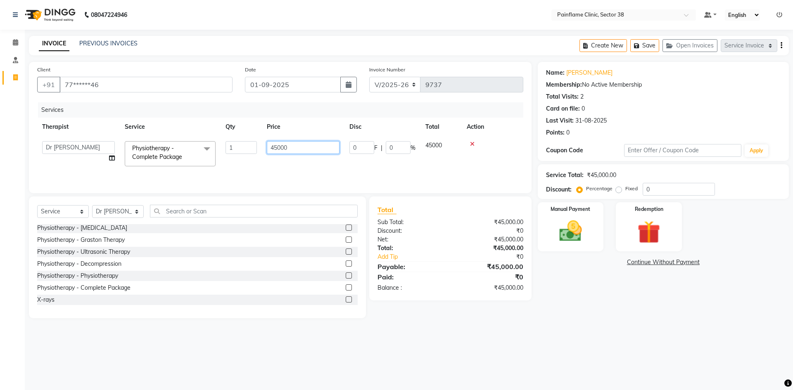
drag, startPoint x: 278, startPoint y: 148, endPoint x: 151, endPoint y: 161, distance: 127.5
click at [151, 161] on tr "[PERSON_NAME] Dr [PERSON_NAME] [PERSON_NAME] Dr [PERSON_NAME] Dr. Suraj [PERSON…" at bounding box center [280, 153] width 486 height 35
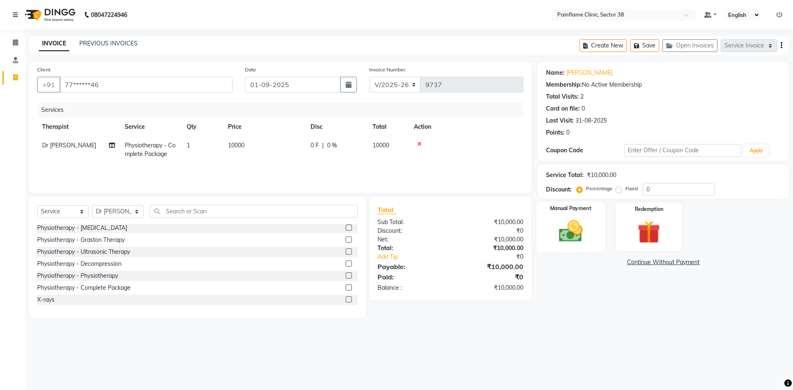
click at [575, 235] on img at bounding box center [570, 231] width 38 height 27
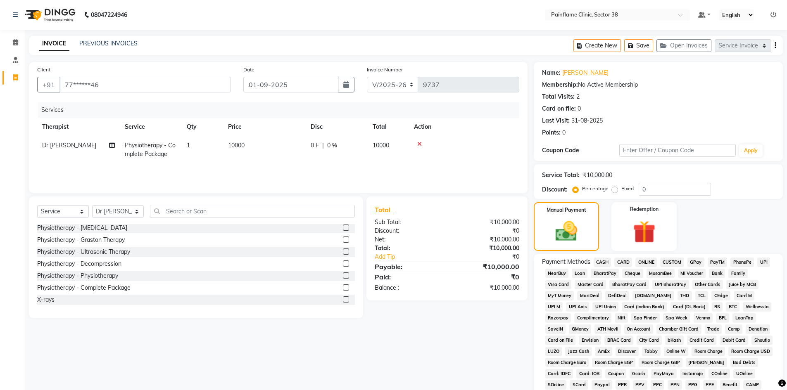
click at [762, 261] on span "UPI" at bounding box center [763, 262] width 13 height 9
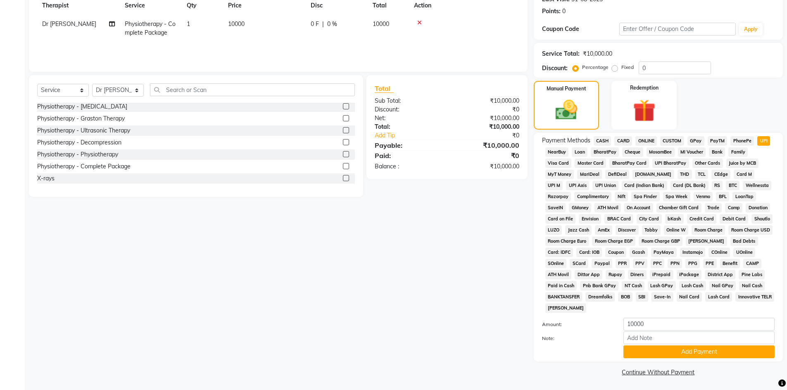
scroll to position [122, 0]
click at [709, 351] on button "Add Payment" at bounding box center [698, 351] width 151 height 13
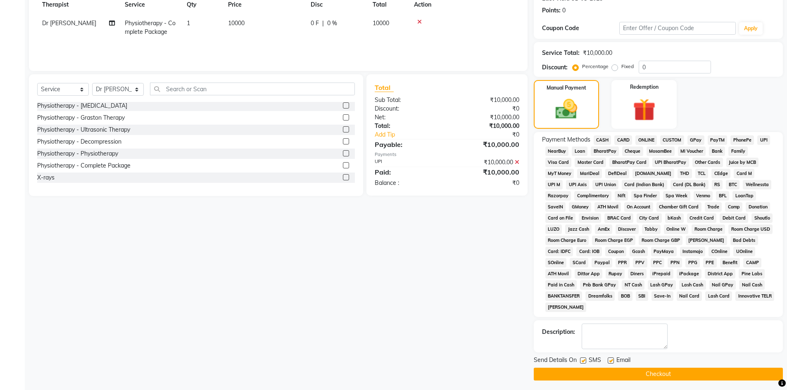
click at [586, 359] on div "SMS" at bounding box center [594, 361] width 28 height 10
click at [610, 361] on label at bounding box center [610, 361] width 6 height 6
click at [610, 361] on input "checkbox" at bounding box center [609, 360] width 5 height 5
click at [581, 361] on label at bounding box center [583, 361] width 6 height 6
click at [581, 361] on input "checkbox" at bounding box center [582, 360] width 5 height 5
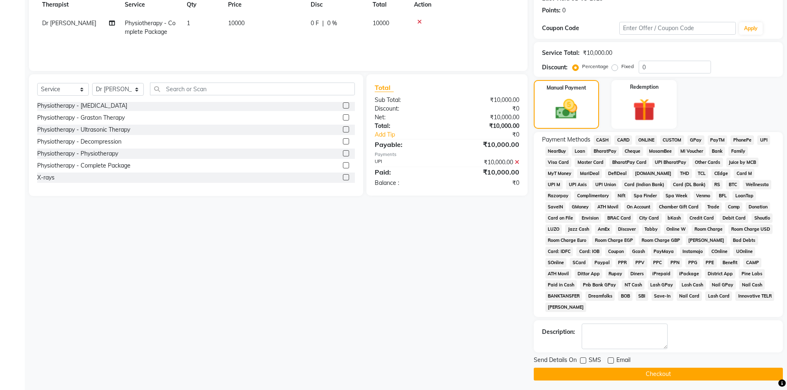
click at [582, 372] on button "Checkout" at bounding box center [658, 374] width 249 height 13
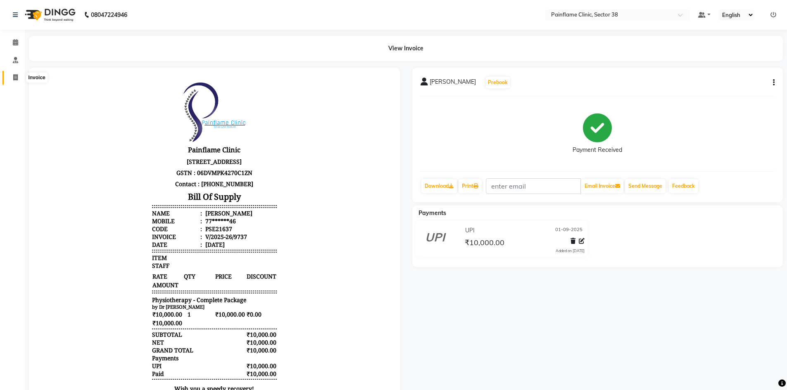
click at [13, 82] on span at bounding box center [15, 77] width 14 height 9
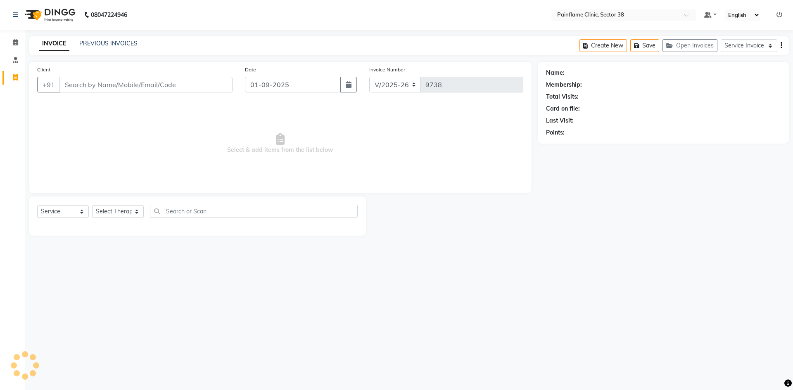
click at [86, 84] on input "Client" at bounding box center [145, 85] width 173 height 16
click at [93, 81] on input "Client" at bounding box center [145, 85] width 173 height 16
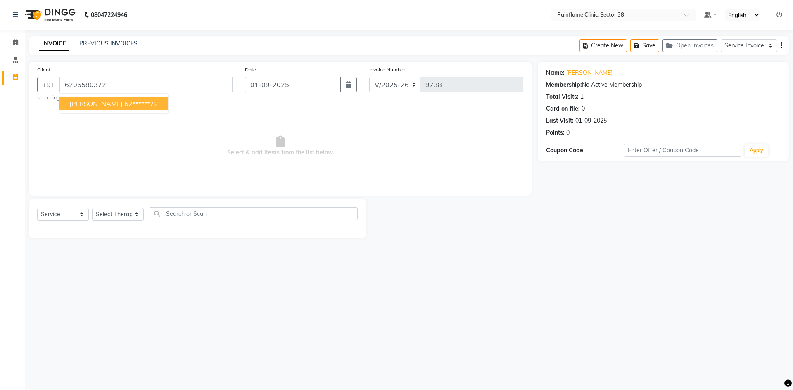
drag, startPoint x: 124, startPoint y: 104, endPoint x: 147, endPoint y: 175, distance: 74.3
click at [124, 104] on ngb-highlight "62******72" at bounding box center [141, 104] width 34 height 8
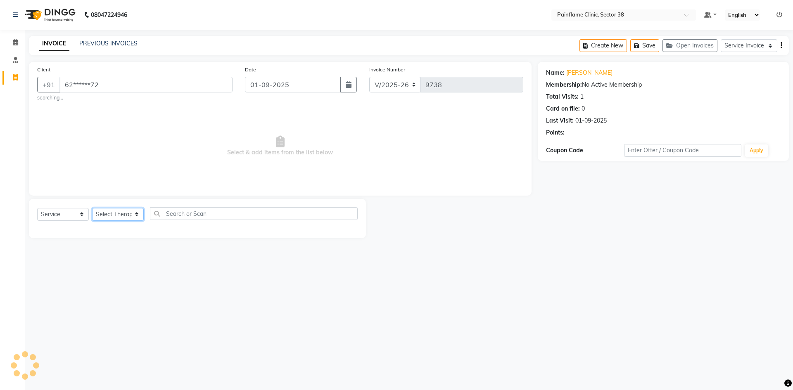
click at [119, 214] on select "Select Therapist [PERSON_NAME] Dr [PERSON_NAME] [PERSON_NAME] Dr [PERSON_NAME] …" at bounding box center [118, 214] width 52 height 13
click at [92, 208] on select "Select Therapist [PERSON_NAME] Dr [PERSON_NAME] [PERSON_NAME] Dr [PERSON_NAME] …" at bounding box center [118, 214] width 52 height 13
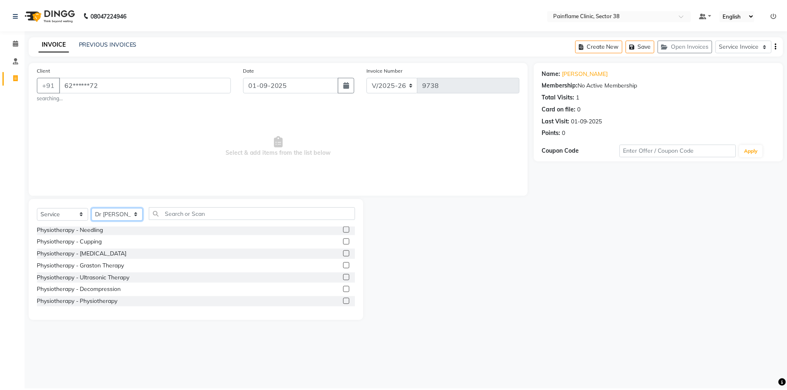
scroll to position [49, 0]
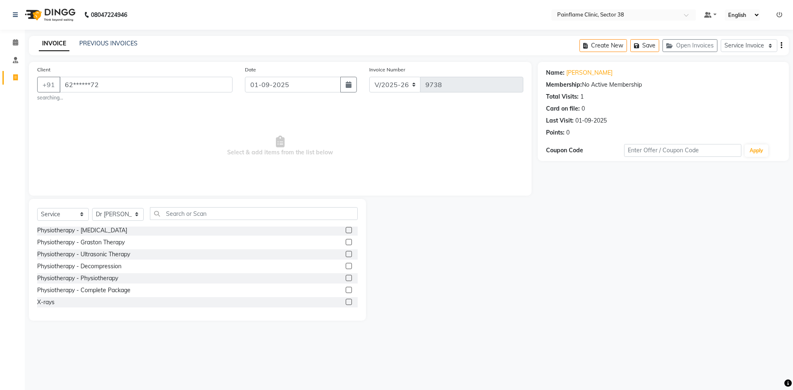
click at [346, 275] on label at bounding box center [349, 278] width 6 height 6
click at [346, 276] on input "checkbox" at bounding box center [348, 278] width 5 height 5
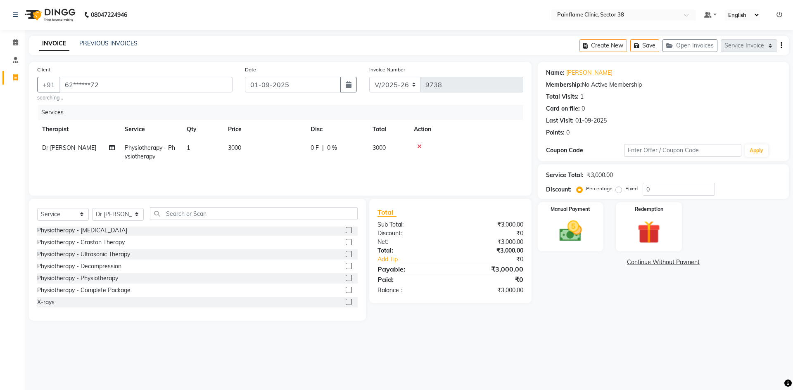
click at [260, 156] on td "3000" at bounding box center [264, 152] width 83 height 27
drag, startPoint x: 274, startPoint y: 151, endPoint x: 253, endPoint y: 157, distance: 22.0
click at [253, 156] on tr "[PERSON_NAME] Dr [PERSON_NAME] [PERSON_NAME] Dr [PERSON_NAME] Dr. Suraj [PERSON…" at bounding box center [280, 156] width 486 height 35
click at [573, 232] on img at bounding box center [570, 231] width 38 height 27
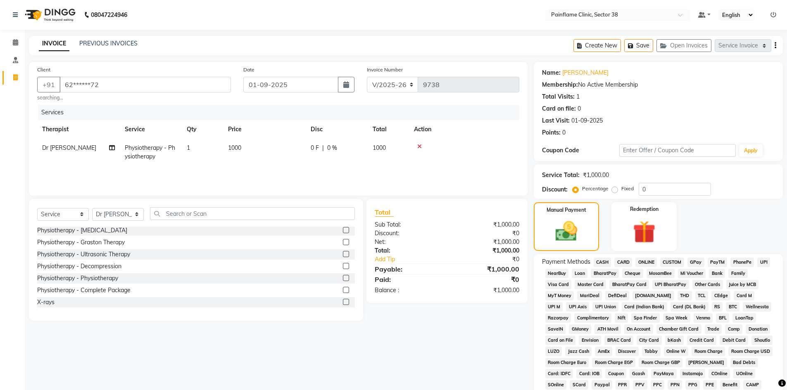
click at [762, 262] on span "UPI" at bounding box center [763, 262] width 13 height 9
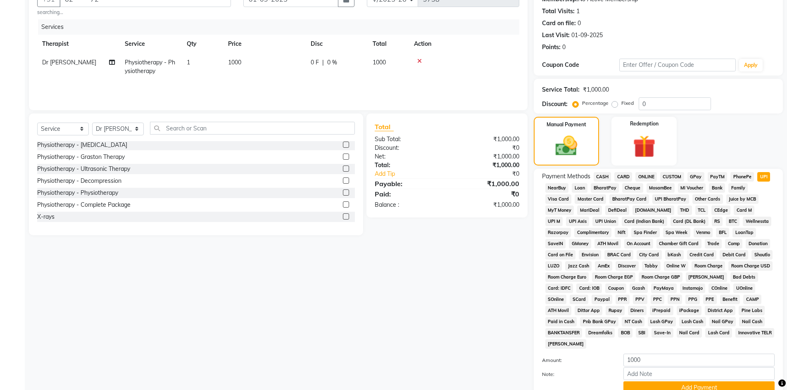
scroll to position [122, 0]
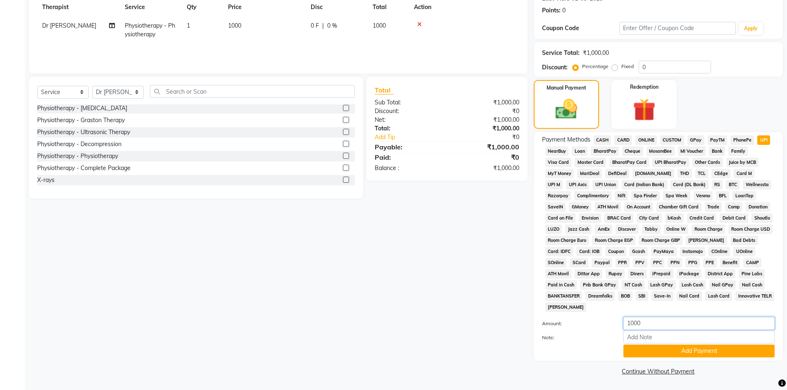
click at [692, 327] on input "1000" at bounding box center [698, 323] width 151 height 13
click at [691, 334] on input "Note:" at bounding box center [698, 337] width 151 height 13
click at [713, 351] on button "Add Payment" at bounding box center [698, 351] width 151 height 13
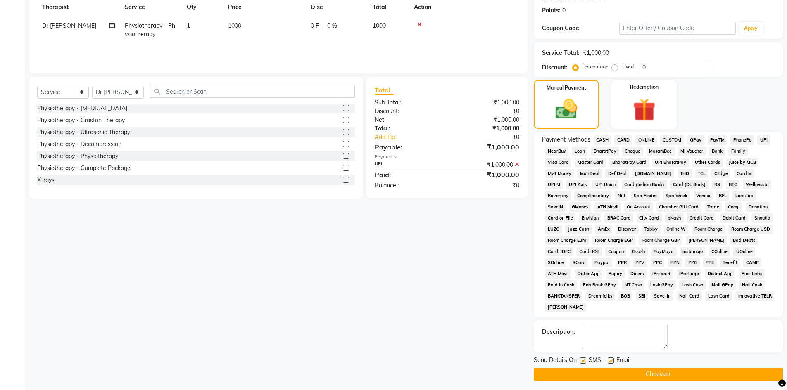
click at [612, 363] on label at bounding box center [610, 361] width 6 height 6
click at [612, 363] on input "checkbox" at bounding box center [609, 360] width 5 height 5
click at [584, 363] on label at bounding box center [583, 361] width 6 height 6
click at [584, 363] on input "checkbox" at bounding box center [582, 360] width 5 height 5
click at [588, 372] on button "Checkout" at bounding box center [658, 374] width 249 height 13
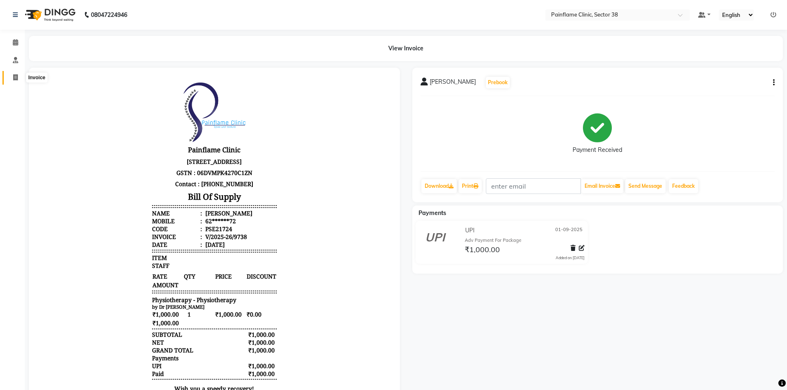
click at [17, 78] on icon at bounding box center [15, 77] width 5 height 6
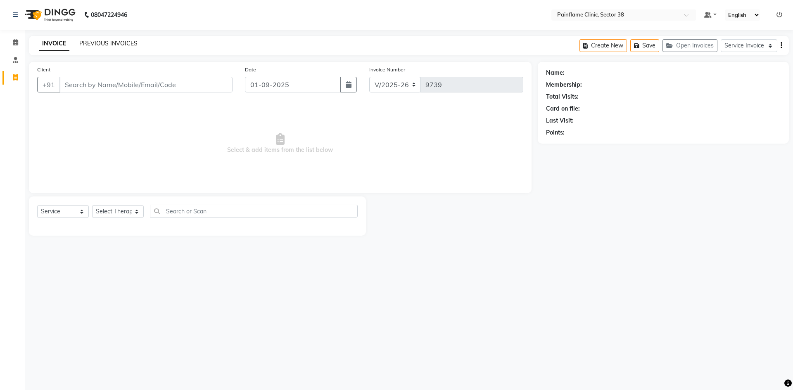
click at [120, 43] on link "PREVIOUS INVOICES" at bounding box center [108, 43] width 58 height 7
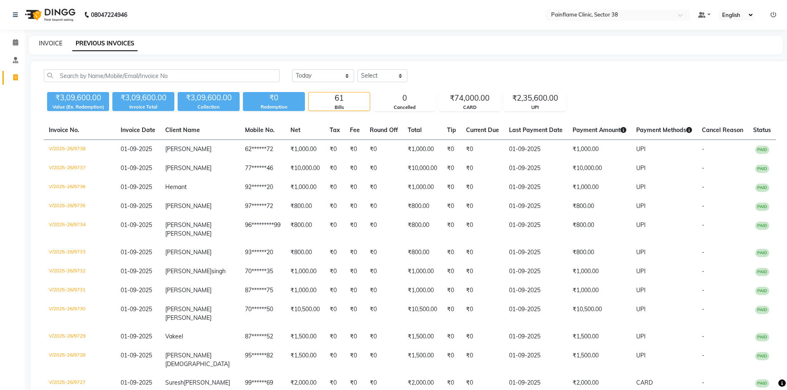
click at [44, 44] on link "INVOICE" at bounding box center [51, 43] width 24 height 7
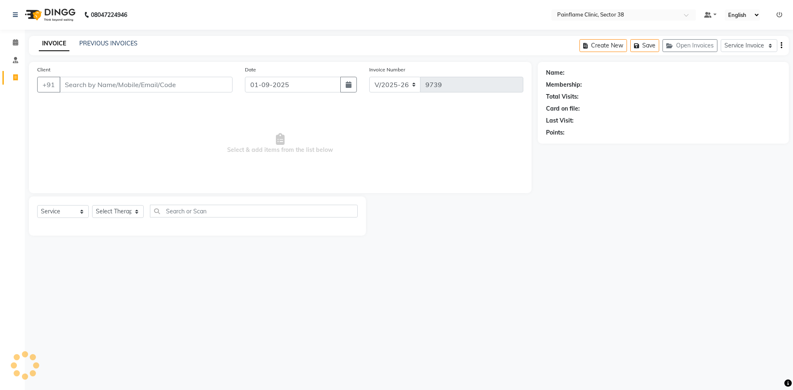
click at [135, 84] on input "Client" at bounding box center [145, 85] width 173 height 16
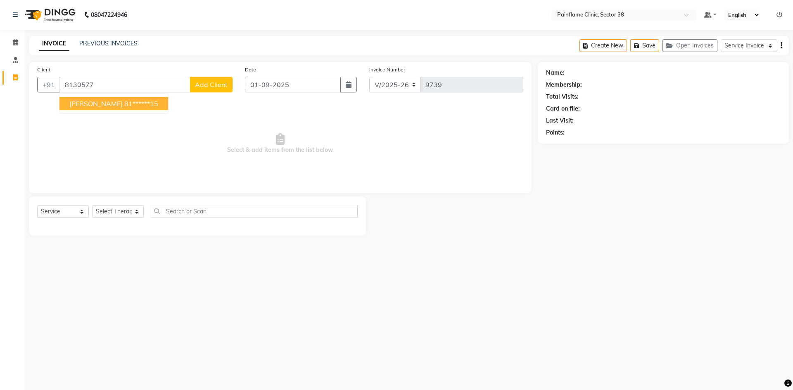
click at [90, 96] on ngb-typeahead-window "[PERSON_NAME] 81******15" at bounding box center [113, 103] width 109 height 21
click at [93, 102] on span "[PERSON_NAME]" at bounding box center [95, 104] width 53 height 8
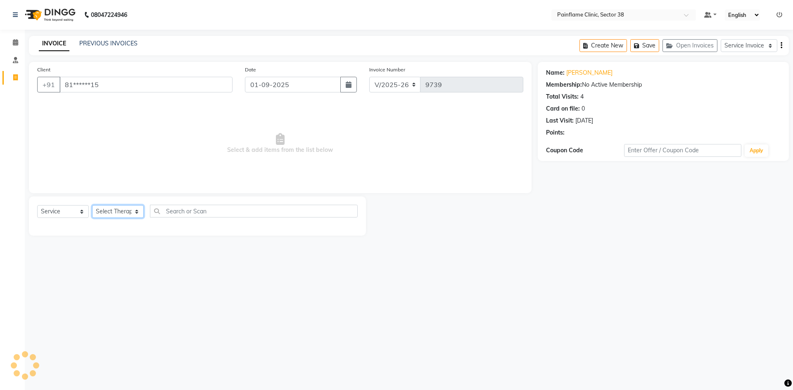
click at [116, 211] on select "Select Therapist [PERSON_NAME] Dr [PERSON_NAME] [PERSON_NAME] Dr [PERSON_NAME] …" at bounding box center [118, 211] width 52 height 13
click at [92, 205] on select "Select Therapist [PERSON_NAME] Dr [PERSON_NAME] [PERSON_NAME] Dr [PERSON_NAME] …" at bounding box center [118, 211] width 52 height 13
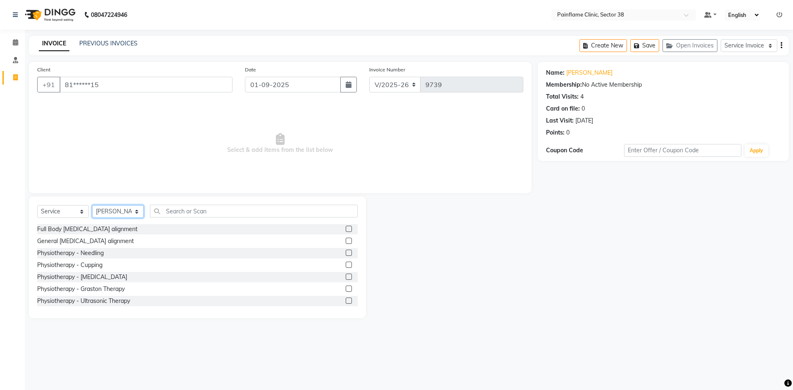
click at [126, 211] on select "Select Therapist [PERSON_NAME] Dr [PERSON_NAME] [PERSON_NAME] Dr [PERSON_NAME] …" at bounding box center [118, 211] width 52 height 13
click at [92, 205] on select "Select Therapist [PERSON_NAME] Dr [PERSON_NAME] [PERSON_NAME] Dr [PERSON_NAME] …" at bounding box center [118, 211] width 52 height 13
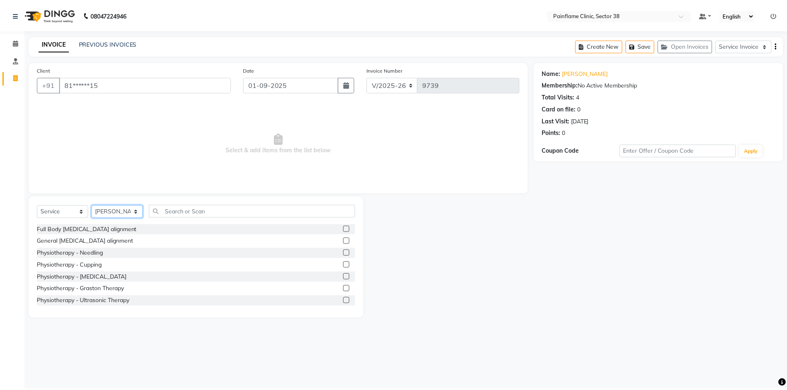
scroll to position [49, 0]
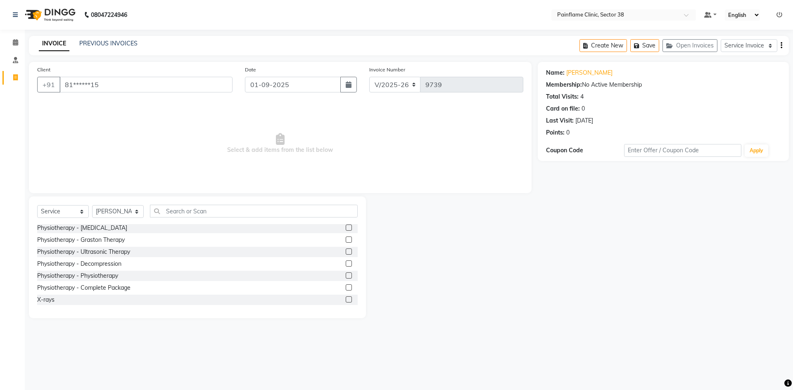
click at [346, 275] on label at bounding box center [349, 276] width 6 height 6
click at [346, 275] on input "checkbox" at bounding box center [348, 275] width 5 height 5
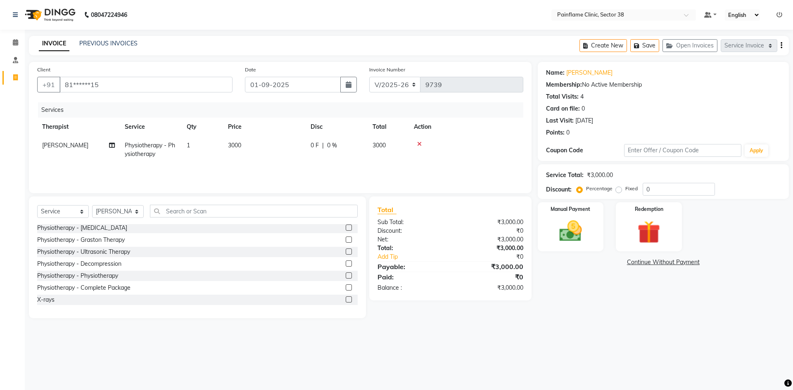
click at [237, 150] on td "3000" at bounding box center [264, 149] width 83 height 27
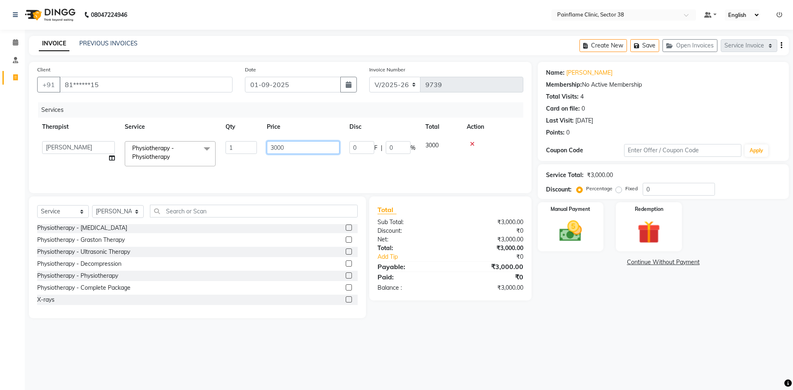
drag, startPoint x: 275, startPoint y: 149, endPoint x: 264, endPoint y: 151, distance: 11.2
click at [264, 151] on td "3000" at bounding box center [303, 153] width 83 height 35
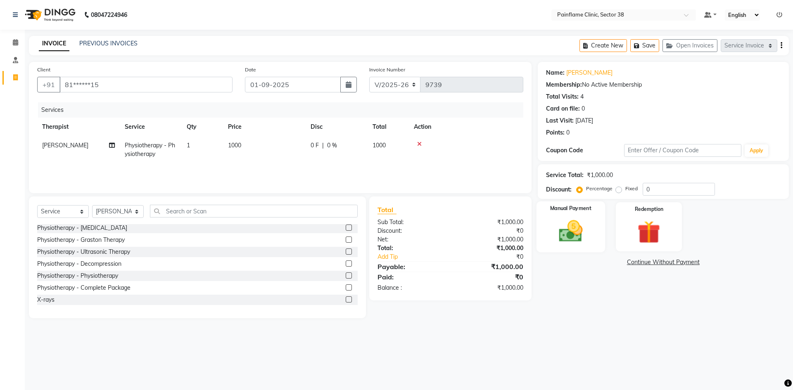
click at [571, 235] on img at bounding box center [570, 231] width 38 height 27
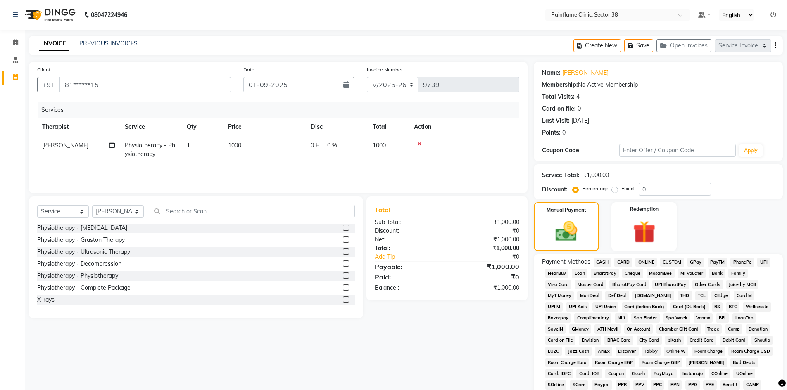
click at [763, 259] on span "UPI" at bounding box center [763, 262] width 13 height 9
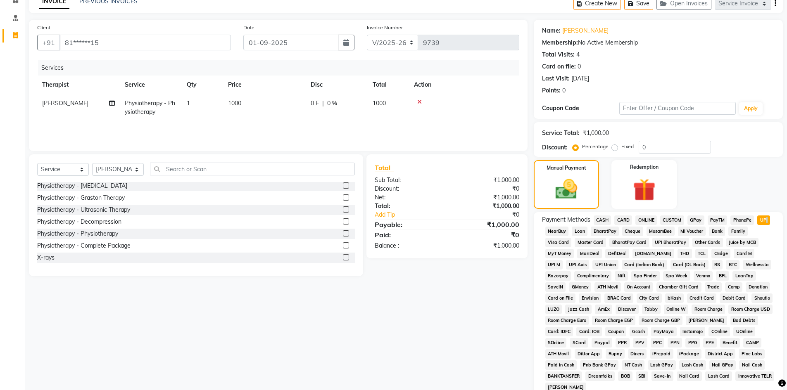
scroll to position [122, 0]
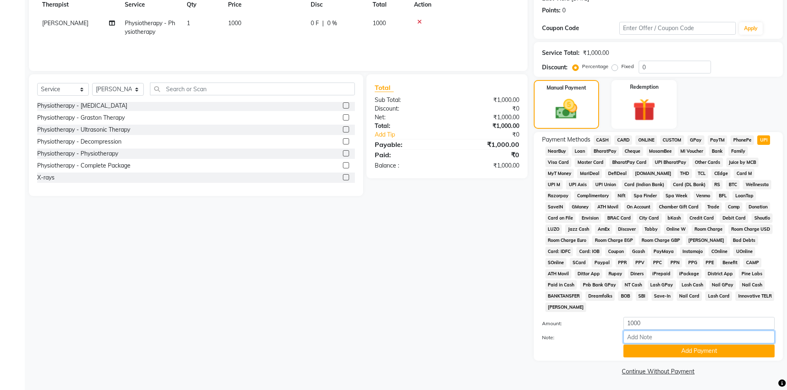
drag, startPoint x: 672, startPoint y: 339, endPoint x: 673, endPoint y: 331, distance: 7.5
click at [672, 338] on input "Note:" at bounding box center [698, 337] width 151 height 13
click at [674, 347] on button "Add Payment" at bounding box center [698, 351] width 151 height 13
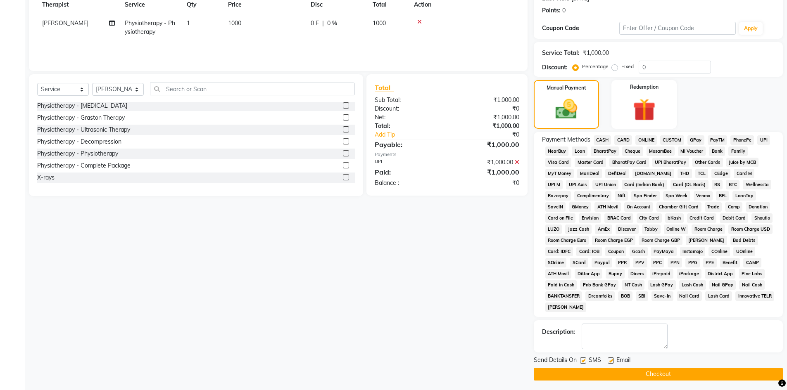
drag, startPoint x: 612, startPoint y: 358, endPoint x: 603, endPoint y: 363, distance: 10.0
click at [612, 358] on label at bounding box center [610, 361] width 6 height 6
click at [612, 358] on input "checkbox" at bounding box center [609, 360] width 5 height 5
click at [583, 359] on label at bounding box center [583, 361] width 6 height 6
click at [583, 359] on input "checkbox" at bounding box center [582, 360] width 5 height 5
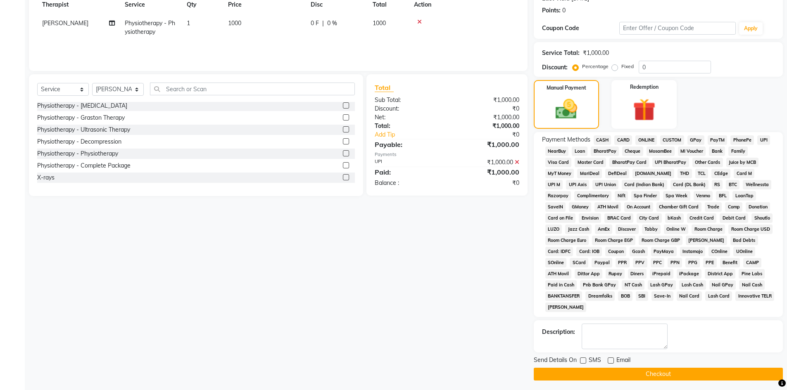
click at [585, 370] on button "Checkout" at bounding box center [658, 374] width 249 height 13
